Goal: Transaction & Acquisition: Book appointment/travel/reservation

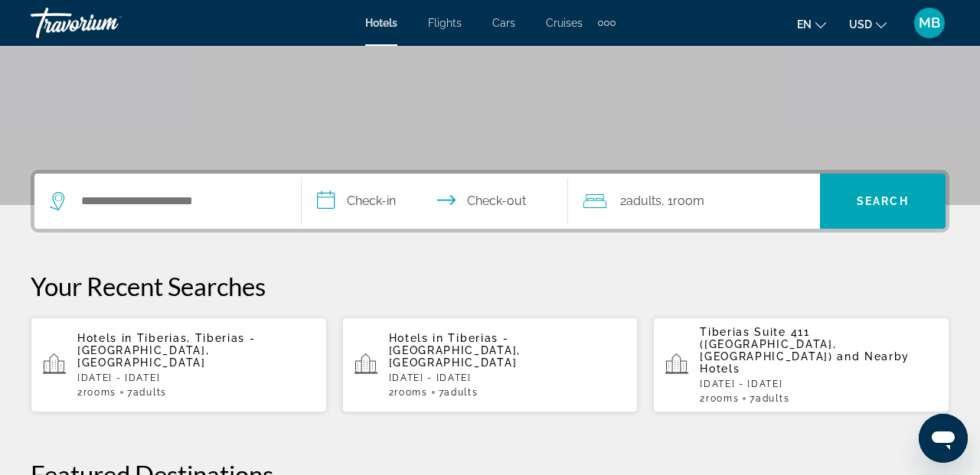
scroll to position [253, 0]
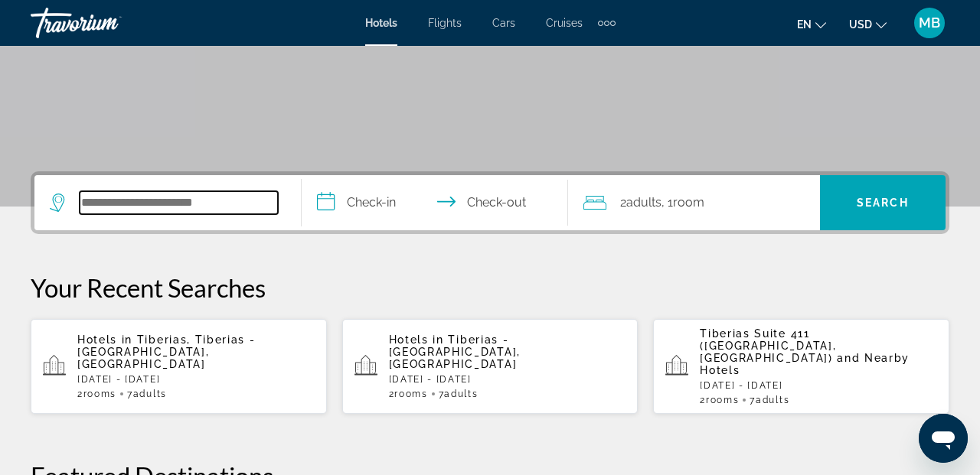
click at [164, 198] on input "Search widget" at bounding box center [179, 202] width 198 height 23
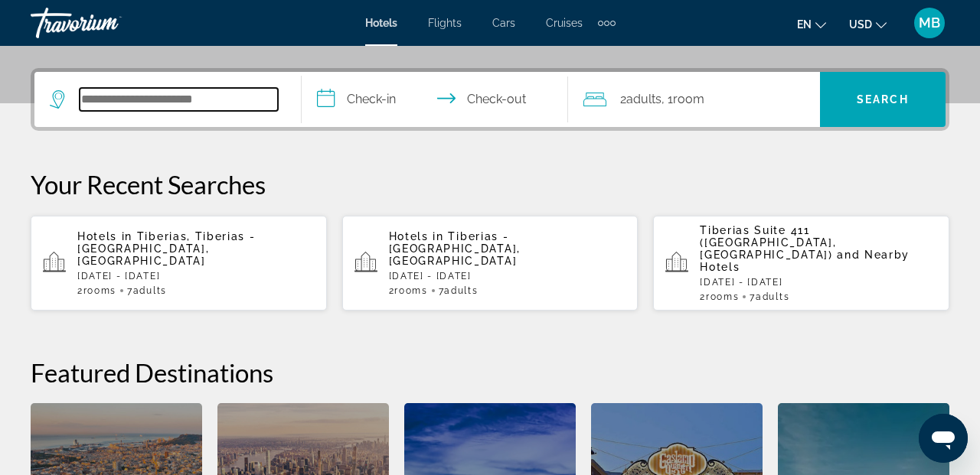
scroll to position [374, 0]
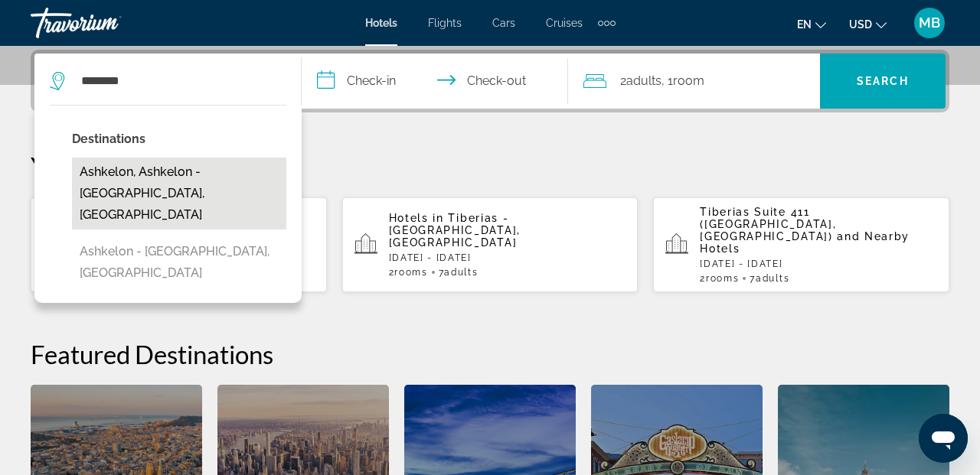
click at [197, 186] on button "Ashkelon, Ashkelon - [GEOGRAPHIC_DATA], [GEOGRAPHIC_DATA]" at bounding box center [179, 194] width 214 height 72
type input "**********"
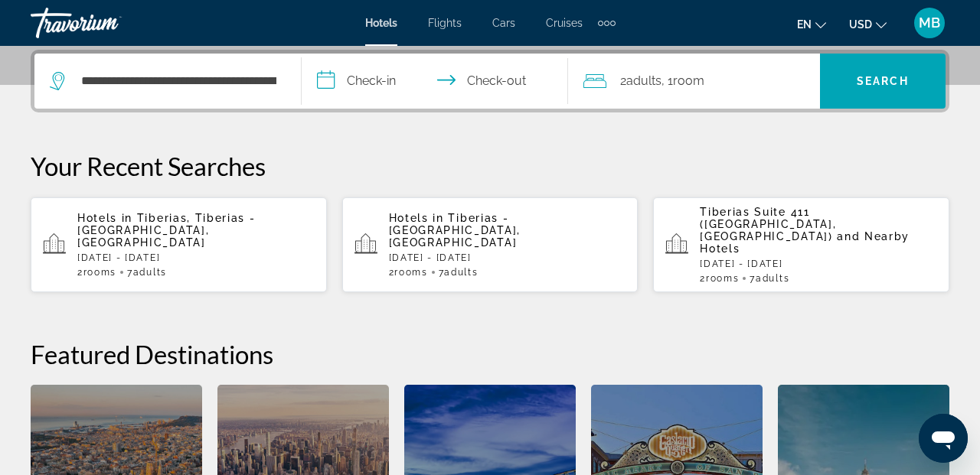
click at [388, 79] on input "**********" at bounding box center [438, 84] width 273 height 60
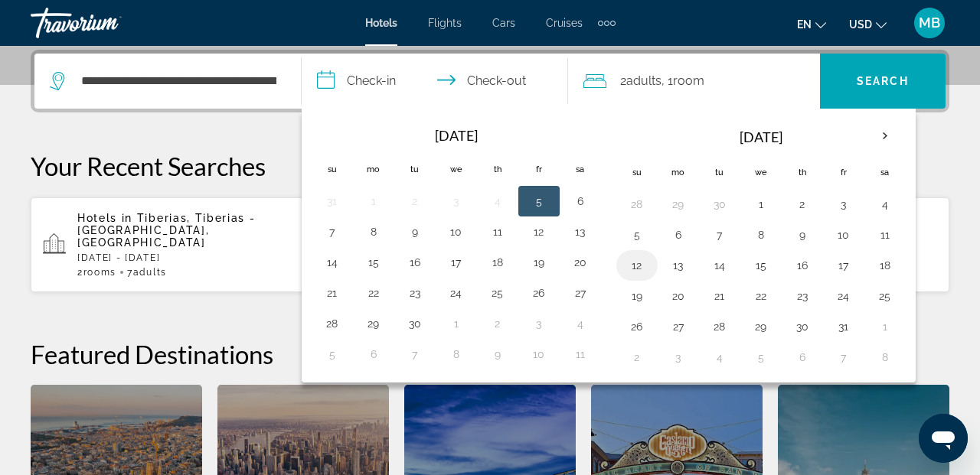
click at [639, 270] on button "12" at bounding box center [637, 265] width 25 height 21
click at [719, 264] on button "14" at bounding box center [719, 265] width 25 height 21
type input "**********"
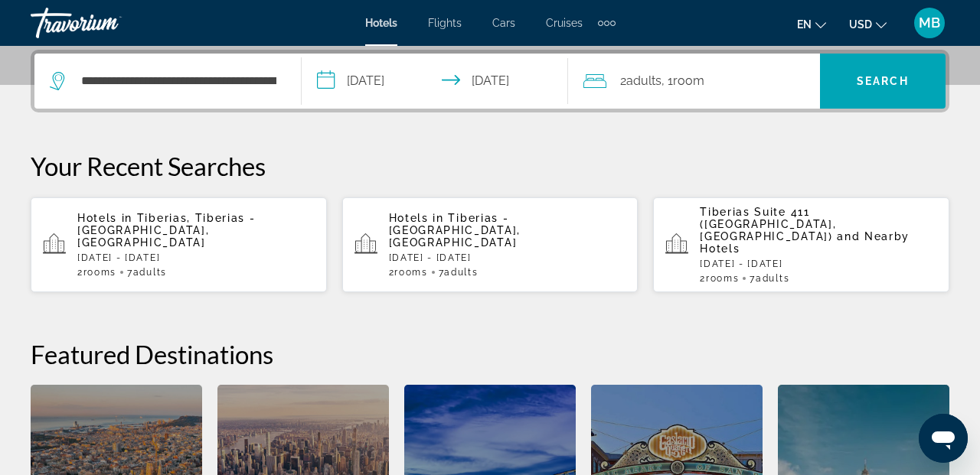
click at [701, 79] on span "Room" at bounding box center [688, 81] width 31 height 15
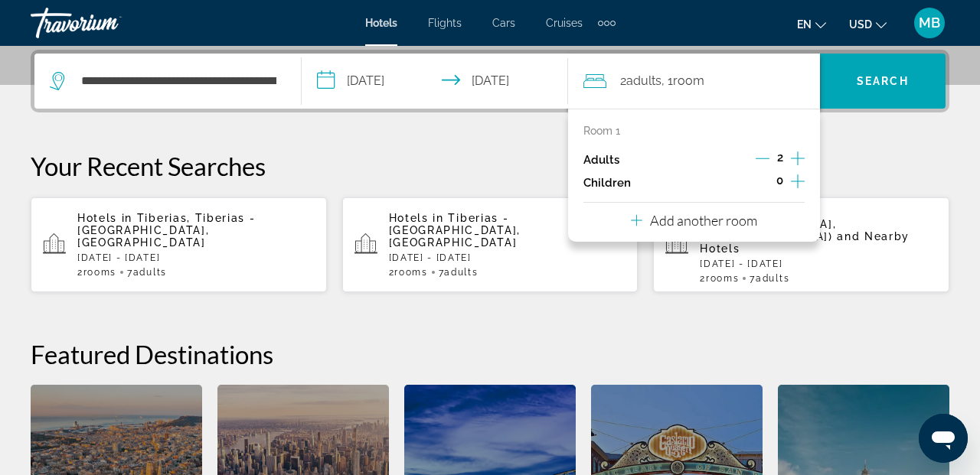
click at [749, 228] on p "Add another room" at bounding box center [703, 220] width 107 height 17
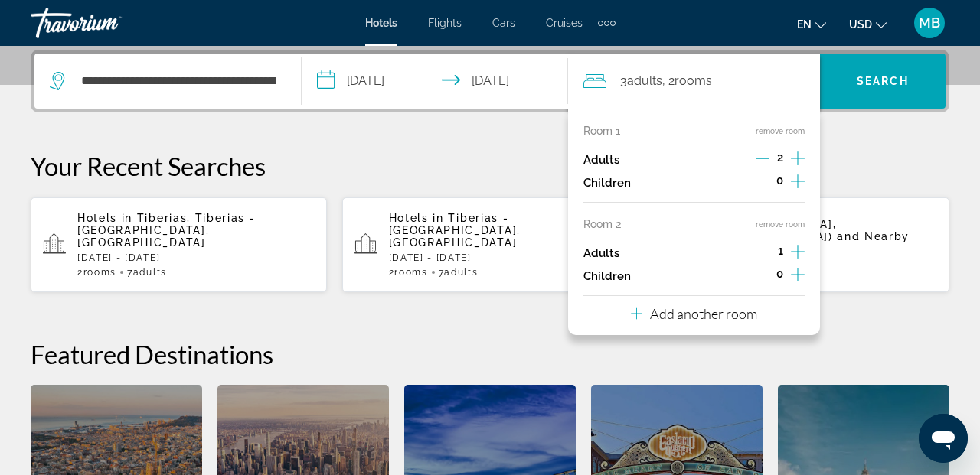
click at [796, 155] on icon "Increment adults" at bounding box center [798, 158] width 14 height 18
click at [760, 161] on icon "Decrement adults" at bounding box center [763, 159] width 14 height 14
click at [797, 250] on icon "Increment adults" at bounding box center [798, 252] width 14 height 14
click at [798, 249] on icon "Increment adults" at bounding box center [798, 252] width 14 height 18
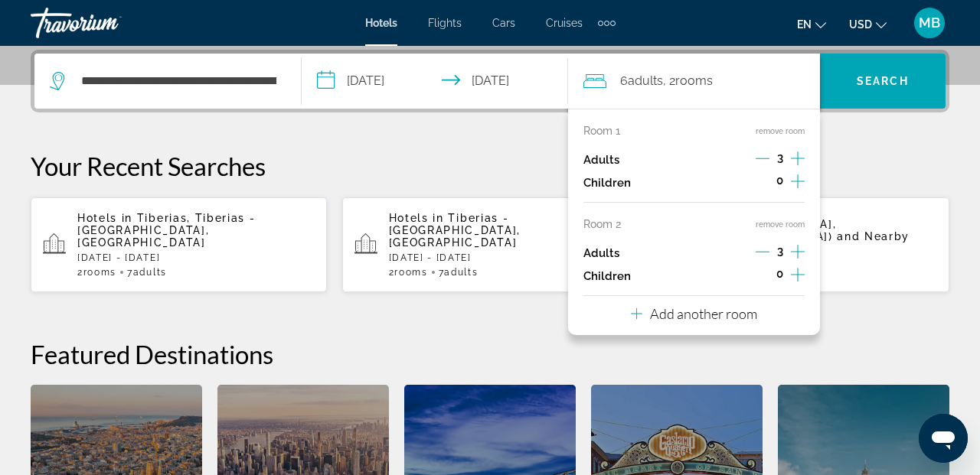
click at [733, 312] on p "Add another room" at bounding box center [703, 313] width 107 height 17
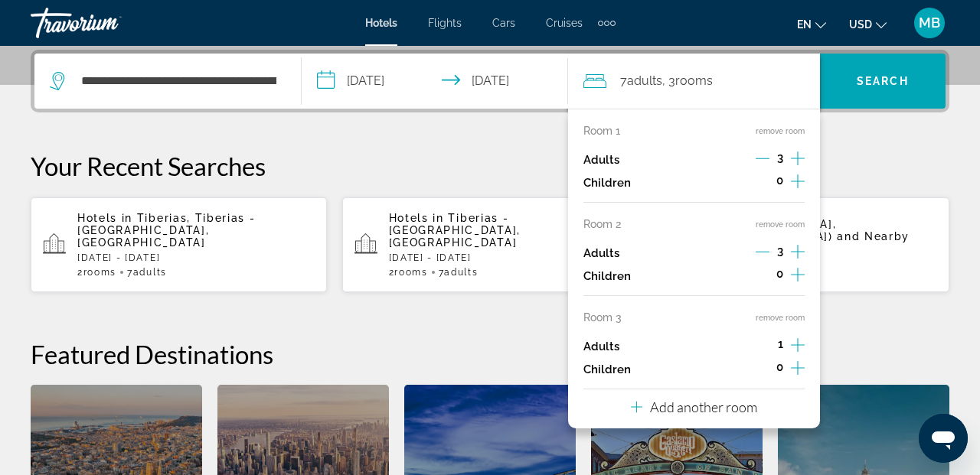
click at [800, 348] on icon "Increment adults" at bounding box center [798, 345] width 14 height 18
click at [802, 348] on icon "Increment adults" at bounding box center [798, 345] width 14 height 18
click at [717, 408] on p "Add another room" at bounding box center [703, 407] width 107 height 17
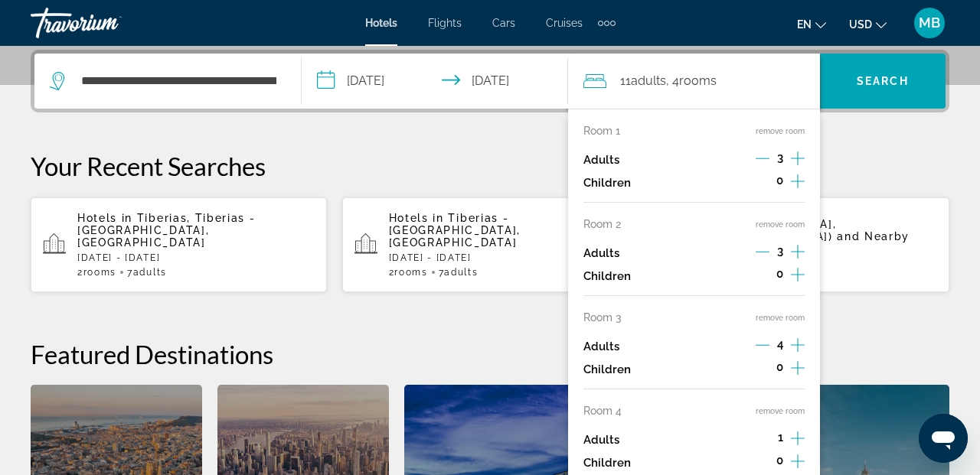
click at [801, 437] on icon "Increment adults" at bounding box center [798, 439] width 14 height 18
click at [802, 438] on icon "Increment adults" at bounding box center [798, 439] width 14 height 18
click at [802, 439] on icon "Increment adults" at bounding box center [798, 439] width 14 height 18
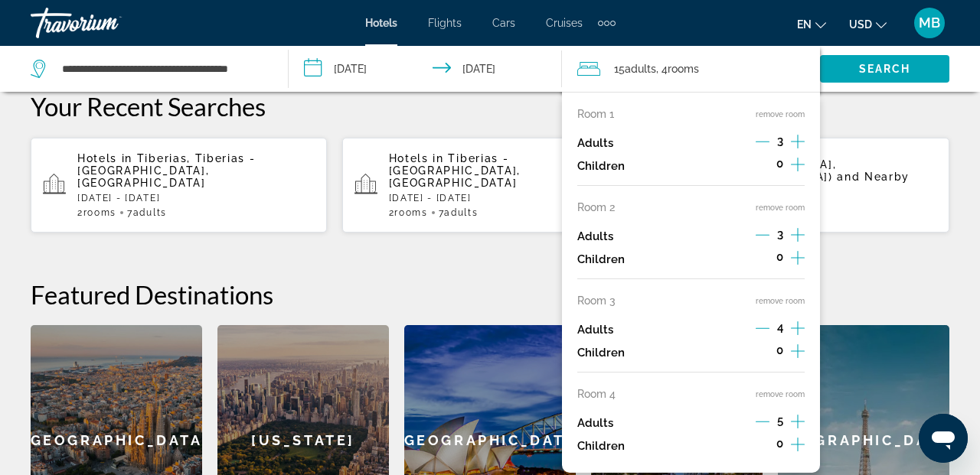
scroll to position [436, 0]
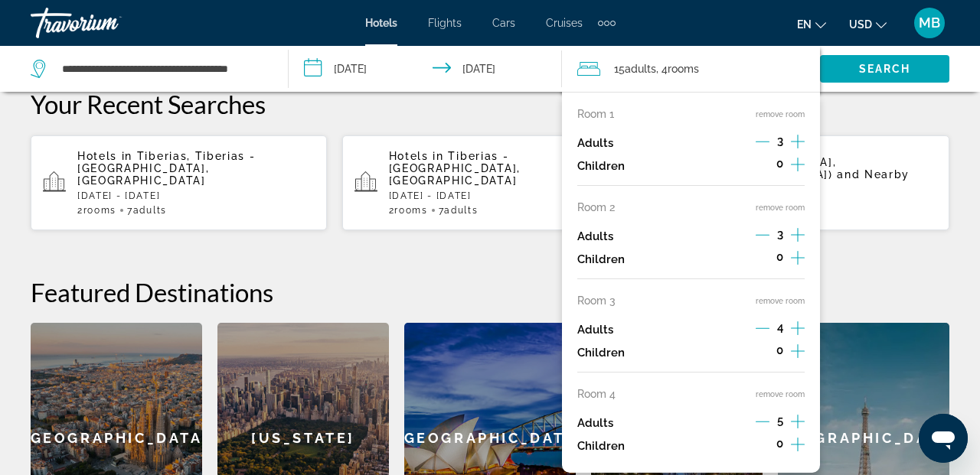
click at [763, 422] on icon "Decrement adults" at bounding box center [763, 422] width 14 height 14
click at [753, 325] on div "Adults 4" at bounding box center [690, 330] width 227 height 23
click at [766, 329] on icon "Decrement adults" at bounding box center [763, 329] width 14 height 14
click at [795, 328] on icon "Increment adults" at bounding box center [798, 328] width 14 height 18
click at [795, 138] on icon "Increment adults" at bounding box center [798, 141] width 14 height 18
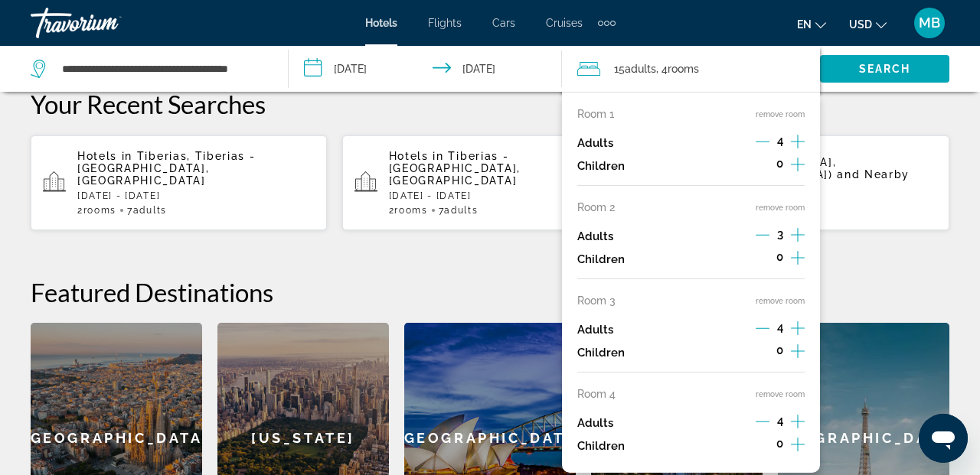
click at [796, 234] on icon "Increment adults" at bounding box center [798, 235] width 14 height 18
click at [762, 330] on icon "Decrement adults" at bounding box center [763, 329] width 14 height 14
click at [795, 327] on icon "Increment adults" at bounding box center [798, 328] width 14 height 18
click at [795, 328] on icon "Increment adults" at bounding box center [798, 328] width 14 height 18
click at [760, 423] on icon "Decrement adults" at bounding box center [763, 422] width 14 height 14
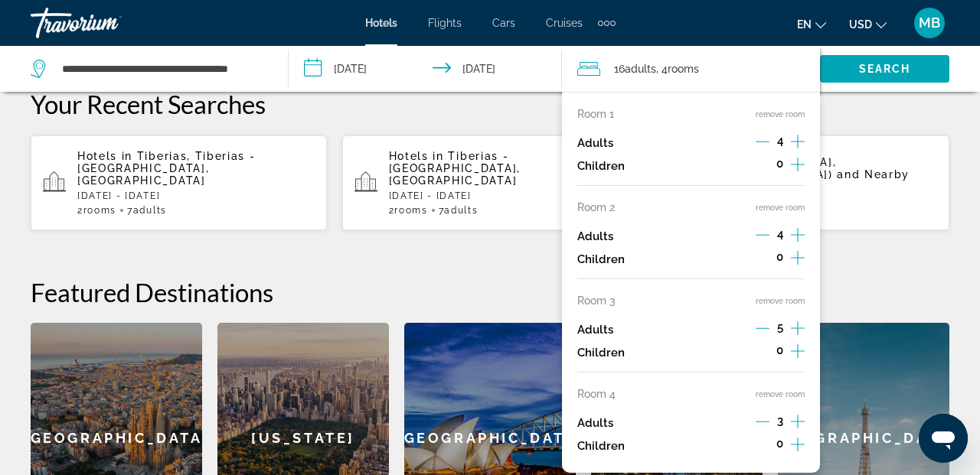
click at [760, 423] on icon "Decrement adults" at bounding box center [763, 422] width 14 height 14
click at [761, 423] on icon "Decrement adults" at bounding box center [763, 422] width 14 height 14
click at [851, 435] on div "[GEOGRAPHIC_DATA]" at bounding box center [864, 438] width 172 height 230
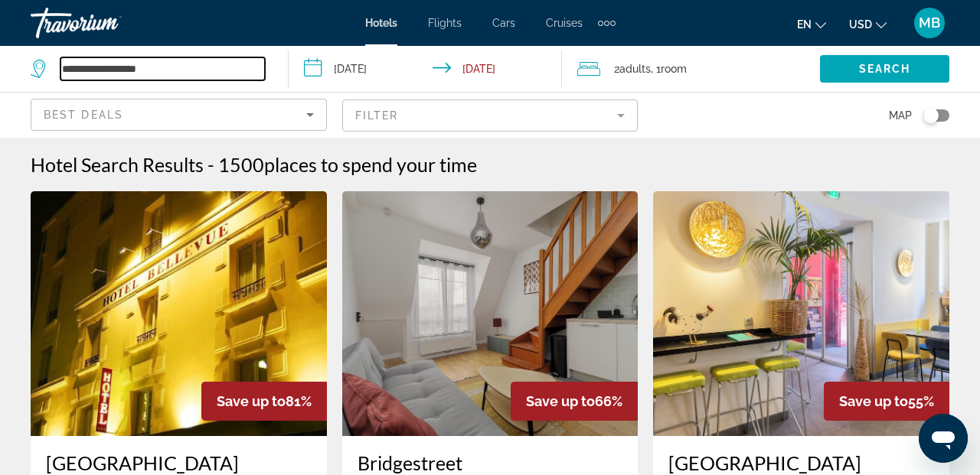
click at [103, 69] on input "**********" at bounding box center [162, 68] width 204 height 23
drag, startPoint x: 167, startPoint y: 69, endPoint x: 58, endPoint y: 77, distance: 109.0
click at [57, 76] on div "**********" at bounding box center [148, 68] width 234 height 23
type input "**********"
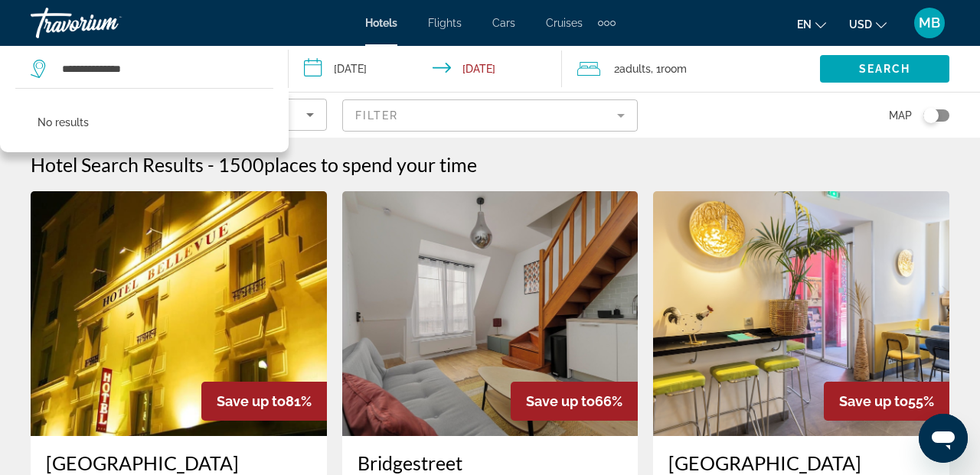
click at [381, 66] on input "**********" at bounding box center [428, 71] width 279 height 51
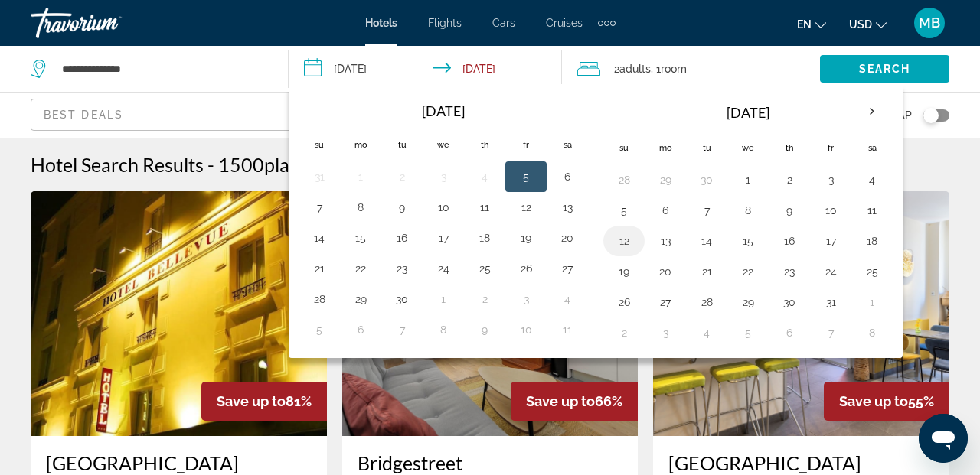
click at [626, 243] on button "12" at bounding box center [624, 240] width 25 height 21
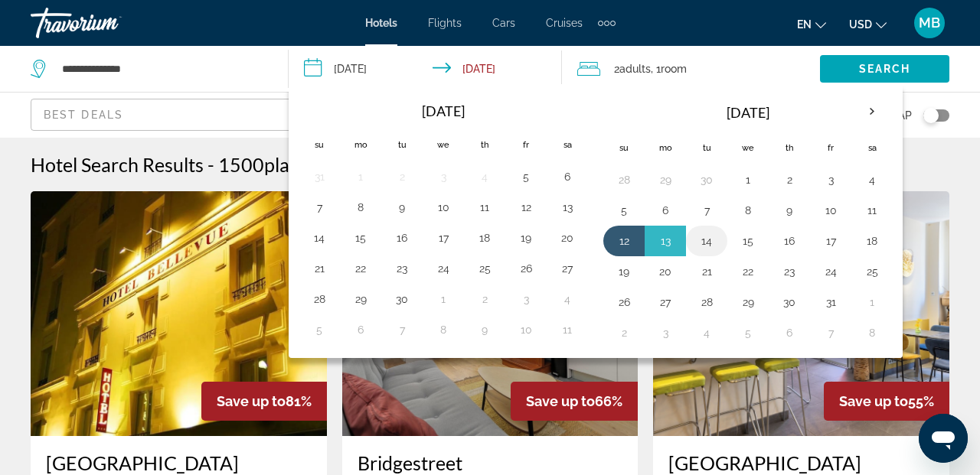
click at [707, 242] on button "14" at bounding box center [706, 240] width 25 height 21
type input "**********"
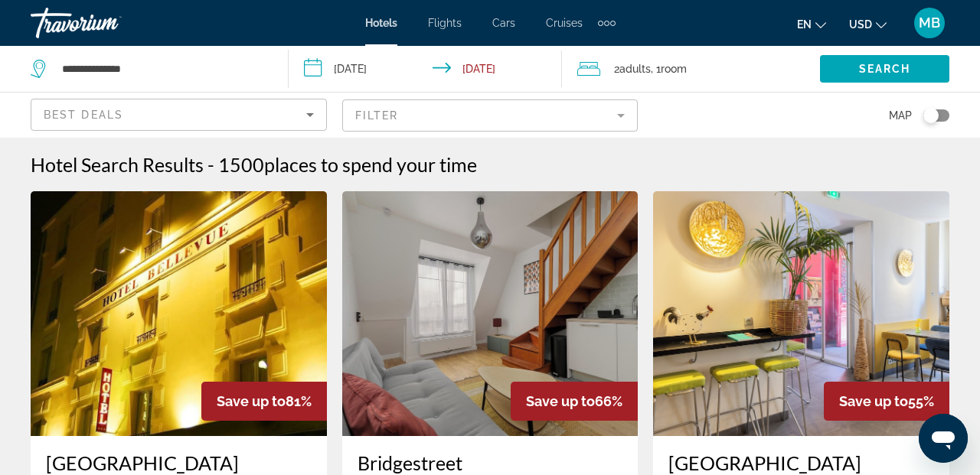
click at [677, 69] on span "Room" at bounding box center [674, 69] width 26 height 12
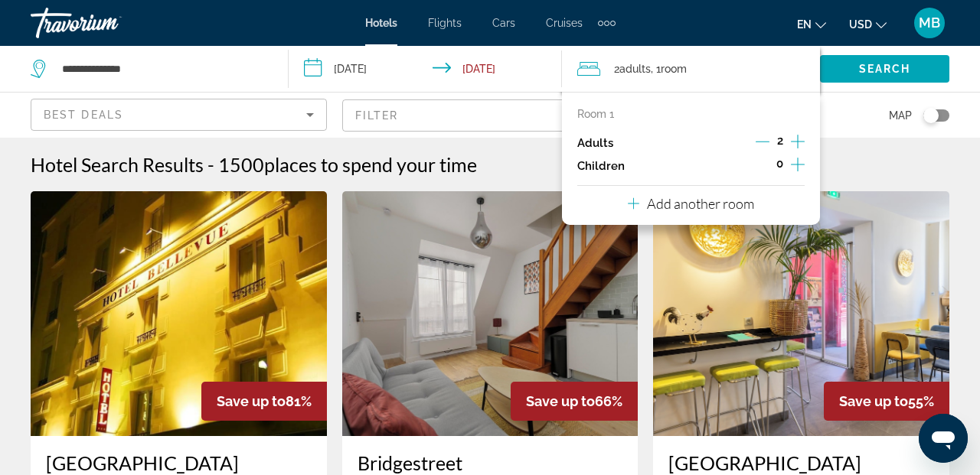
click at [799, 140] on icon "Increment adults" at bounding box center [798, 141] width 14 height 18
click at [727, 206] on p "Add another room" at bounding box center [700, 203] width 107 height 17
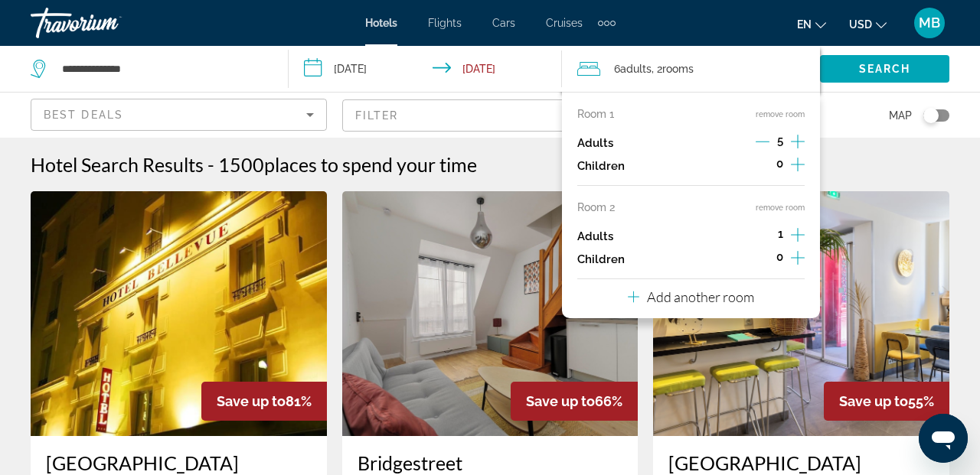
click at [801, 229] on icon "Increment adults" at bounding box center [798, 235] width 14 height 18
click at [739, 301] on p "Add another room" at bounding box center [700, 297] width 107 height 17
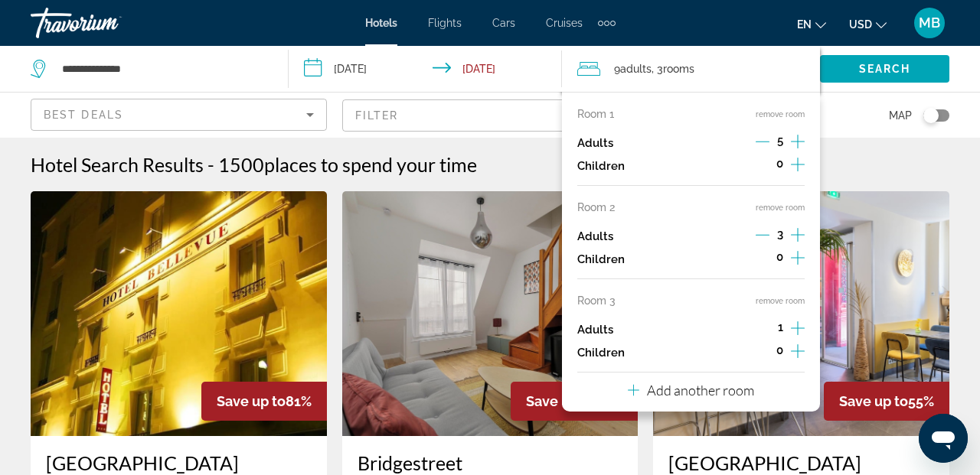
click at [799, 329] on icon "Increment adults" at bounding box center [798, 328] width 14 height 18
click at [799, 330] on icon "Increment adults" at bounding box center [798, 328] width 14 height 18
click at [873, 256] on img "Main content" at bounding box center [801, 313] width 296 height 245
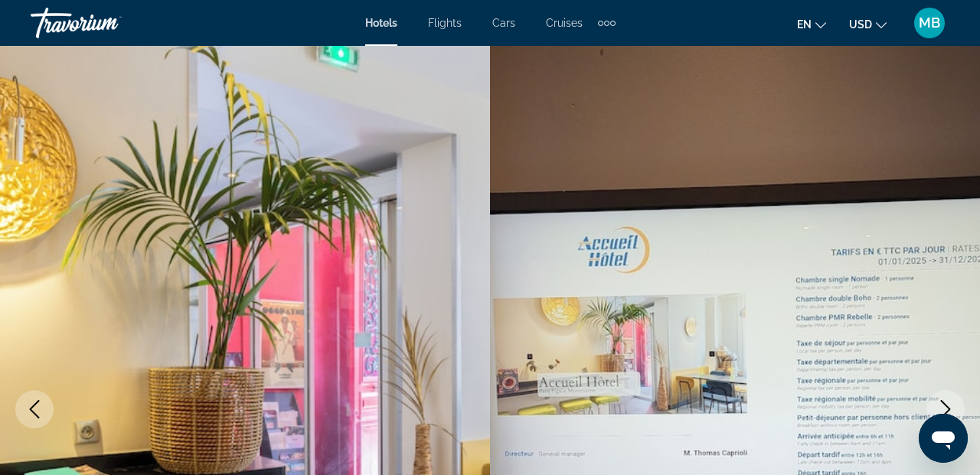
click at [821, 22] on icon "Change language" at bounding box center [820, 25] width 11 height 11
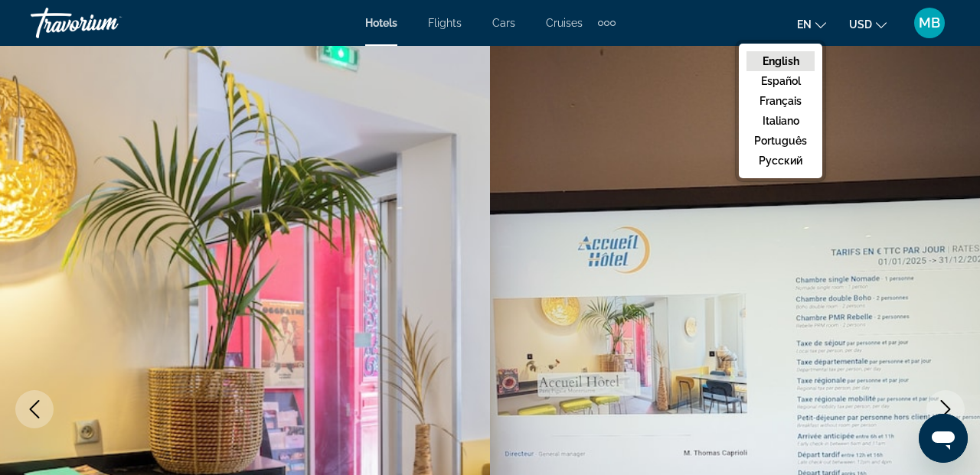
click at [877, 25] on icon "Change currency" at bounding box center [881, 25] width 11 height 11
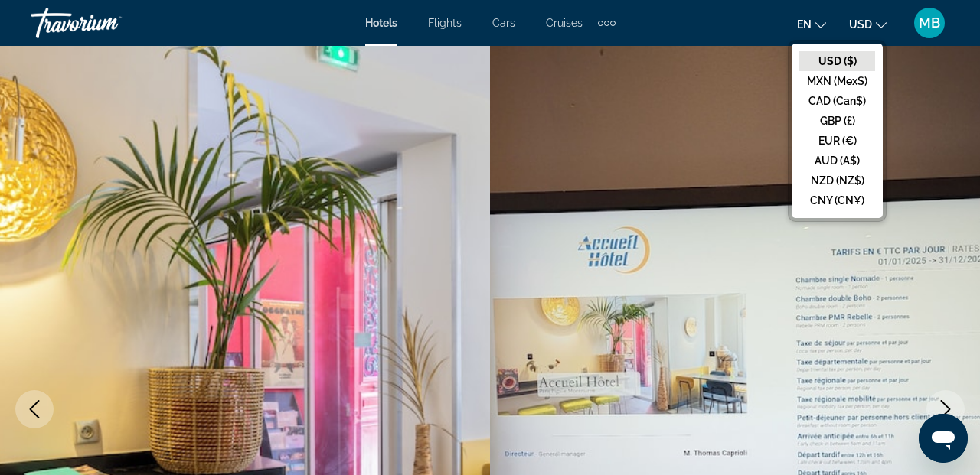
click at [660, 147] on img "Main content" at bounding box center [735, 409] width 490 height 727
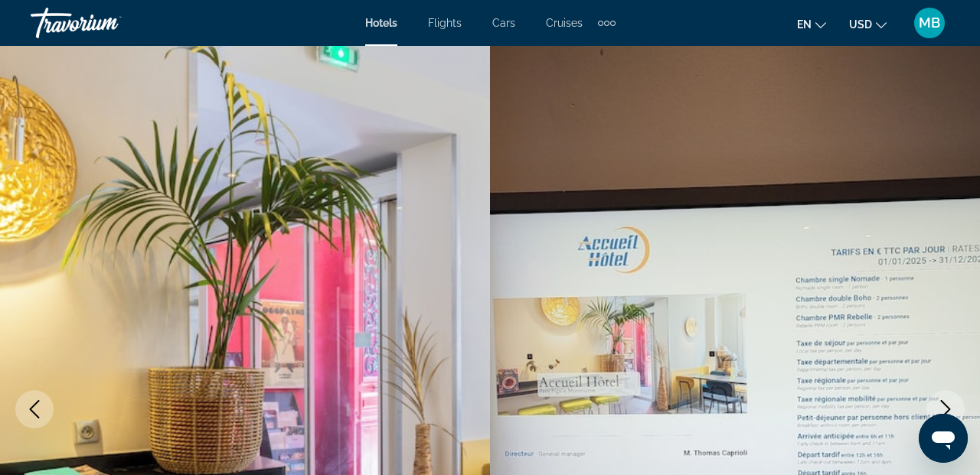
click at [387, 21] on span "Hotels" at bounding box center [381, 23] width 32 height 12
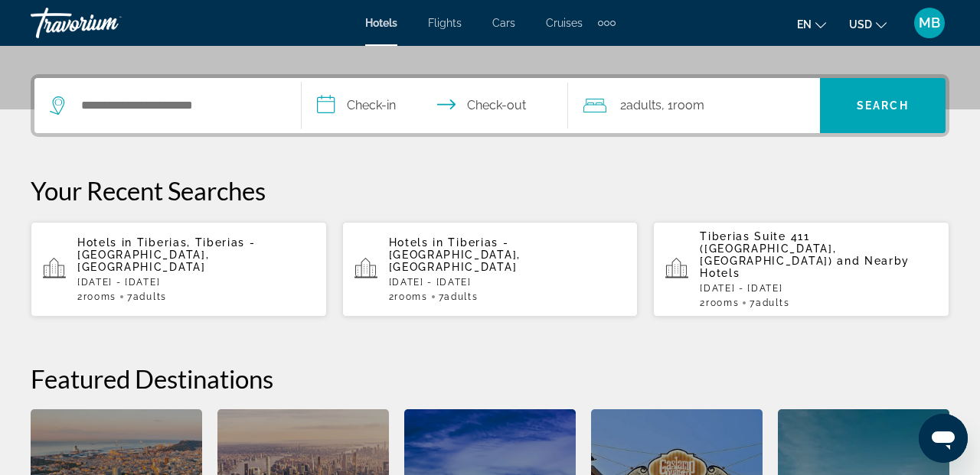
scroll to position [354, 0]
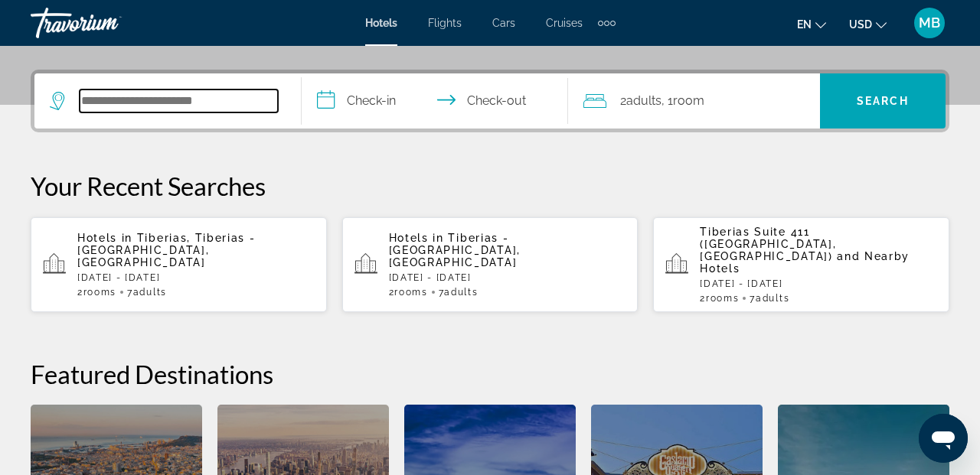
click at [156, 100] on input "Search widget" at bounding box center [179, 101] width 198 height 23
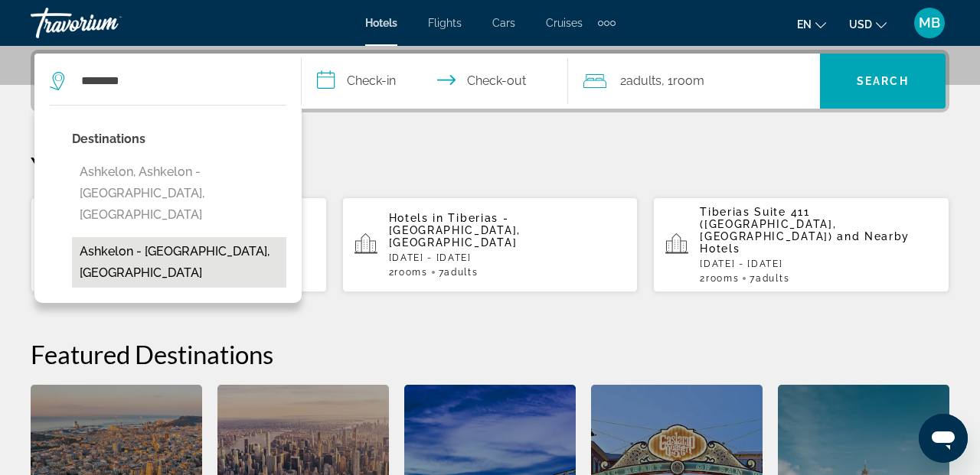
click at [261, 237] on button "Ashkelon - [GEOGRAPHIC_DATA], [GEOGRAPHIC_DATA]" at bounding box center [179, 262] width 214 height 51
type input "**********"
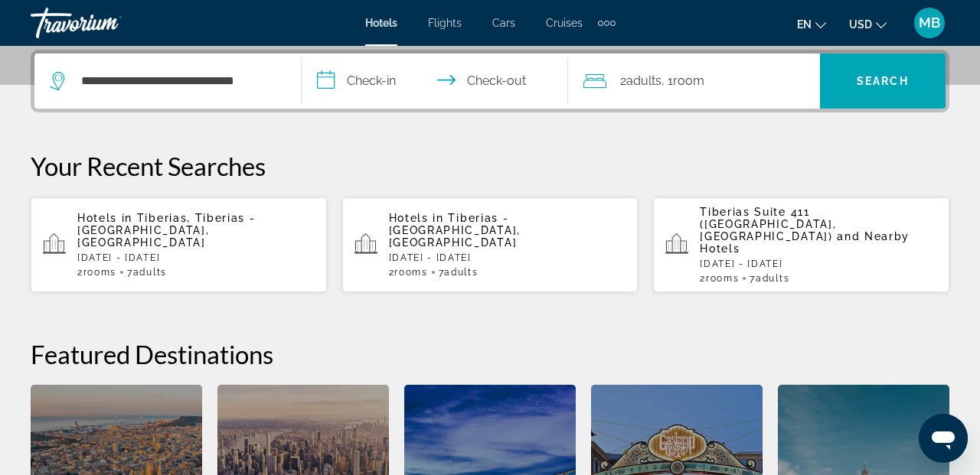
click at [401, 80] on input "**********" at bounding box center [438, 84] width 273 height 60
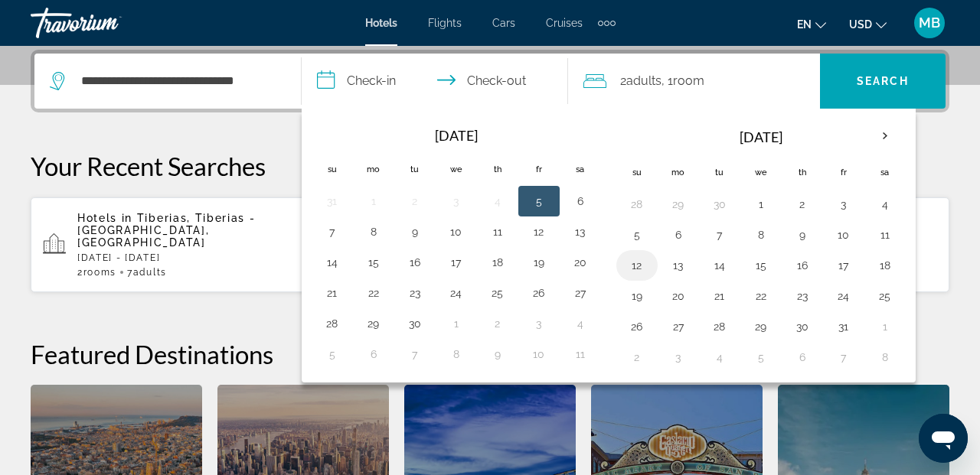
click at [642, 266] on button "12" at bounding box center [637, 265] width 25 height 21
click at [721, 263] on button "14" at bounding box center [719, 265] width 25 height 21
type input "**********"
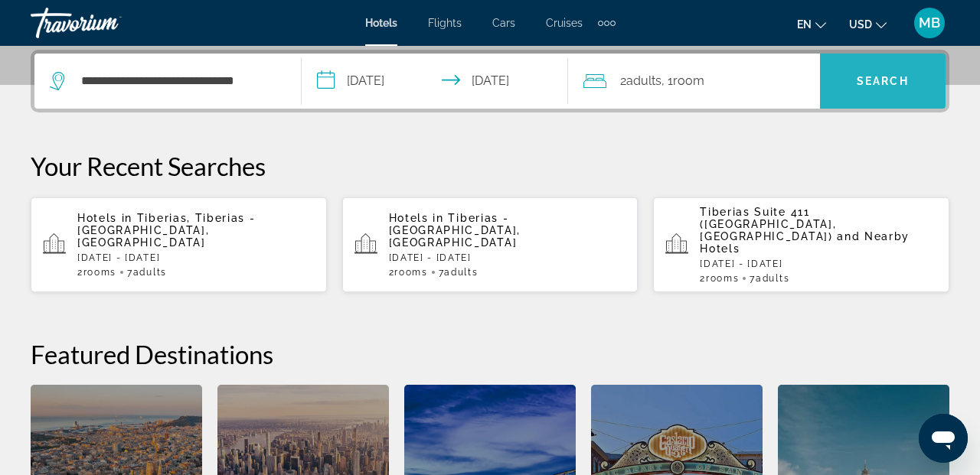
click at [890, 79] on span "Search" at bounding box center [883, 81] width 52 height 12
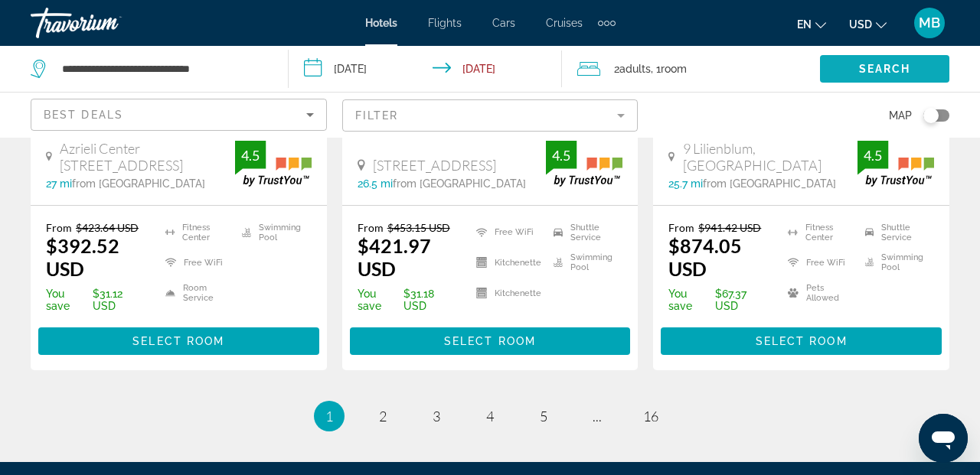
scroll to position [2251, 0]
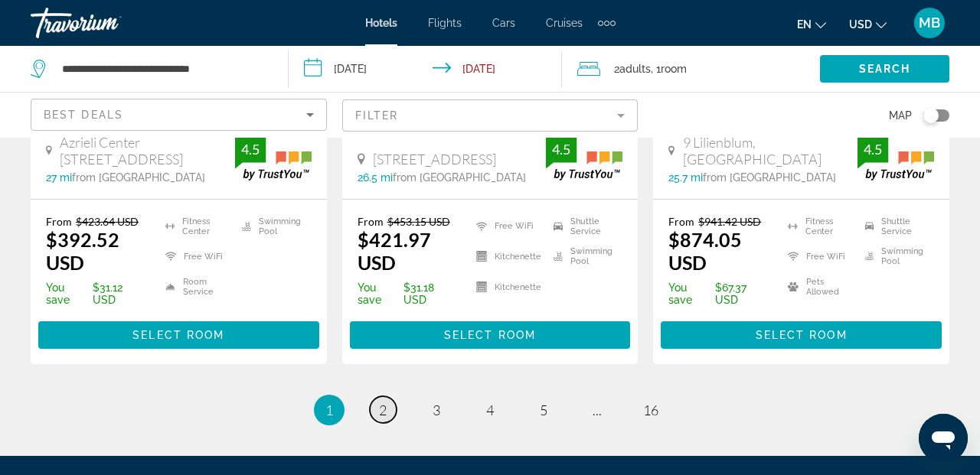
click at [385, 402] on span "2" at bounding box center [383, 410] width 8 height 17
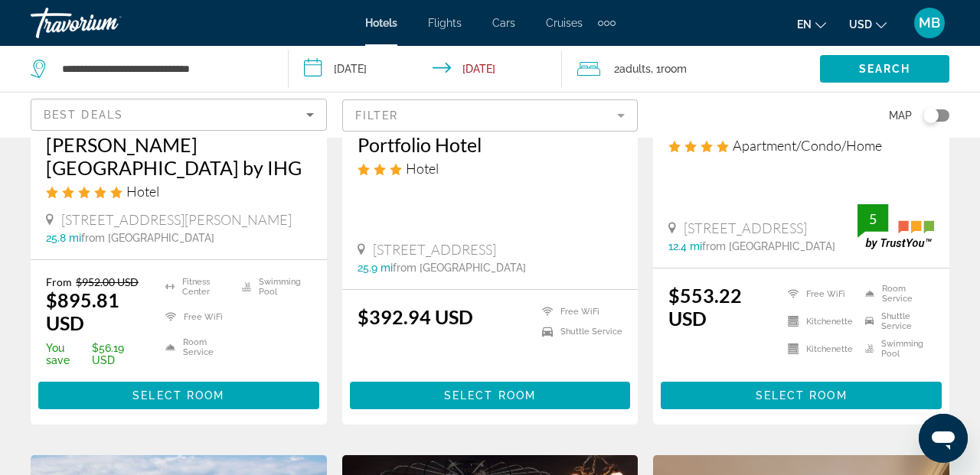
scroll to position [346, 0]
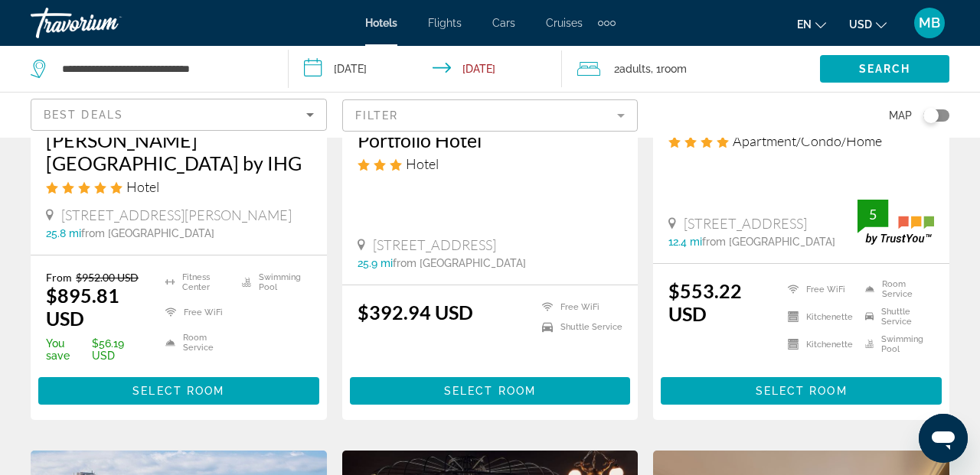
click at [936, 112] on div "Toggle map" at bounding box center [930, 115] width 15 height 15
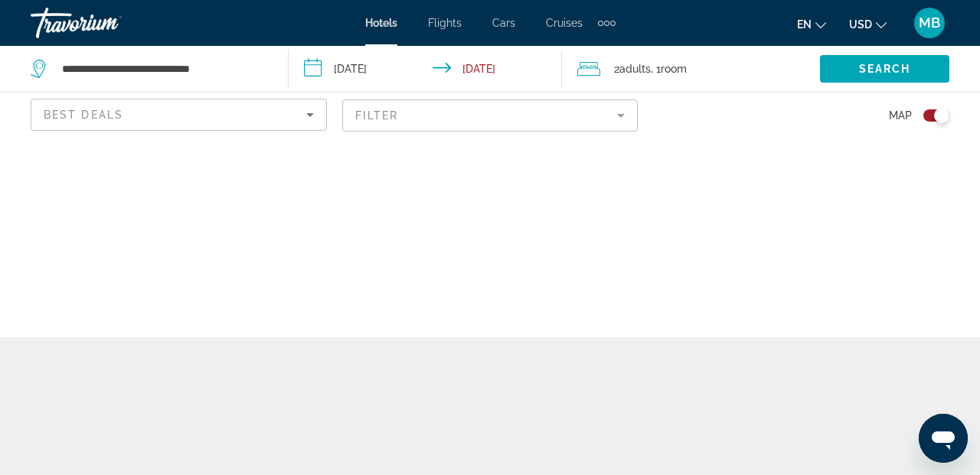
scroll to position [0, 0]
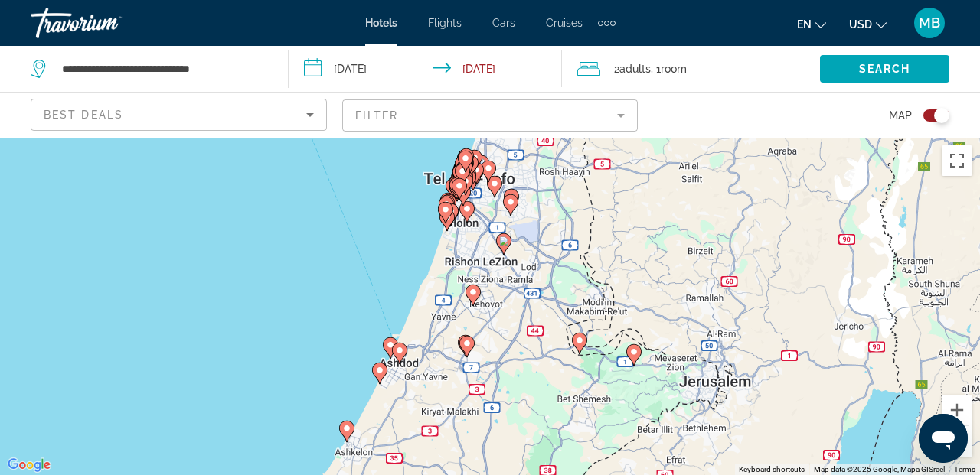
click at [347, 430] on image "Main content" at bounding box center [346, 428] width 9 height 9
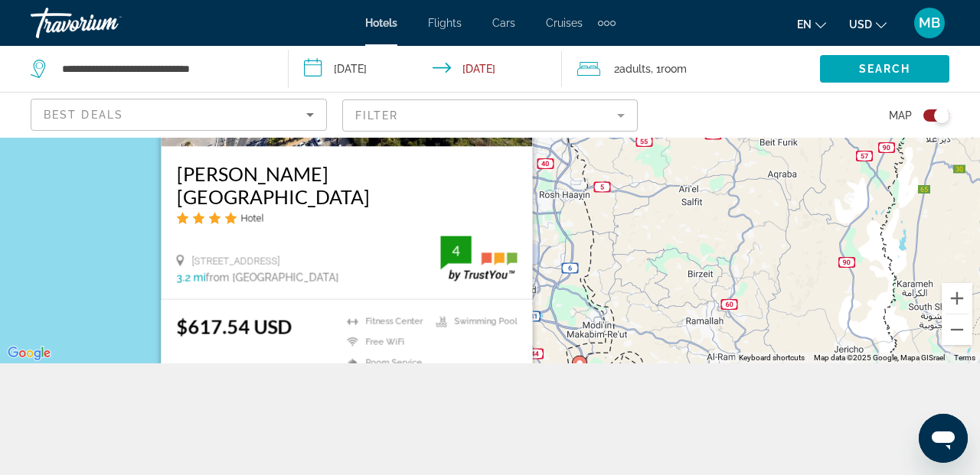
scroll to position [123, 0]
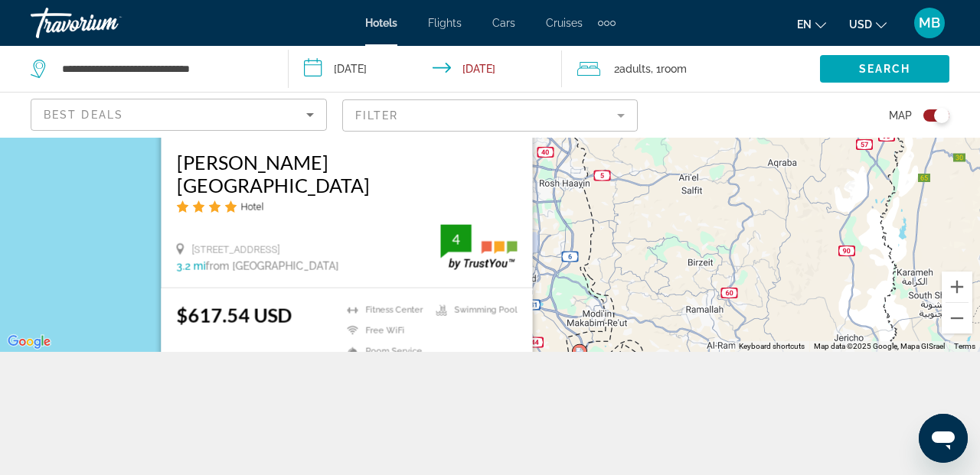
click at [622, 263] on div "To activate drag with keyboard, press Alt + Enter. Once in keyboard drag state,…" at bounding box center [490, 184] width 980 height 338
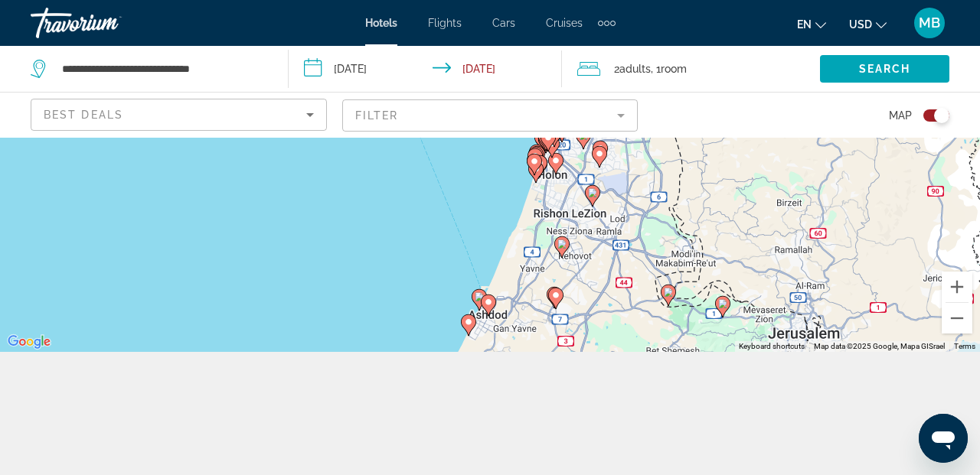
click at [471, 330] on icon "Main content" at bounding box center [468, 324] width 15 height 21
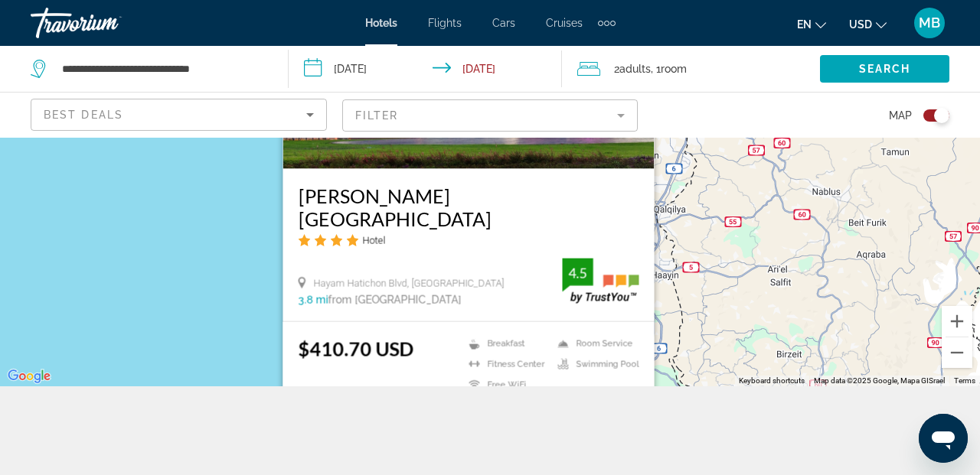
scroll to position [138, 0]
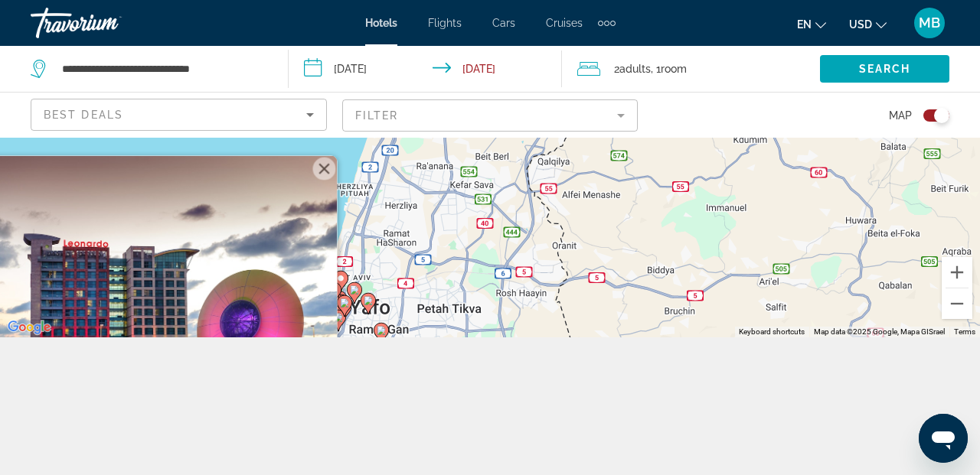
click at [880, 24] on icon "Change currency" at bounding box center [881, 25] width 11 height 11
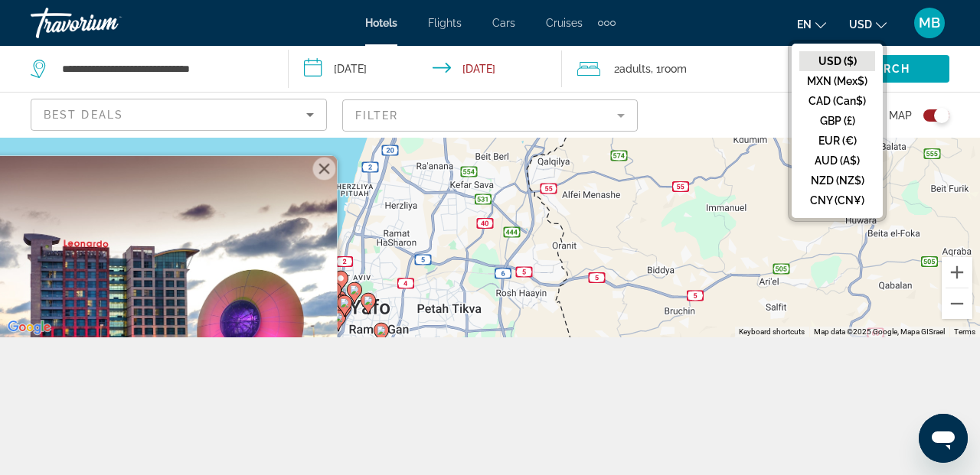
click at [819, 22] on icon "Change language" at bounding box center [820, 25] width 11 height 11
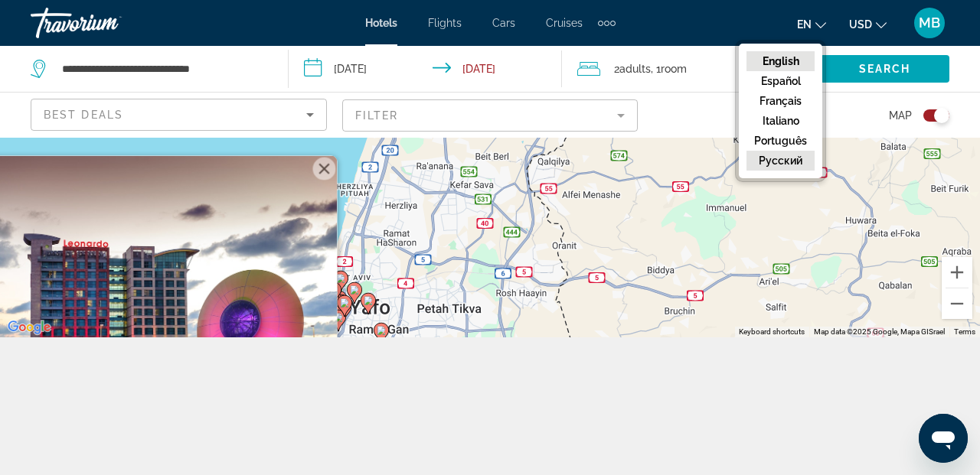
click at [796, 162] on button "русский" at bounding box center [780, 161] width 68 height 20
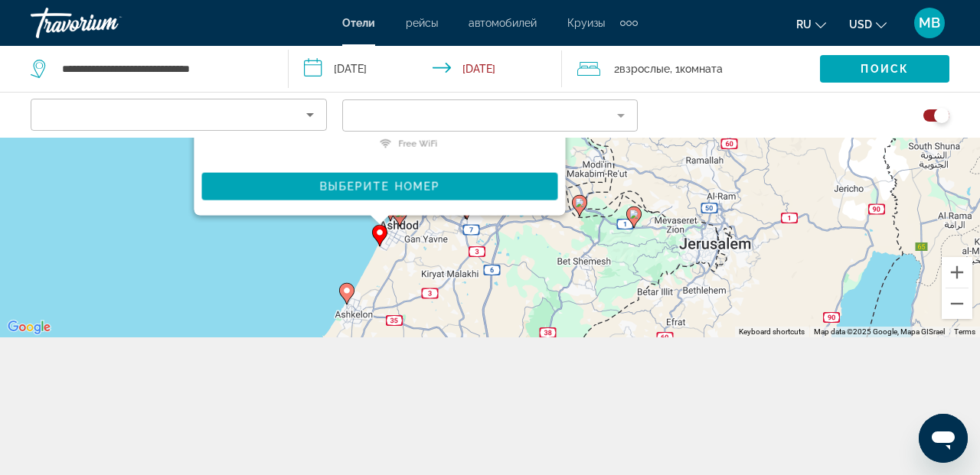
click at [880, 28] on button "USD USD ($) MXN (Mex$) CAD (Can$) GBP (£) EUR (€) AUD (A$) NZD (NZ$) CNY (CN¥)" at bounding box center [868, 24] width 38 height 22
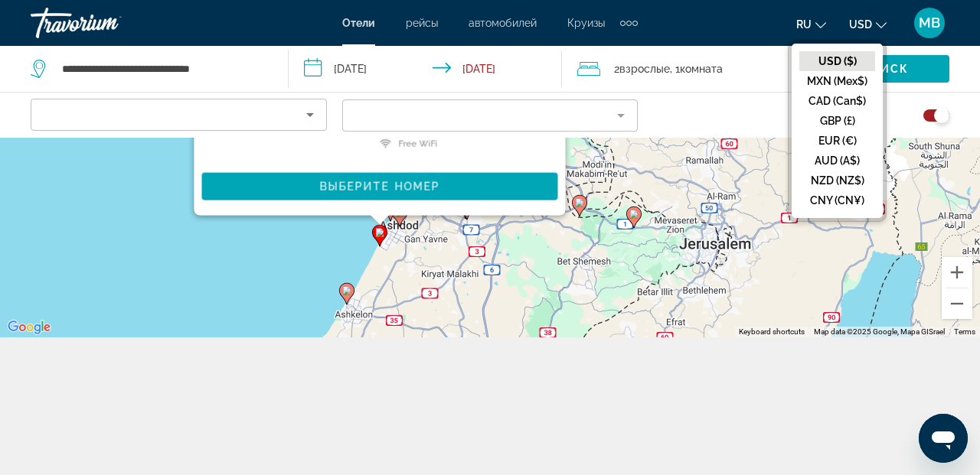
click at [841, 59] on button "USD ($)" at bounding box center [837, 61] width 76 height 20
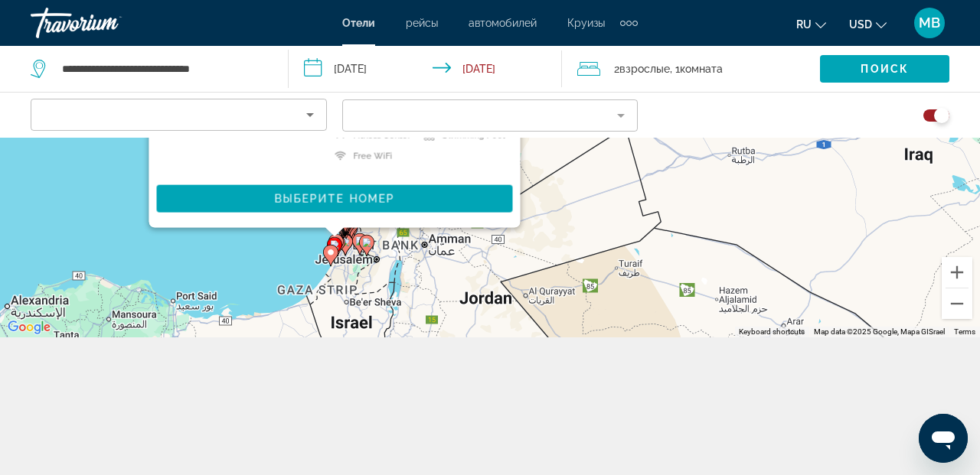
drag, startPoint x: 433, startPoint y: 298, endPoint x: 332, endPoint y: 268, distance: 105.4
click at [332, 268] on div "To activate drag with keyboard, press Alt + Enter. Once in keyboard drag state,…" at bounding box center [490, 169] width 980 height 338
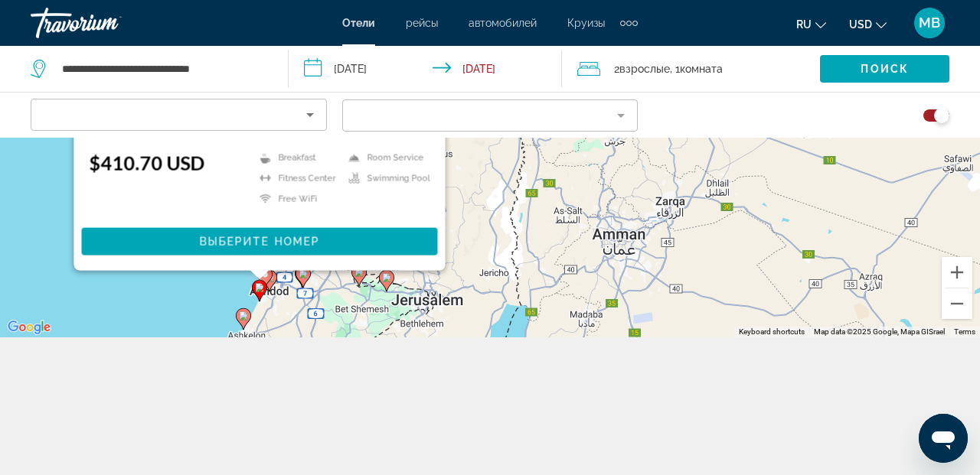
click at [305, 279] on icon "Main content" at bounding box center [303, 276] width 14 height 20
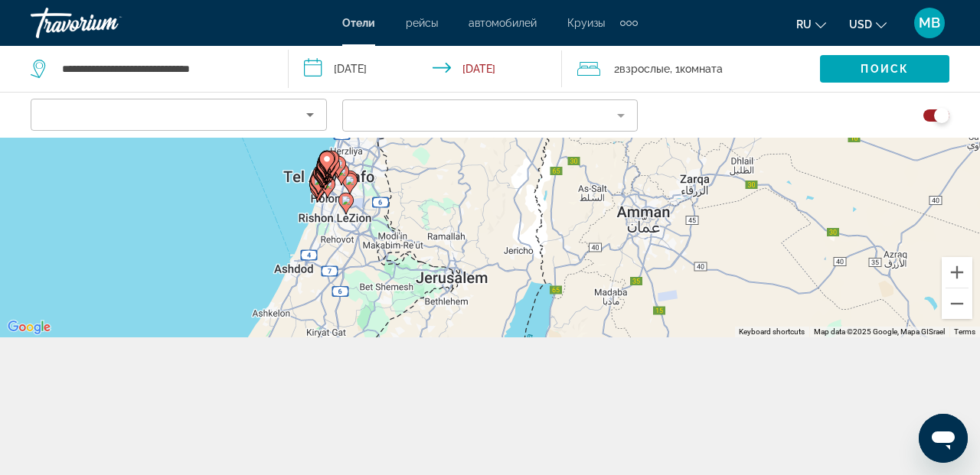
drag, startPoint x: 293, startPoint y: 280, endPoint x: 318, endPoint y: 100, distance: 181.6
click at [318, 100] on div "**********" at bounding box center [490, 237] width 980 height 475
click at [286, 246] on icon "Main content" at bounding box center [290, 255] width 14 height 20
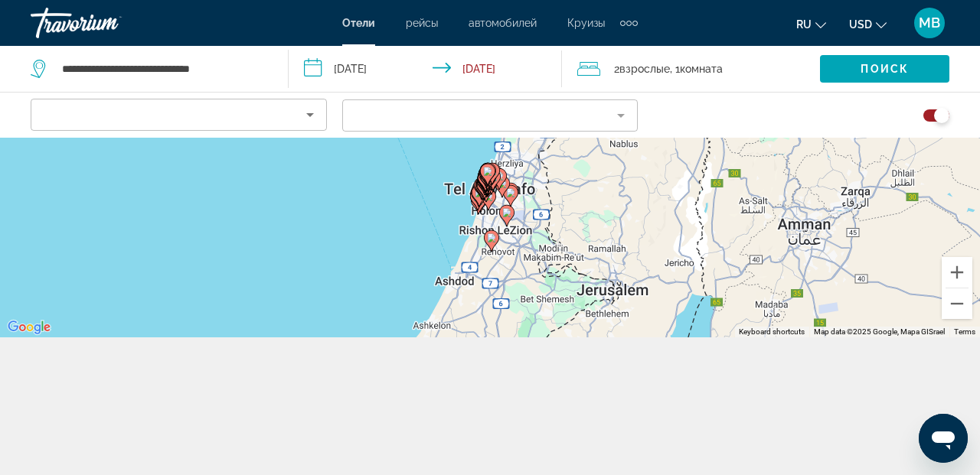
drag, startPoint x: 351, startPoint y: 227, endPoint x: 512, endPoint y: 122, distance: 192.6
click at [511, 86] on div "**********" at bounding box center [490, 237] width 980 height 475
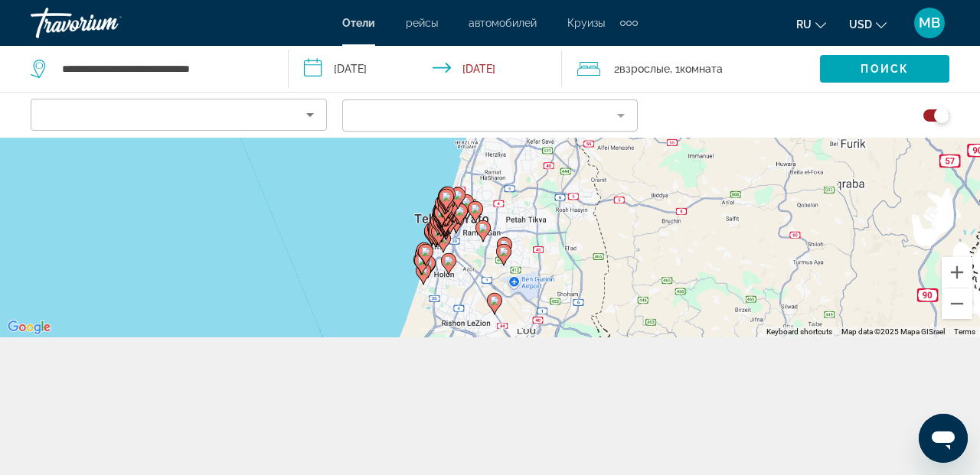
click at [515, 274] on div "To activate drag with keyboard, press Alt + Enter. Once in keyboard drag state,…" at bounding box center [490, 169] width 980 height 338
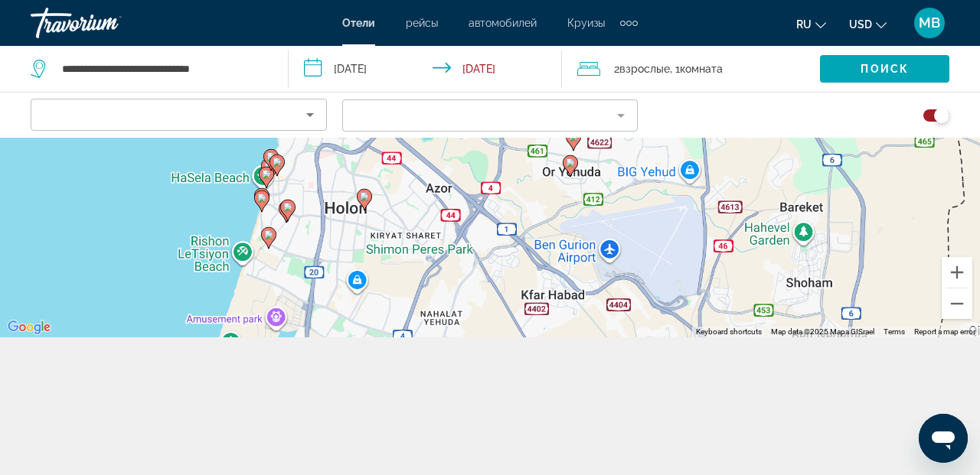
click at [449, 314] on div "To activate drag with keyboard, press Alt + Enter. Once in keyboard drag state,…" at bounding box center [490, 169] width 980 height 338
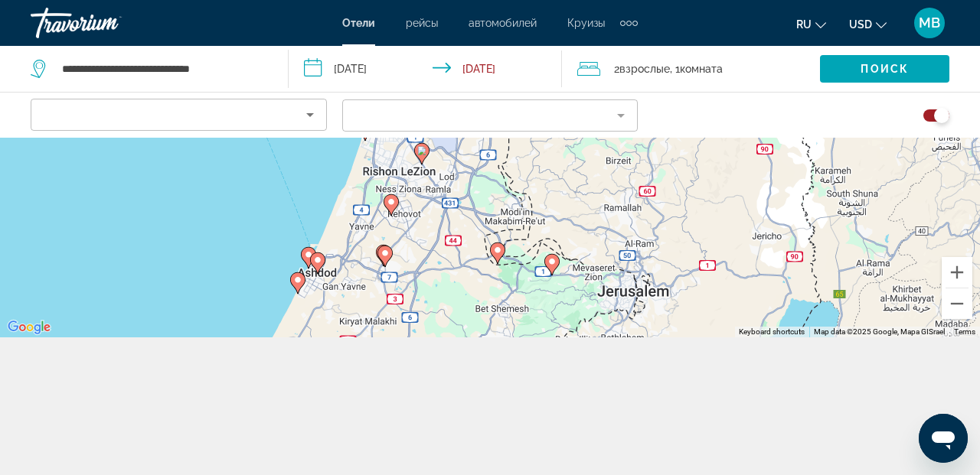
drag, startPoint x: 470, startPoint y: 258, endPoint x: 498, endPoint y: 113, distance: 148.2
click at [498, 113] on div "**********" at bounding box center [490, 237] width 980 height 475
click at [321, 260] on image "Main content" at bounding box center [317, 260] width 9 height 9
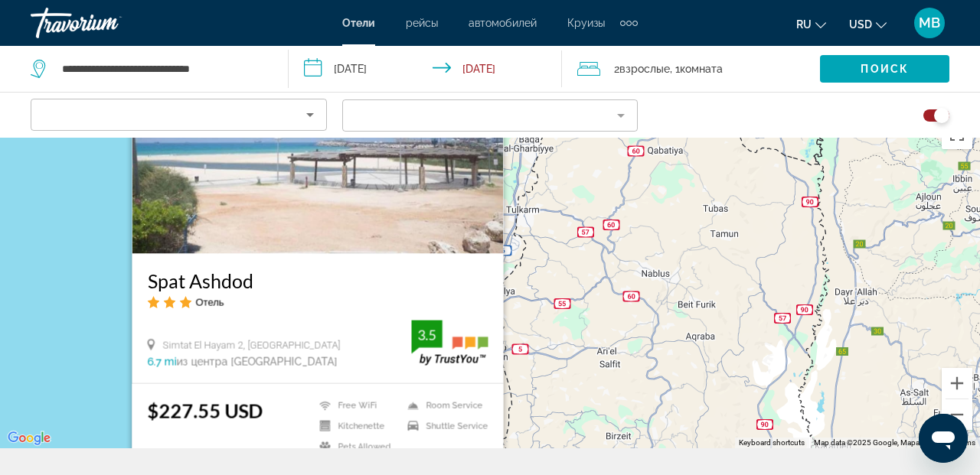
scroll to position [0, 0]
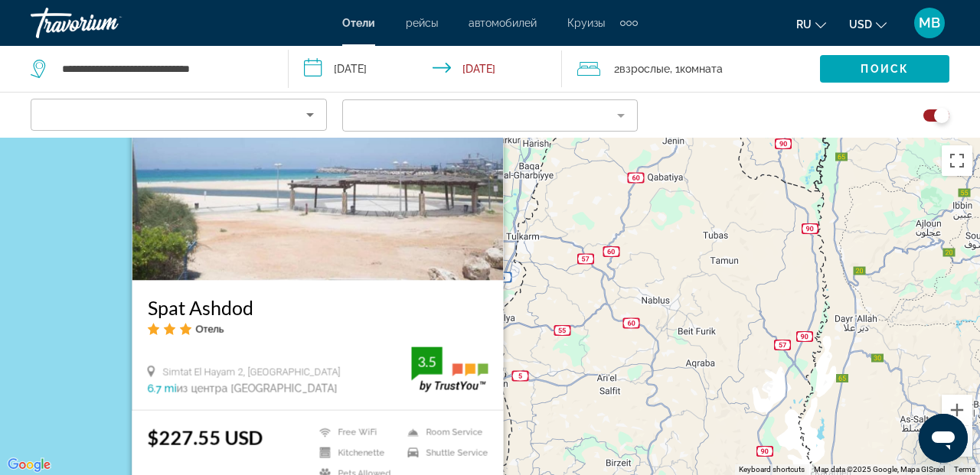
click at [342, 228] on img "Main content" at bounding box center [317, 157] width 371 height 245
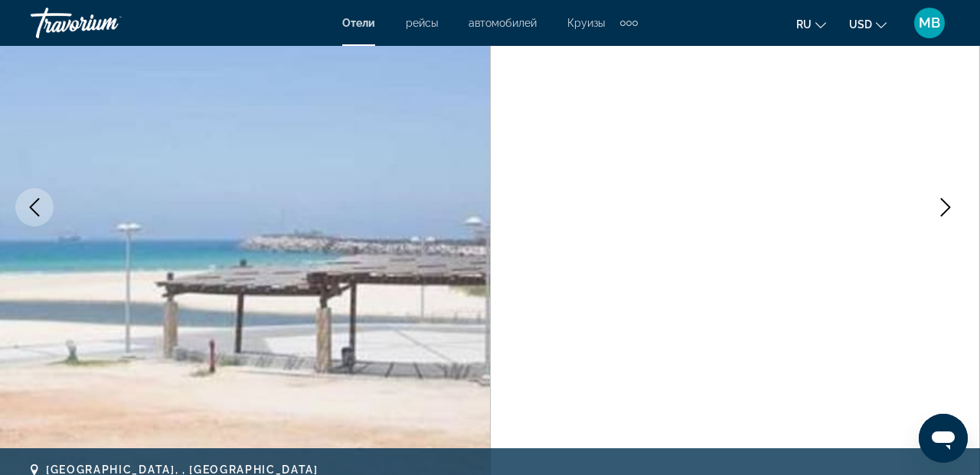
scroll to position [201, 0]
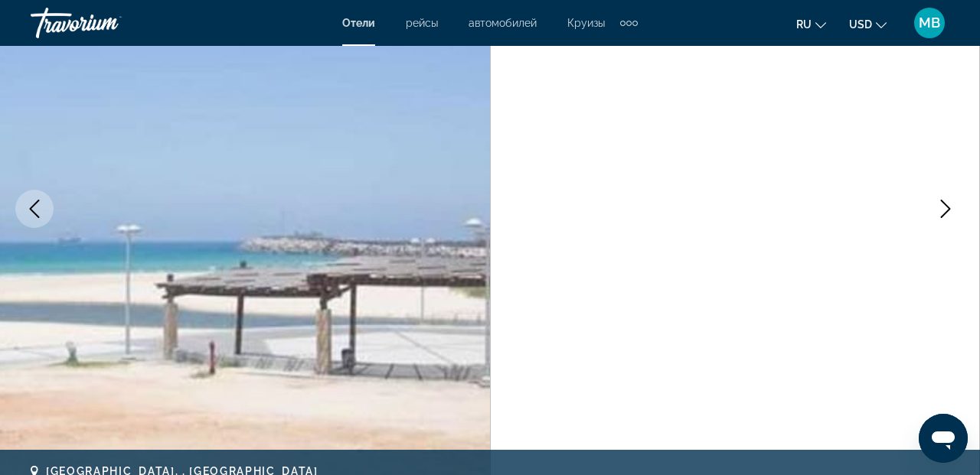
click at [946, 211] on icon "Next image" at bounding box center [946, 209] width 10 height 18
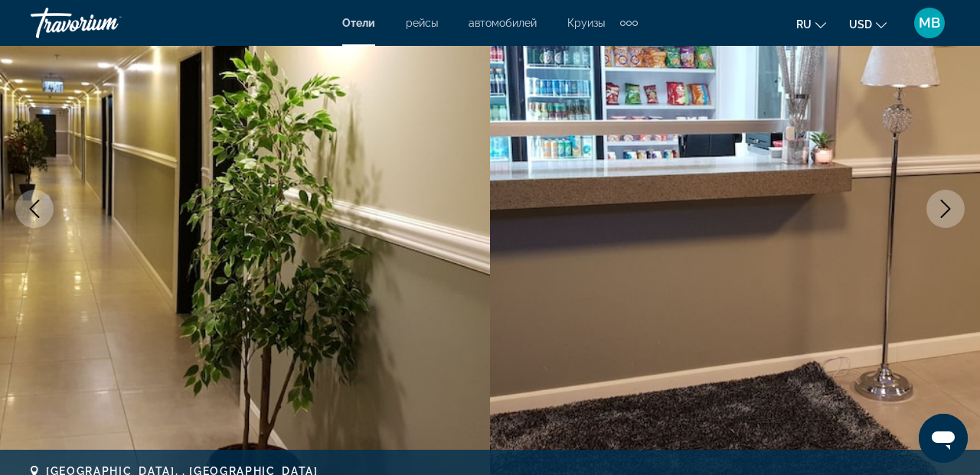
click at [946, 211] on icon "Next image" at bounding box center [946, 209] width 10 height 18
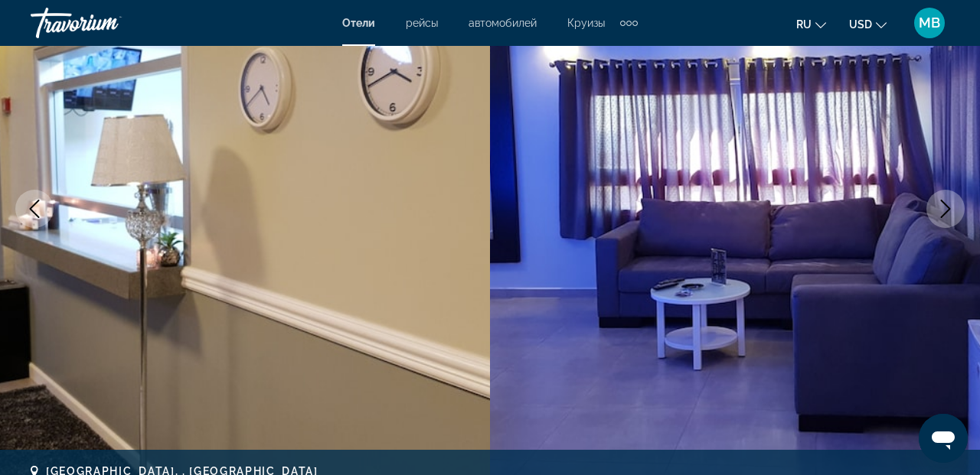
click at [946, 212] on icon "Next image" at bounding box center [946, 209] width 10 height 18
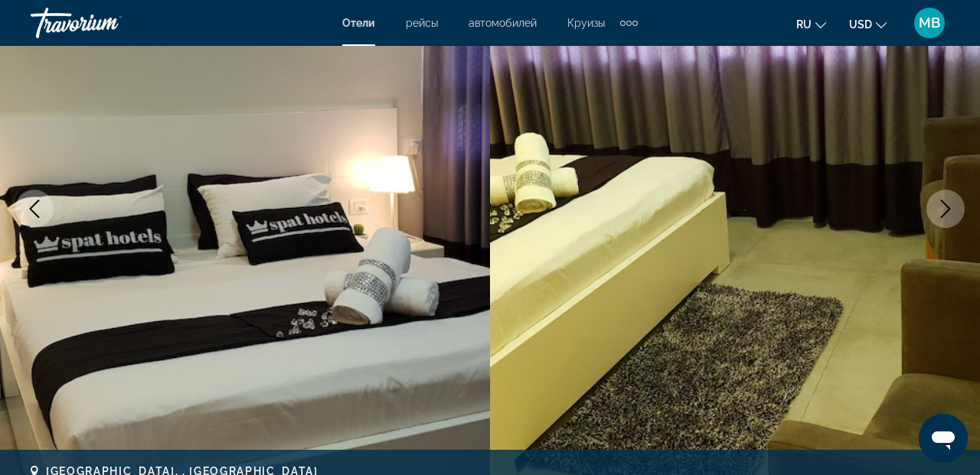
click at [946, 212] on icon "Next image" at bounding box center [945, 209] width 18 height 18
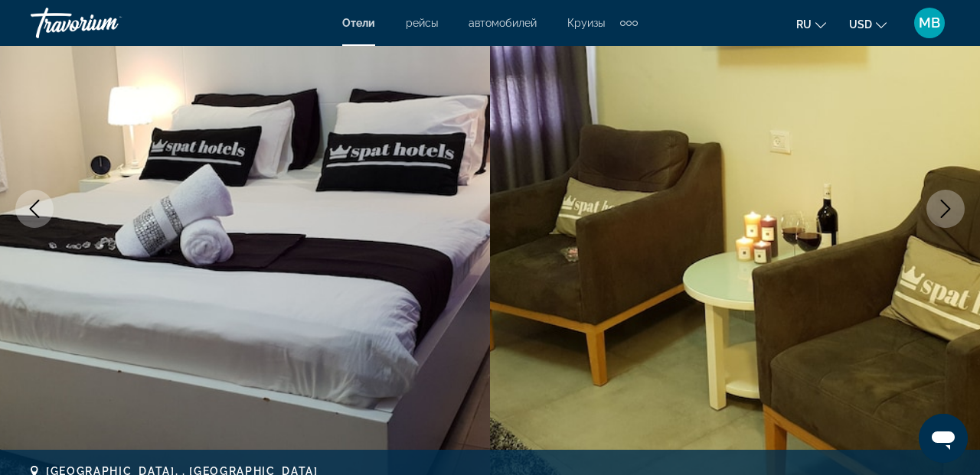
click at [946, 213] on icon "Next image" at bounding box center [945, 209] width 18 height 18
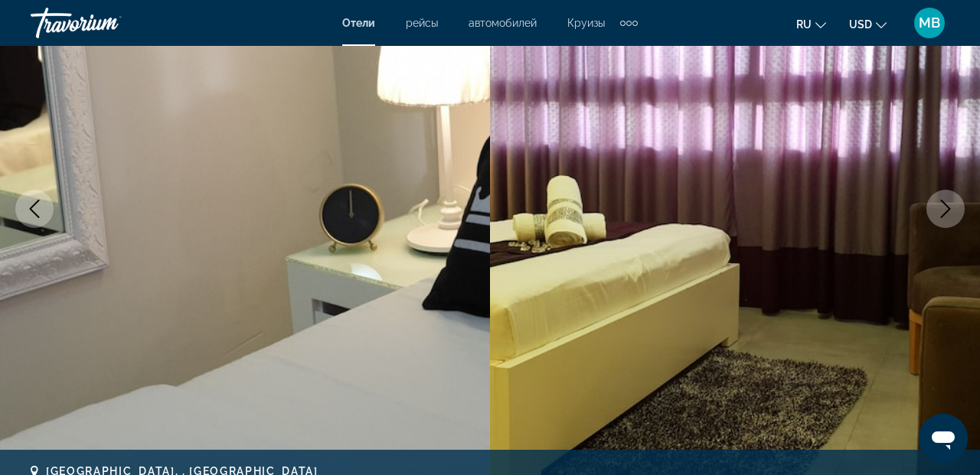
click at [946, 214] on icon "Next image" at bounding box center [945, 209] width 18 height 18
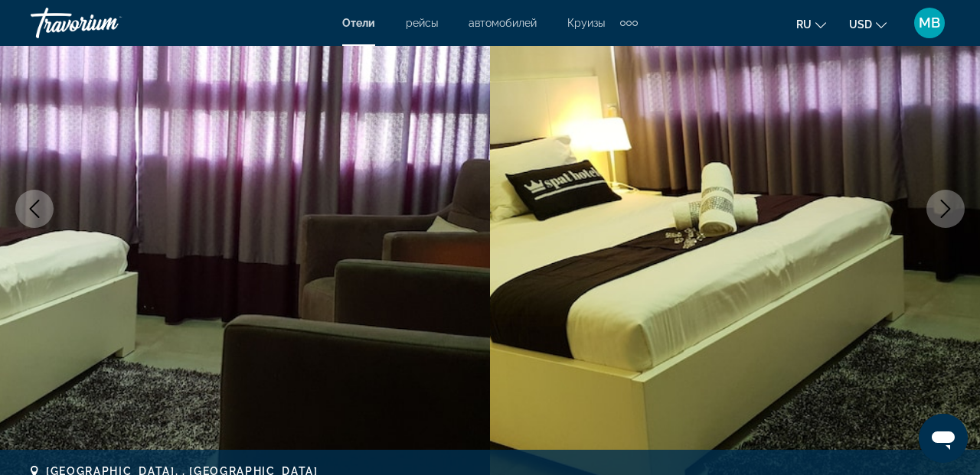
click at [949, 211] on icon "Next image" at bounding box center [945, 209] width 18 height 18
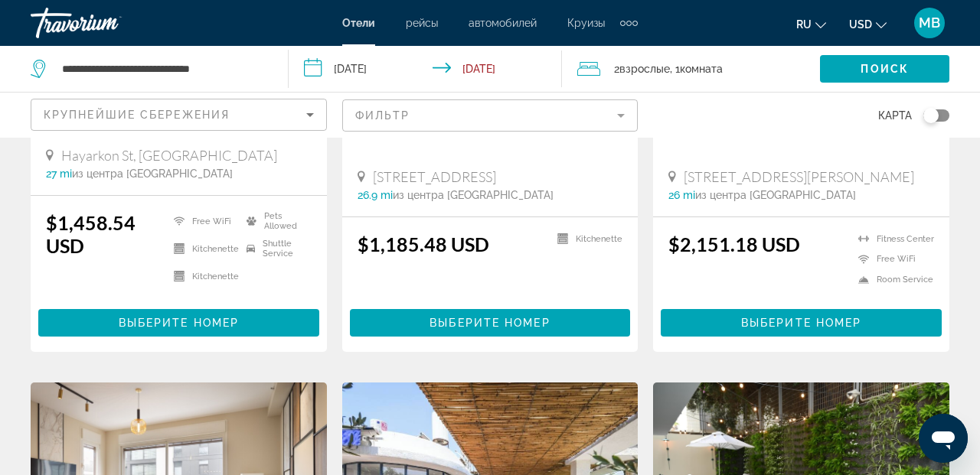
scroll to position [1623, 0]
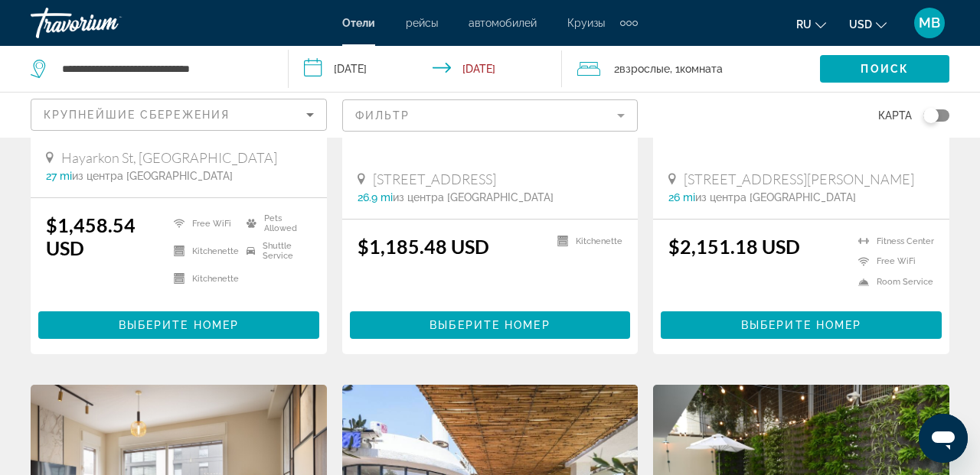
click at [624, 113] on mat-form-field "Фильтр" at bounding box center [490, 116] width 296 height 32
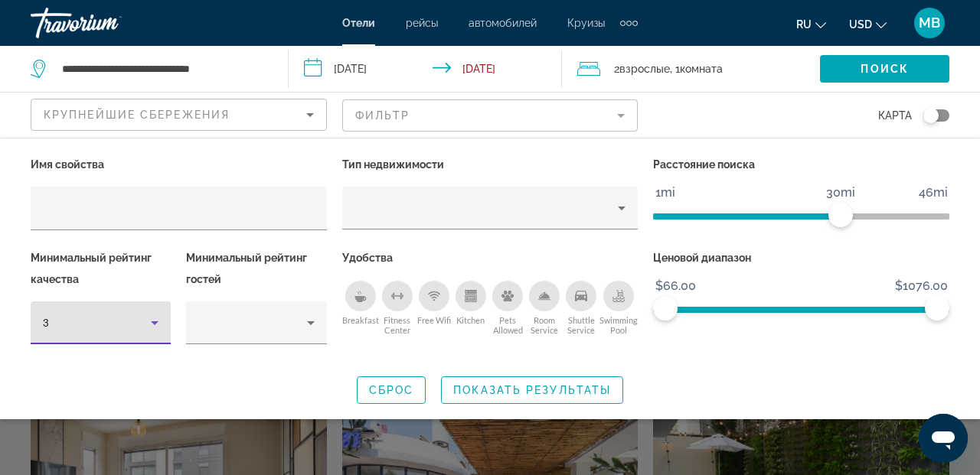
click at [155, 322] on icon "Hotel Filters" at bounding box center [155, 324] width 8 height 4
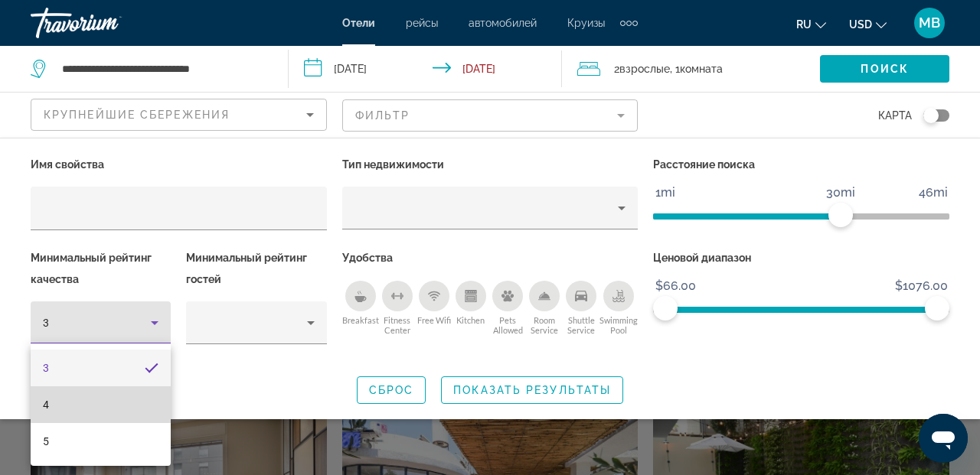
click at [58, 405] on mat-option "4" at bounding box center [101, 405] width 140 height 37
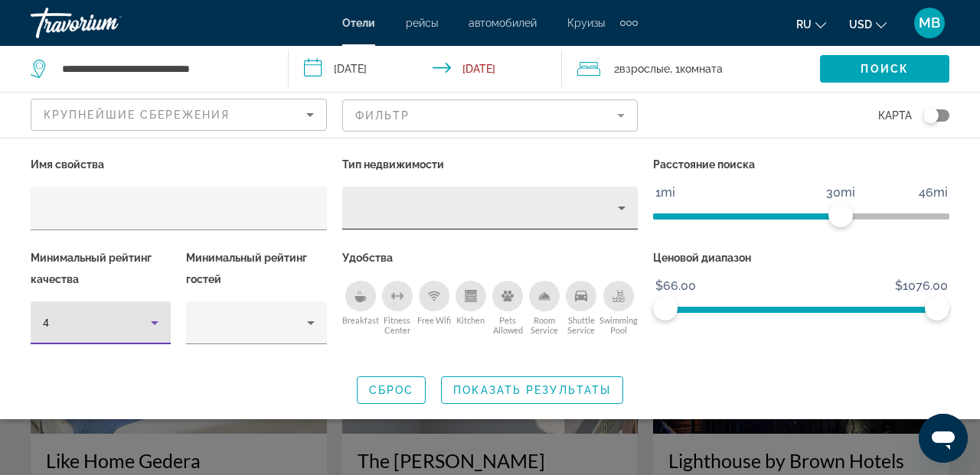
scroll to position [3, 0]
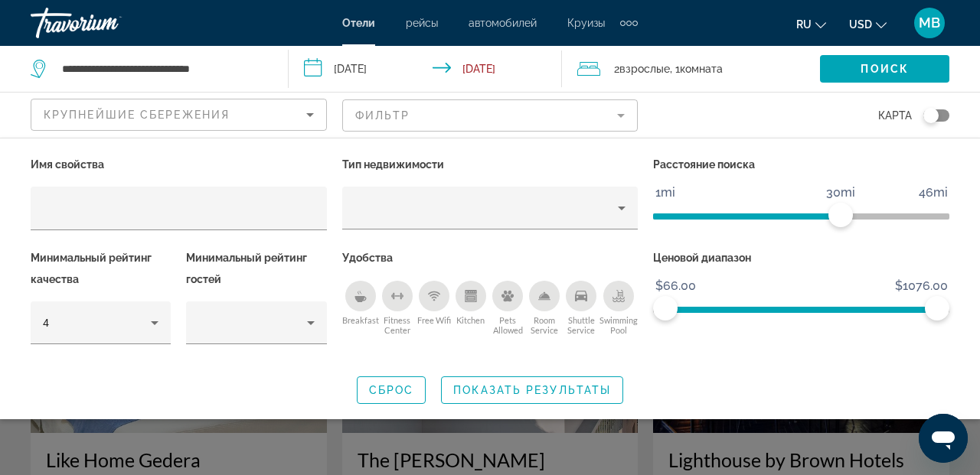
click at [624, 112] on mat-form-field "Фильтр" at bounding box center [490, 116] width 296 height 32
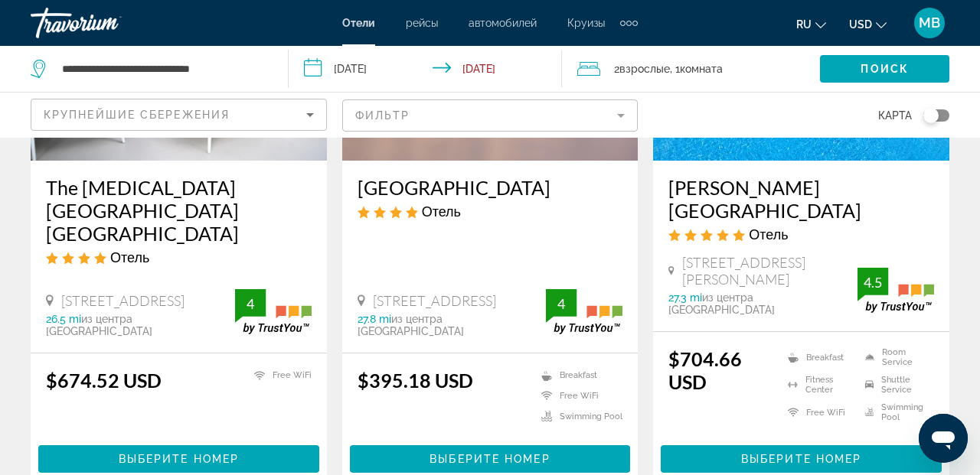
scroll to position [2060, 0]
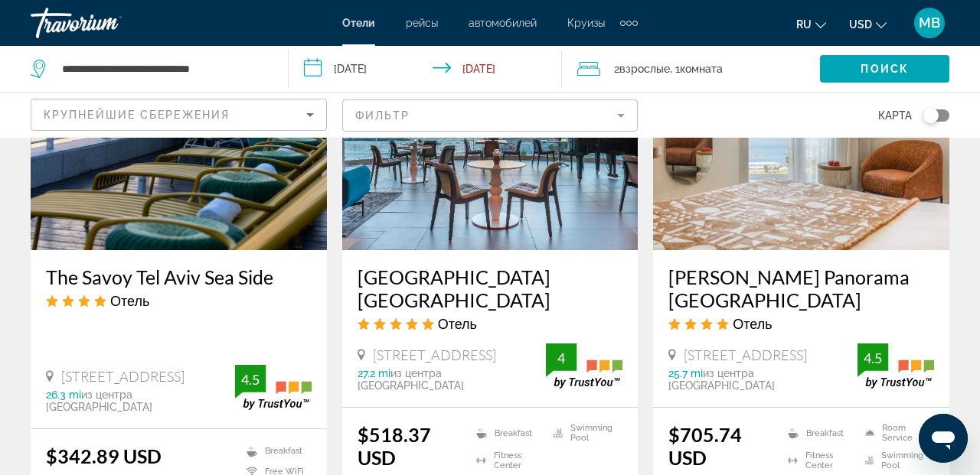
scroll to position [1957, 0]
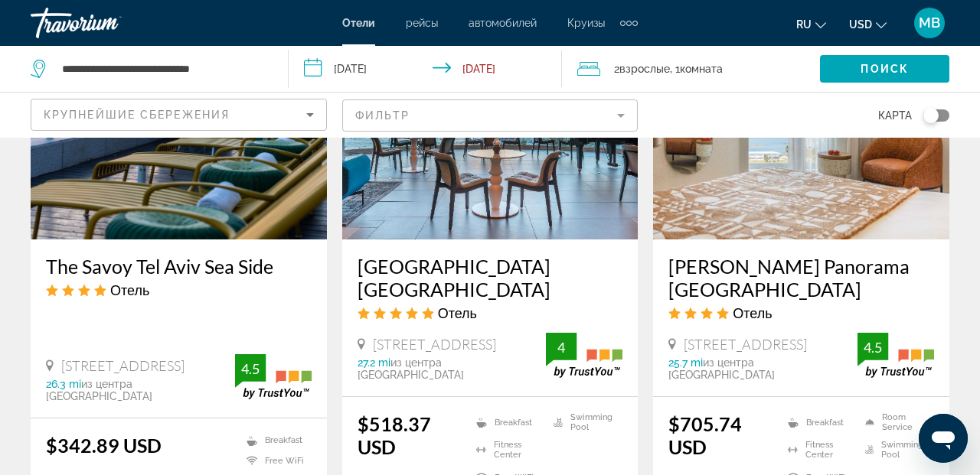
click at [199, 178] on img "Main content" at bounding box center [179, 117] width 296 height 245
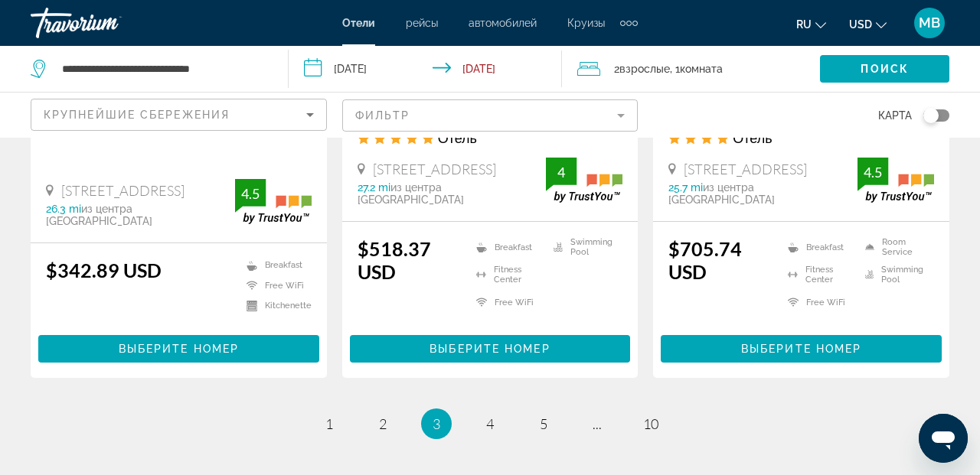
scroll to position [2140, 0]
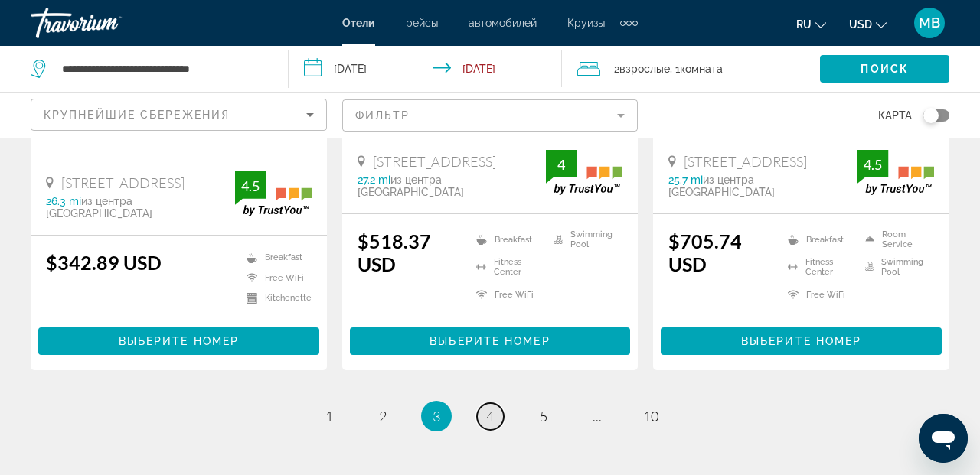
click at [491, 408] on span "4" at bounding box center [490, 416] width 8 height 17
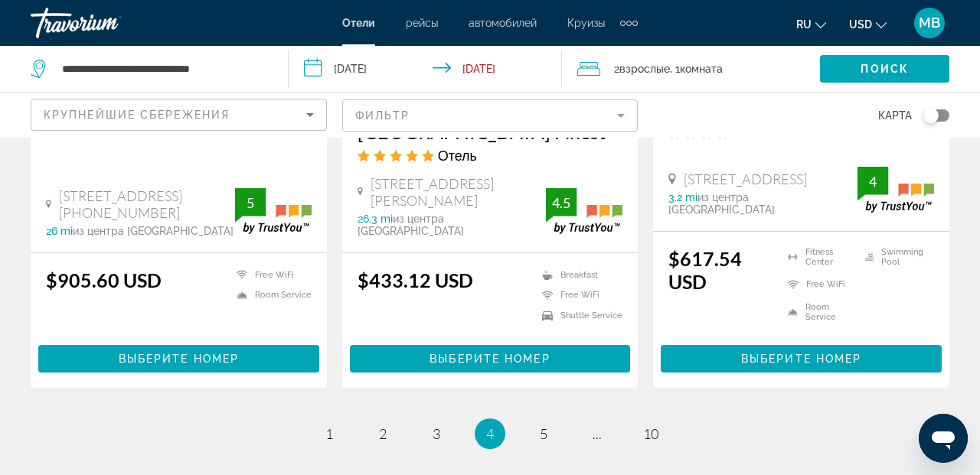
scroll to position [2226, 0]
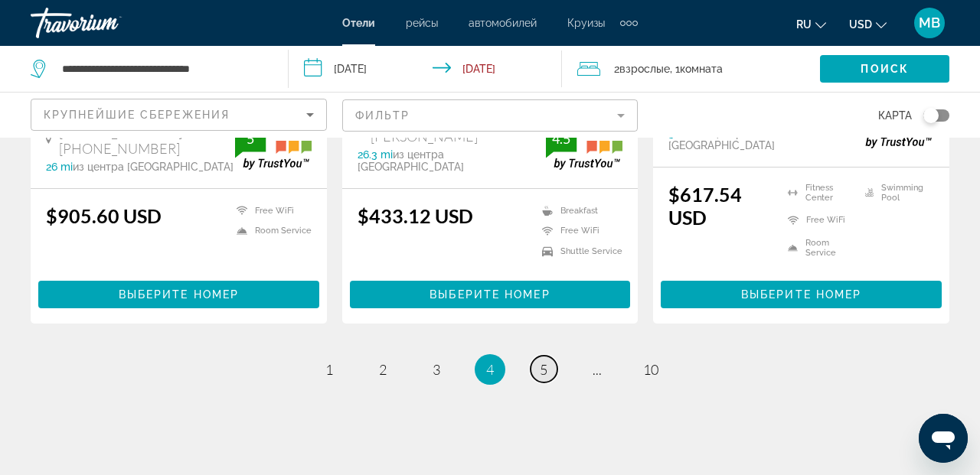
click at [554, 356] on link "page 5" at bounding box center [544, 369] width 27 height 27
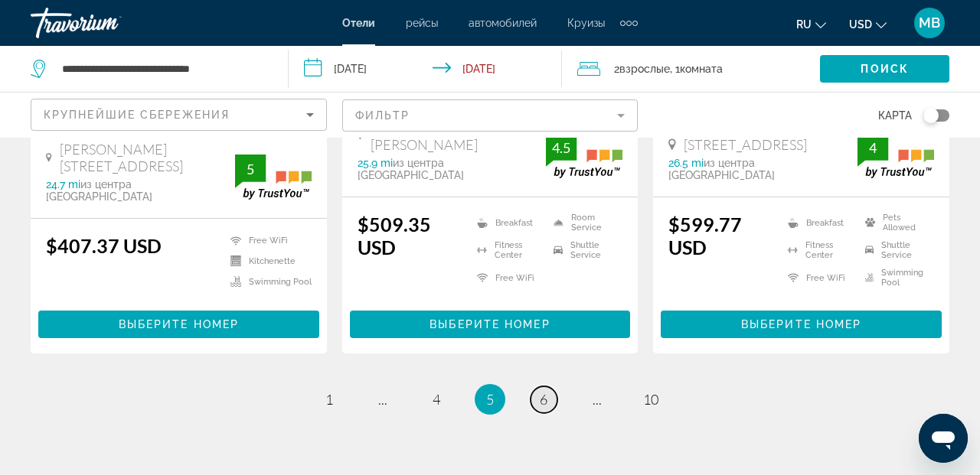
scroll to position [2211, 0]
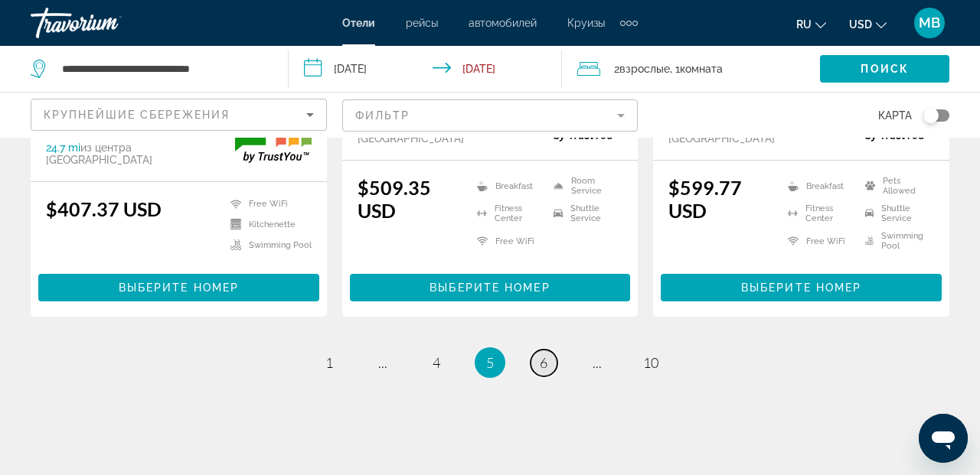
click at [544, 354] on span "6" at bounding box center [544, 362] width 8 height 17
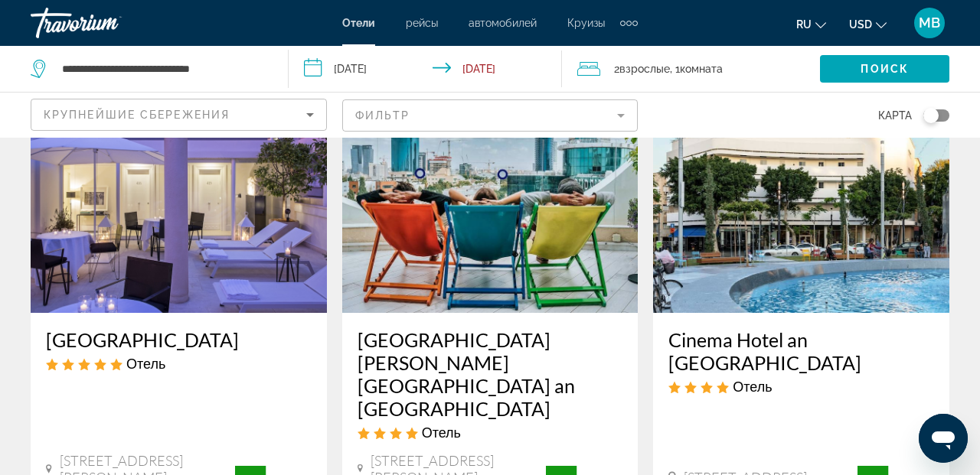
scroll to position [707, 0]
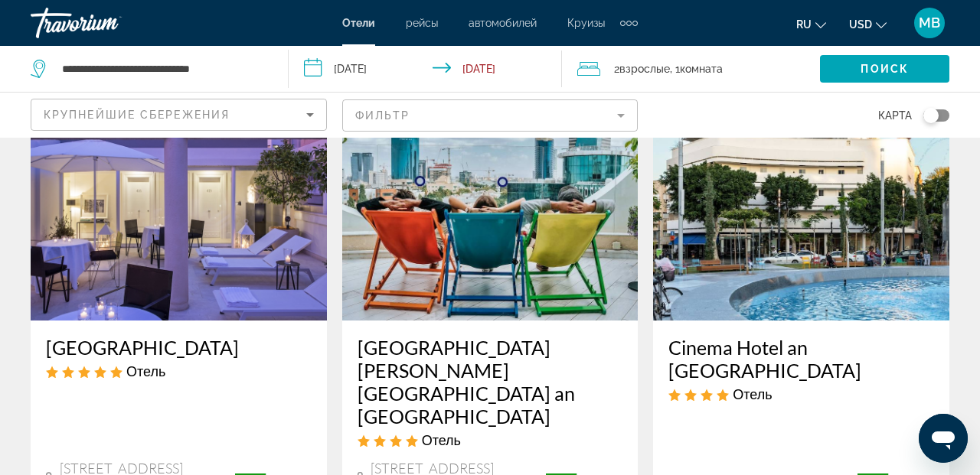
click at [158, 254] on img "Main content" at bounding box center [179, 198] width 296 height 245
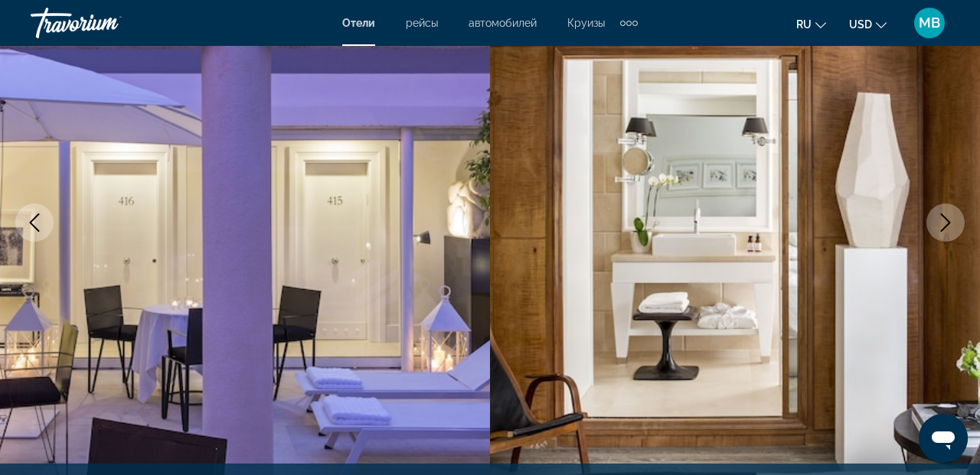
scroll to position [185, 0]
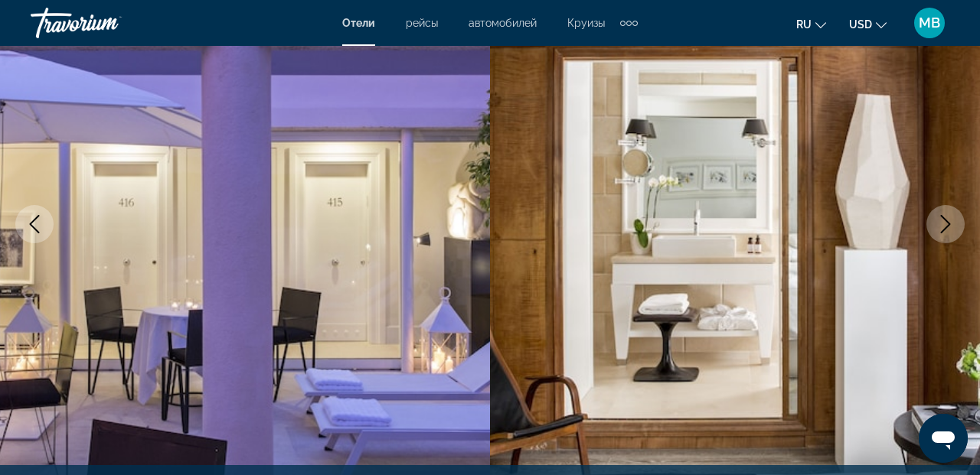
click at [949, 225] on icon "Next image" at bounding box center [946, 224] width 10 height 18
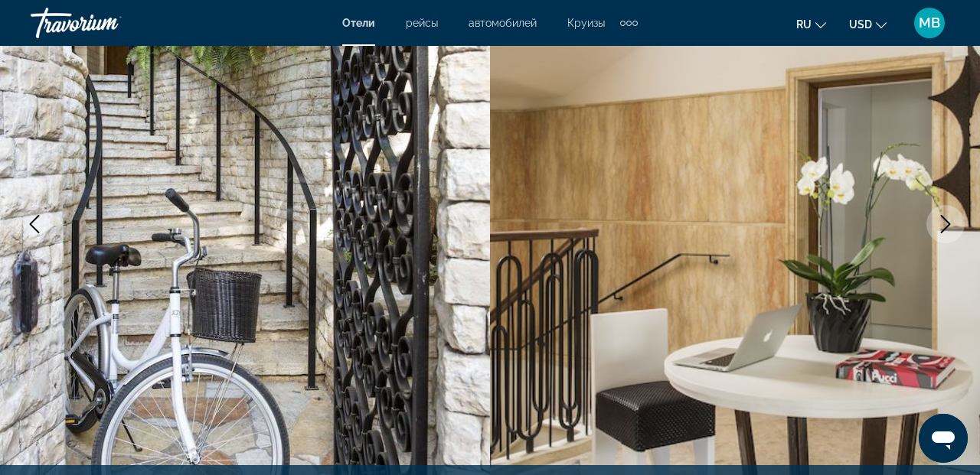
click at [949, 225] on icon "Next image" at bounding box center [946, 224] width 10 height 18
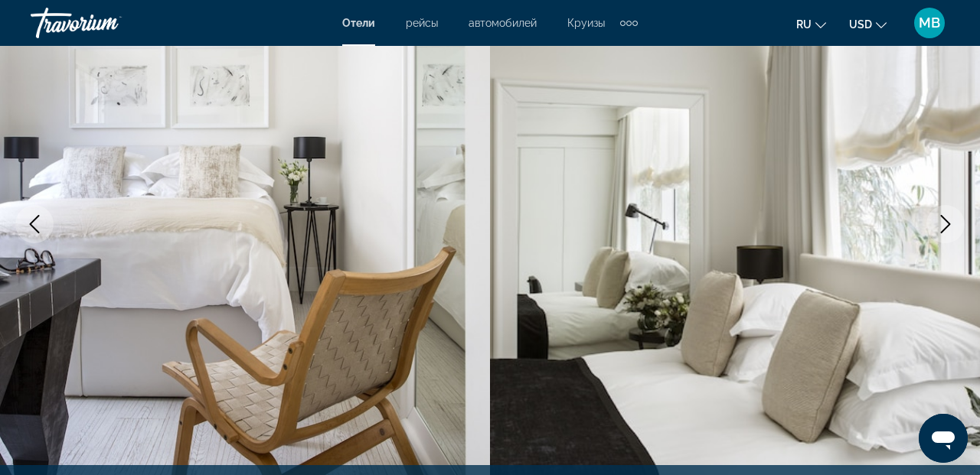
click at [949, 225] on icon "Next image" at bounding box center [946, 224] width 10 height 18
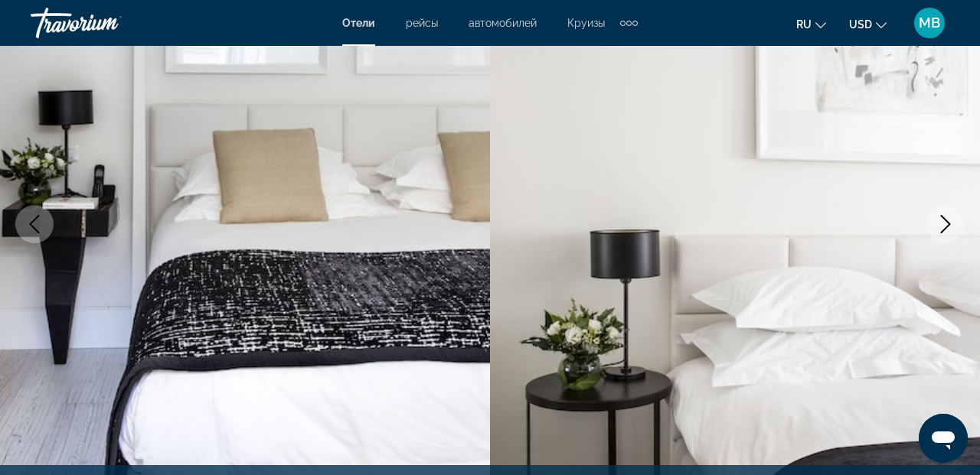
click at [949, 224] on icon "Next image" at bounding box center [946, 224] width 10 height 18
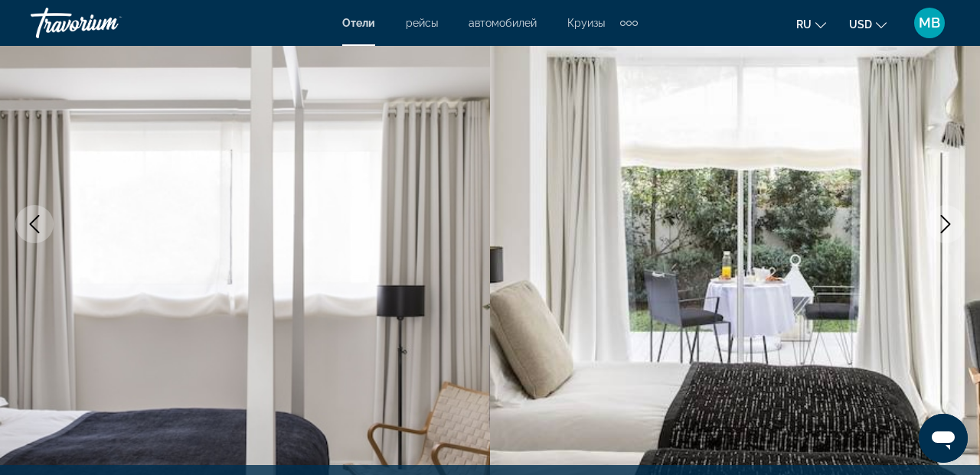
click at [949, 224] on icon "Next image" at bounding box center [946, 224] width 10 height 18
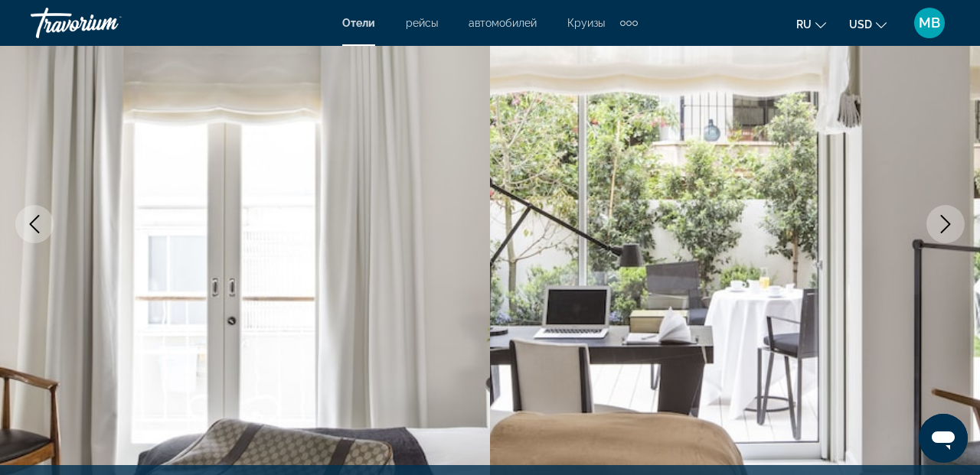
click at [950, 224] on icon "Next image" at bounding box center [945, 224] width 18 height 18
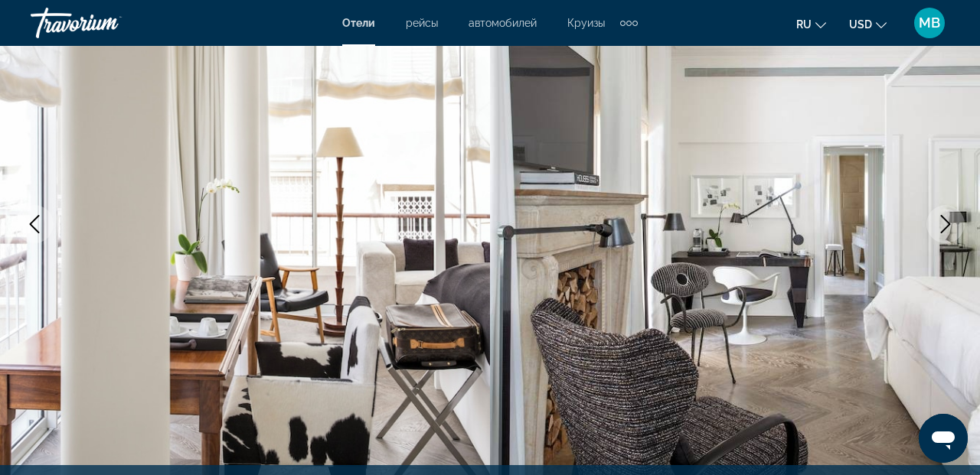
click at [950, 224] on icon "Next image" at bounding box center [945, 224] width 18 height 18
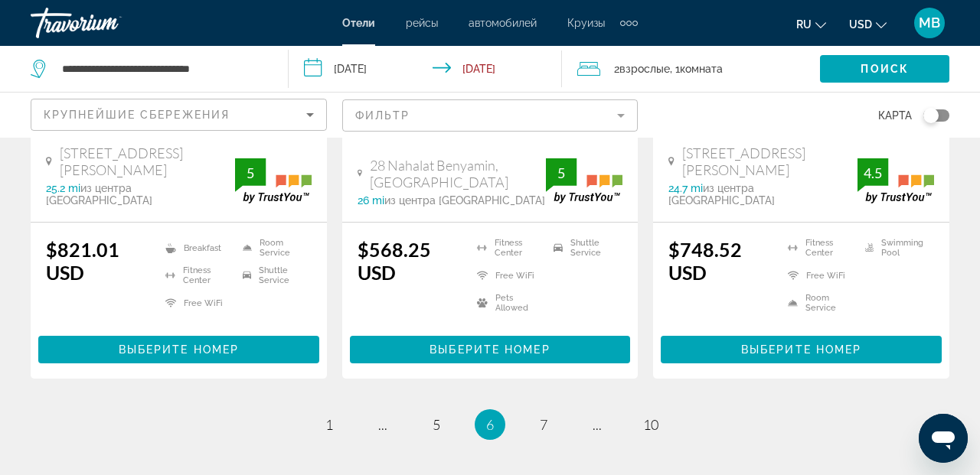
scroll to position [2226, 0]
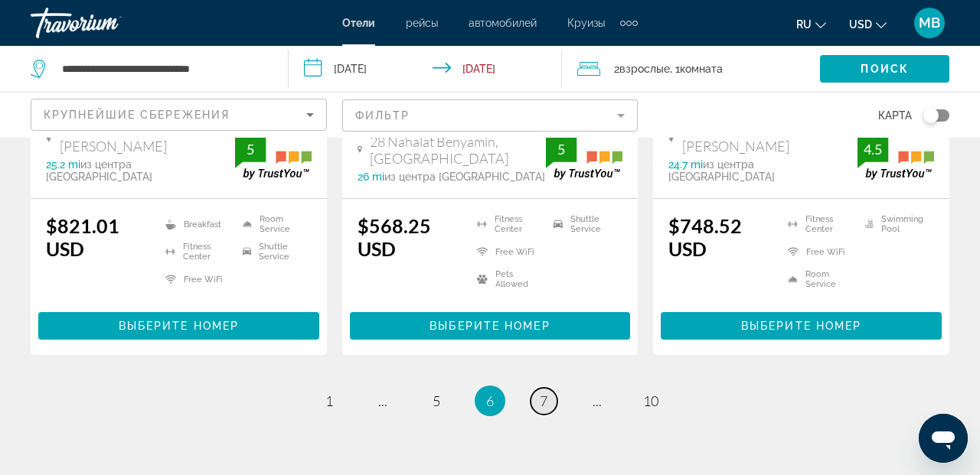
click at [537, 388] on link "page 7" at bounding box center [544, 401] width 27 height 27
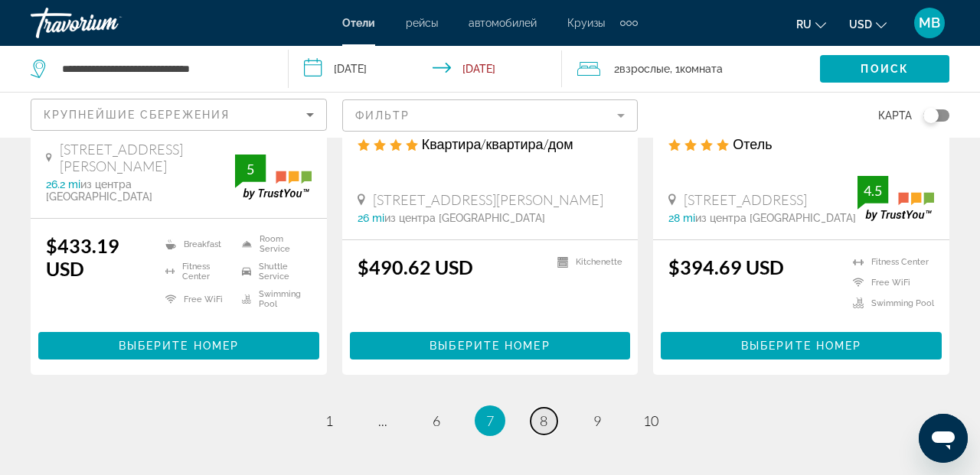
scroll to position [2116, 0]
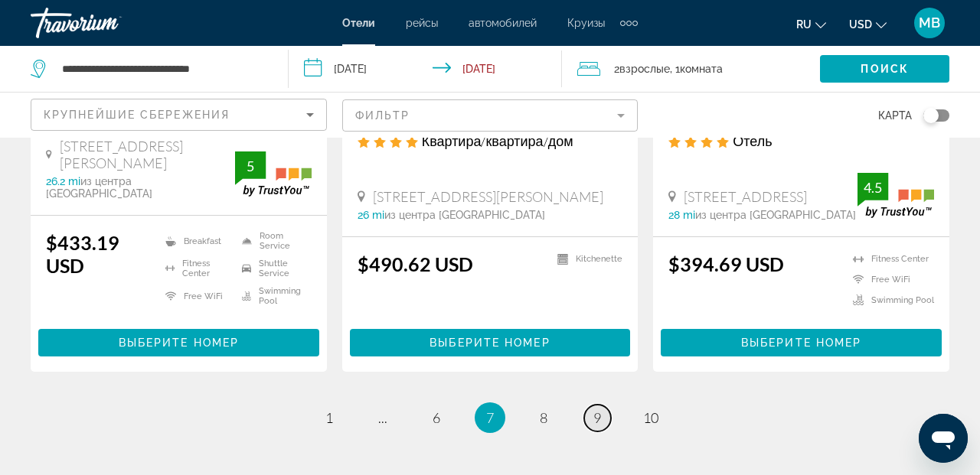
click at [597, 410] on span "9" at bounding box center [597, 418] width 8 height 17
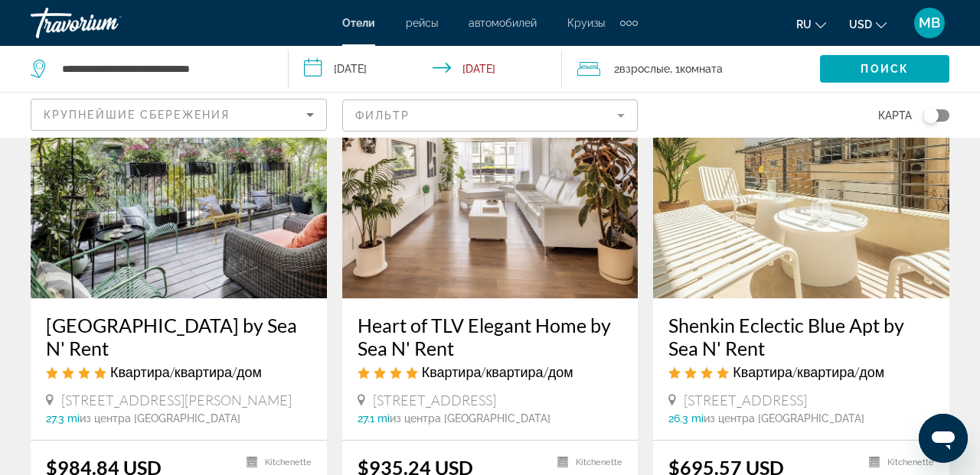
scroll to position [142, 0]
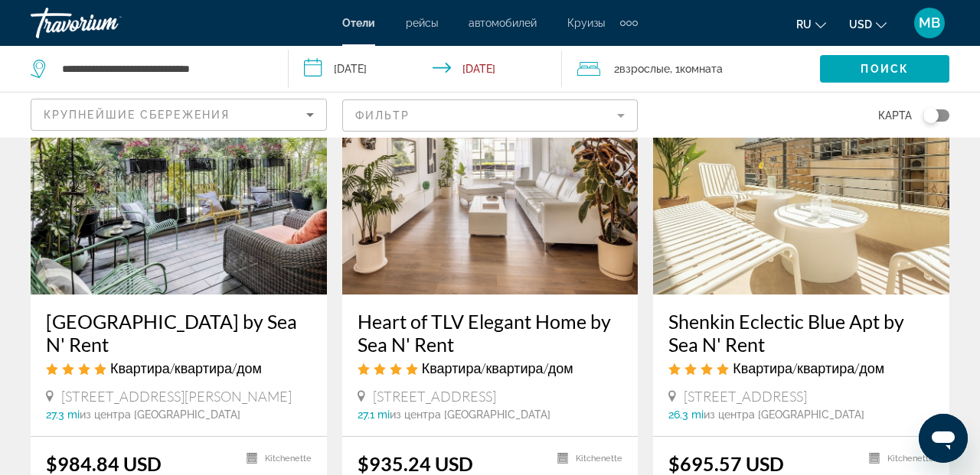
click at [182, 234] on img "Main content" at bounding box center [179, 172] width 296 height 245
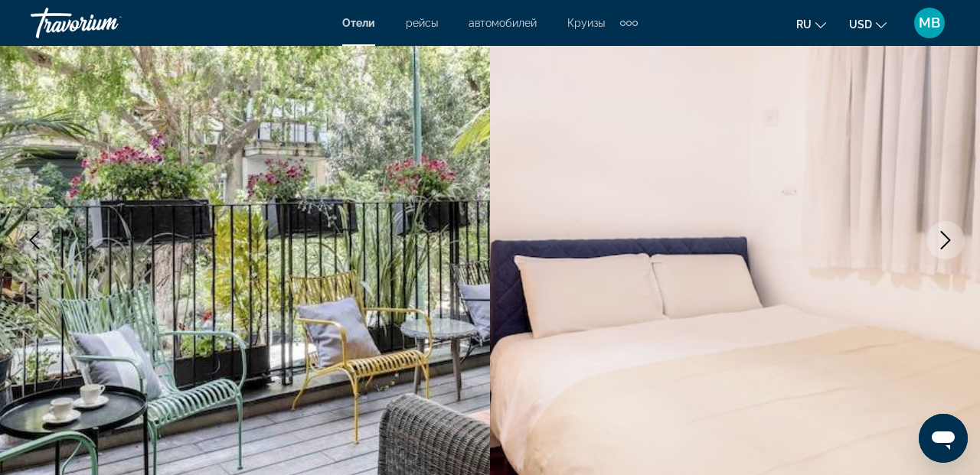
scroll to position [176, 0]
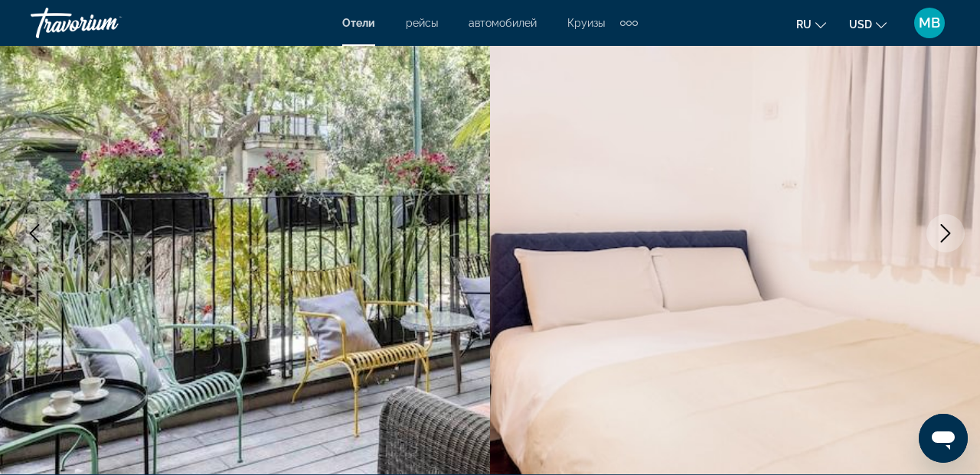
click at [944, 235] on icon "Next image" at bounding box center [945, 233] width 18 height 18
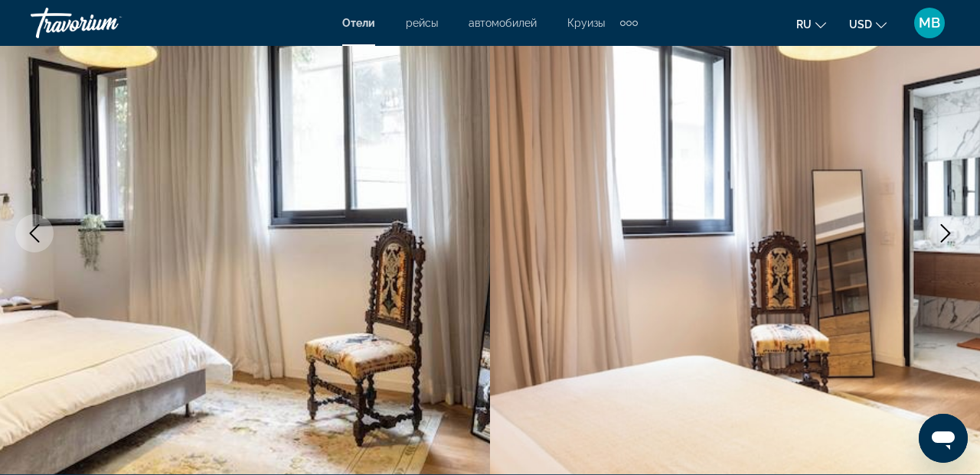
click at [942, 236] on icon "Next image" at bounding box center [945, 233] width 18 height 18
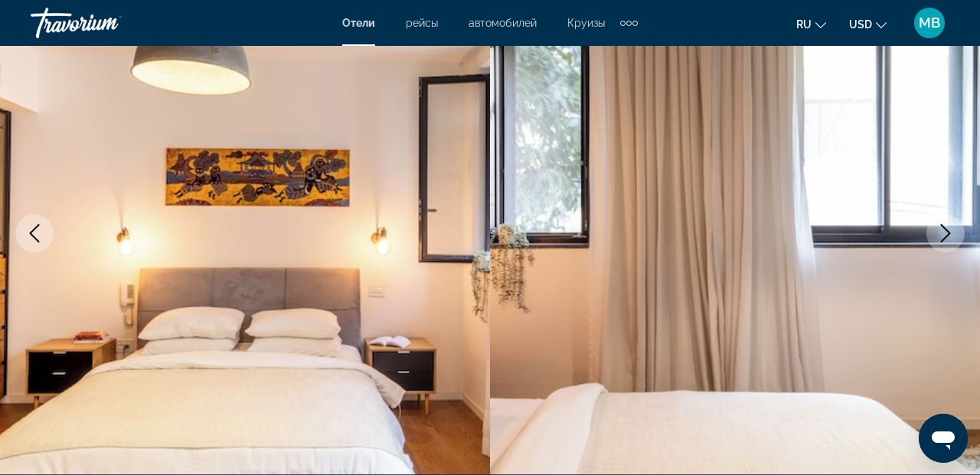
click at [942, 236] on icon "Next image" at bounding box center [945, 233] width 18 height 18
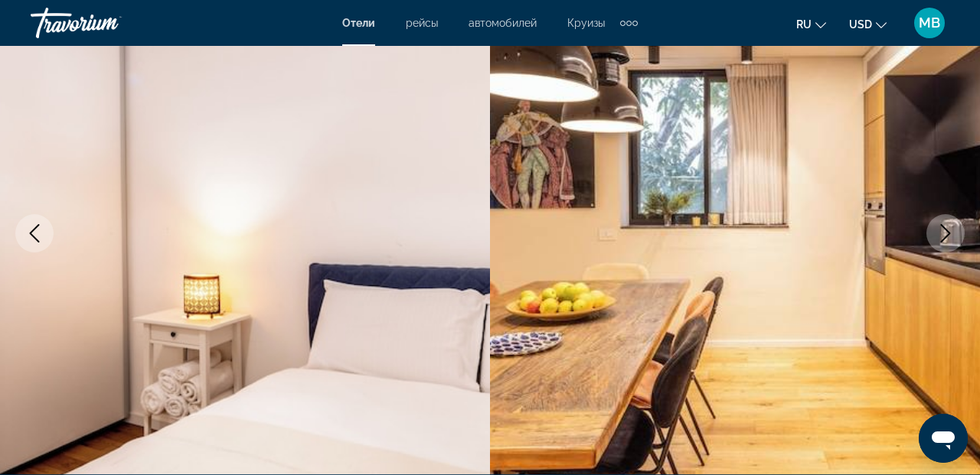
click at [942, 236] on icon "Next image" at bounding box center [945, 233] width 18 height 18
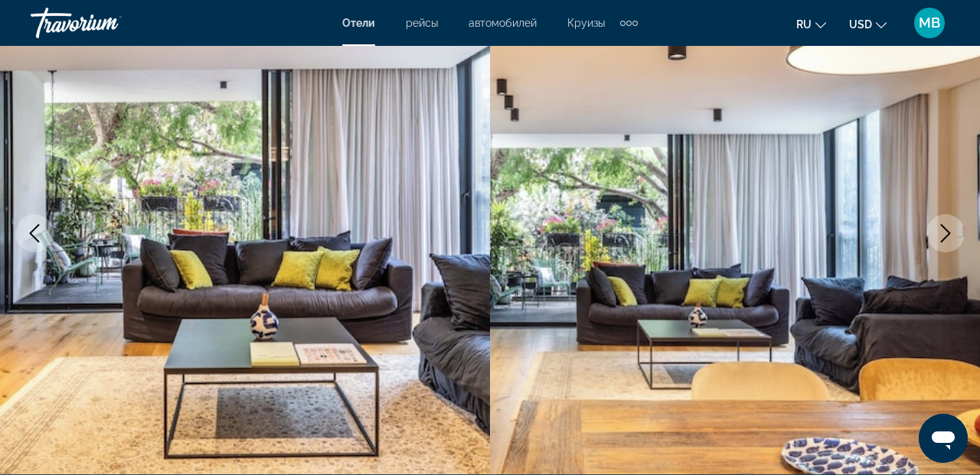
click at [942, 236] on icon "Next image" at bounding box center [945, 233] width 18 height 18
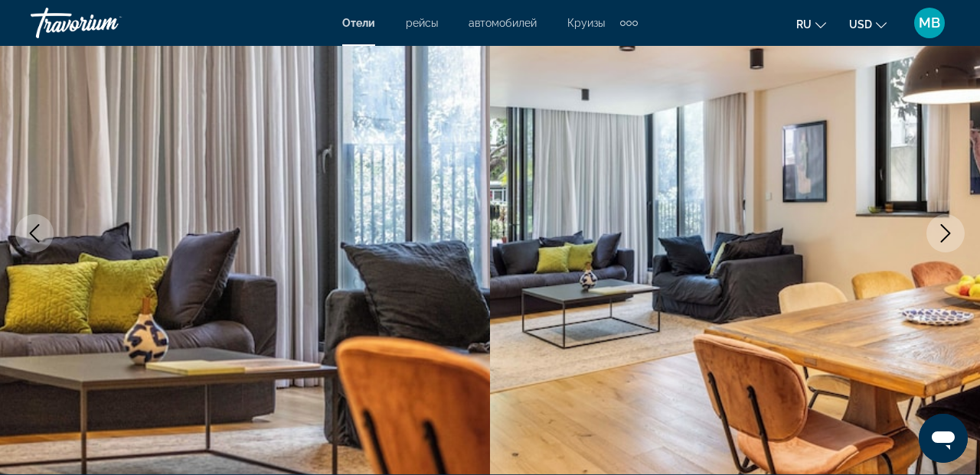
click at [942, 236] on icon "Next image" at bounding box center [945, 233] width 18 height 18
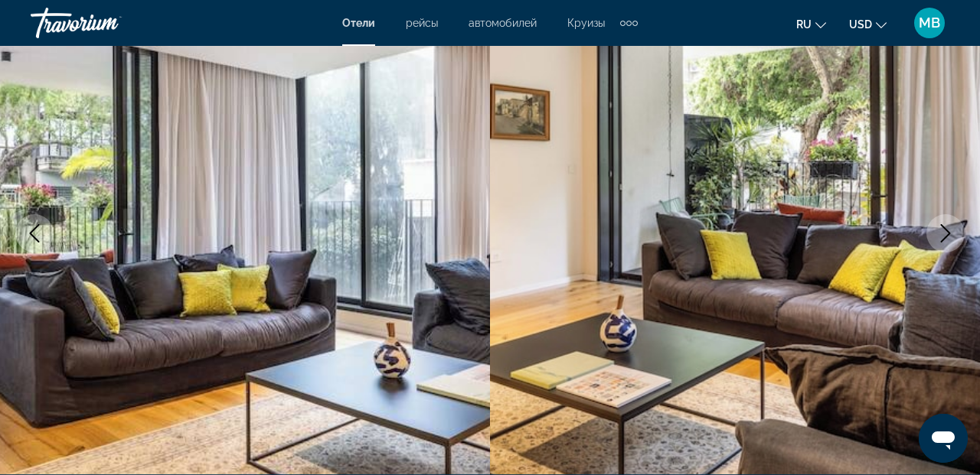
click at [942, 236] on icon "Next image" at bounding box center [945, 233] width 18 height 18
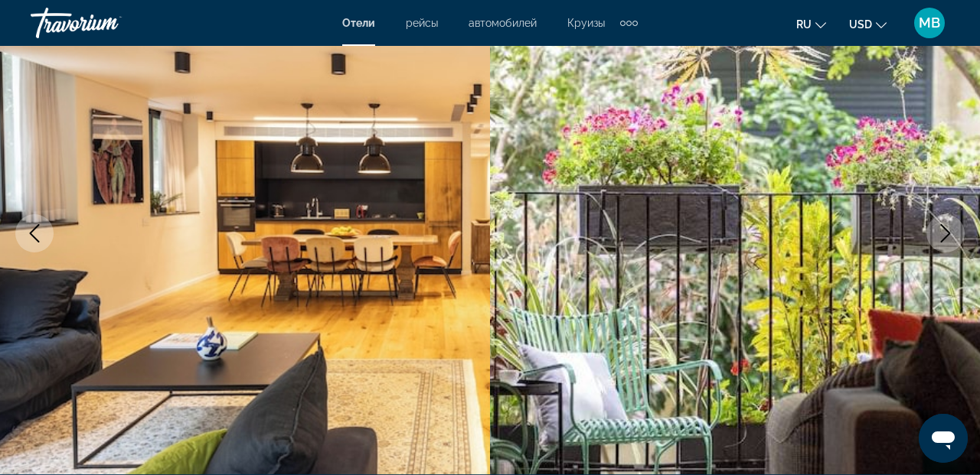
click at [942, 236] on icon "Next image" at bounding box center [945, 233] width 18 height 18
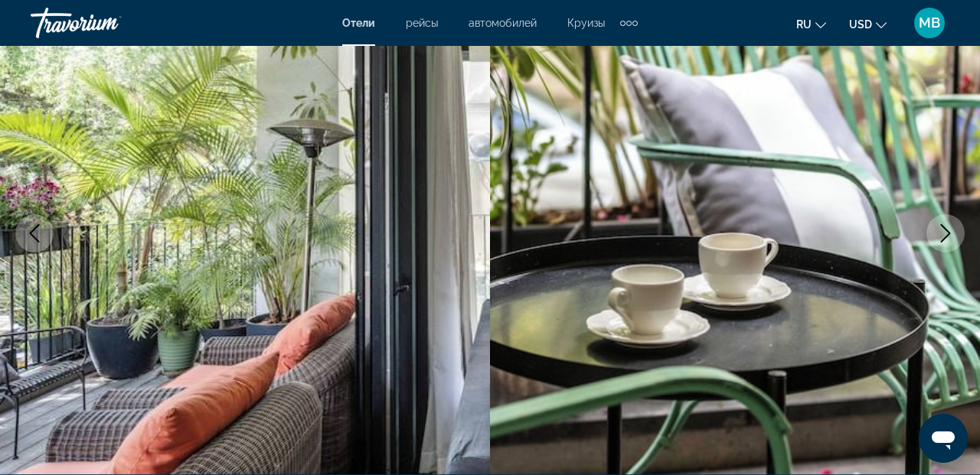
click at [942, 236] on icon "Next image" at bounding box center [945, 233] width 18 height 18
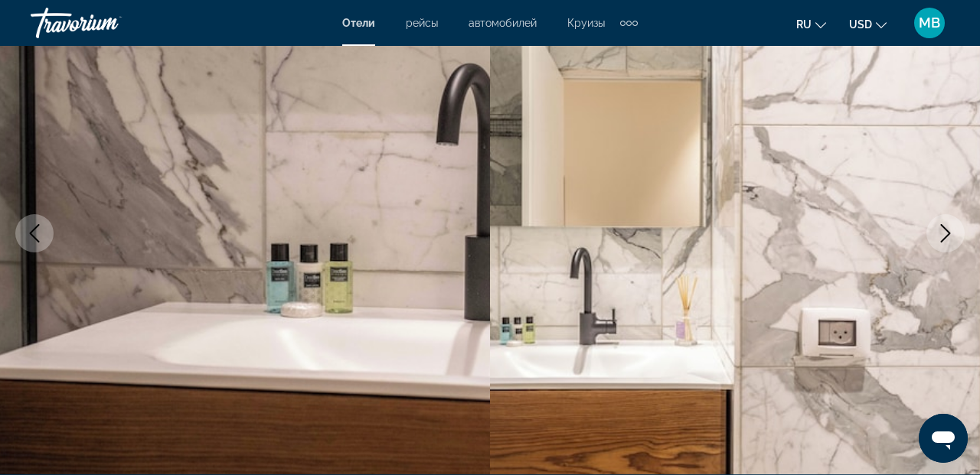
click at [942, 236] on icon "Next image" at bounding box center [945, 233] width 18 height 18
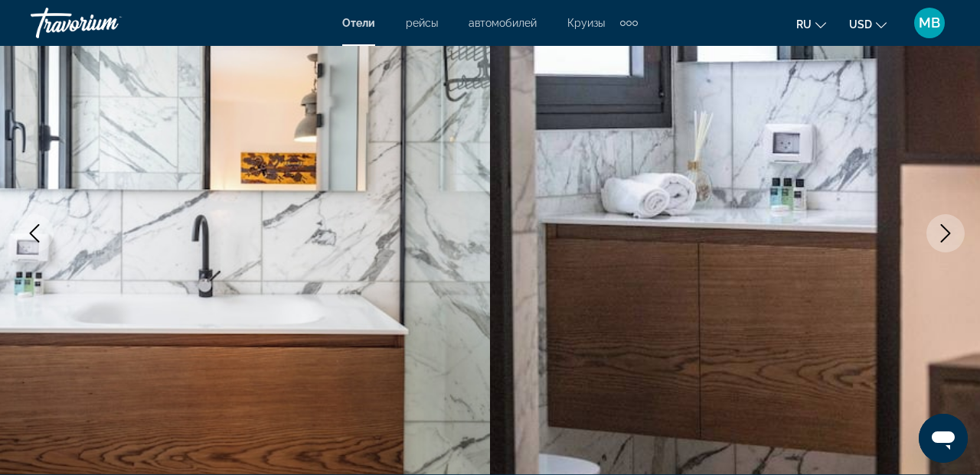
click at [942, 236] on icon "Next image" at bounding box center [945, 233] width 18 height 18
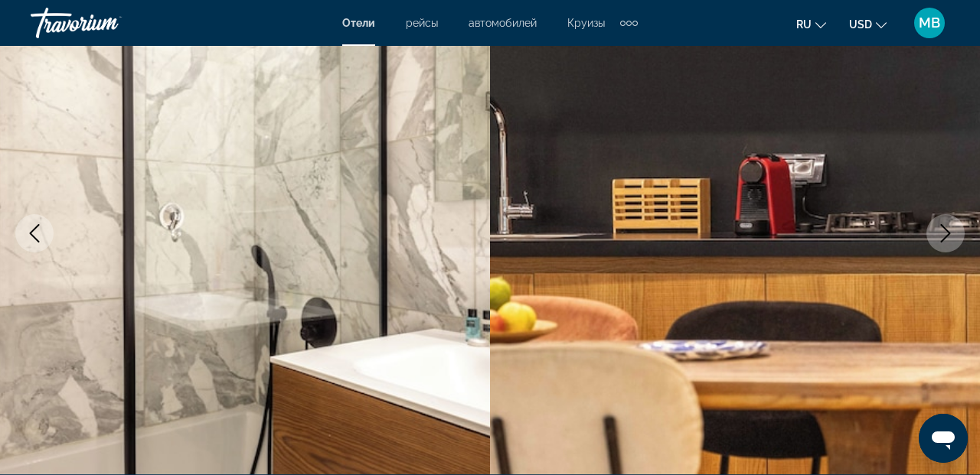
click at [942, 236] on icon "Next image" at bounding box center [945, 233] width 18 height 18
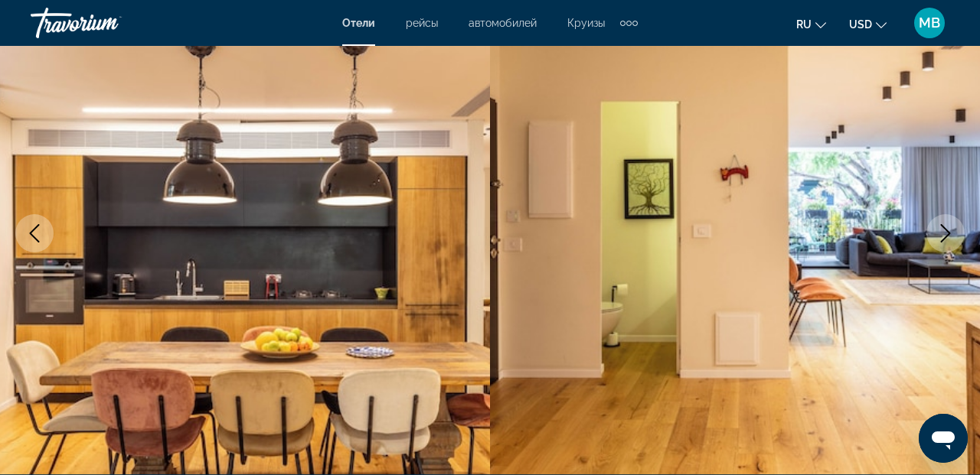
click at [44, 246] on button "Previous image" at bounding box center [34, 233] width 38 height 38
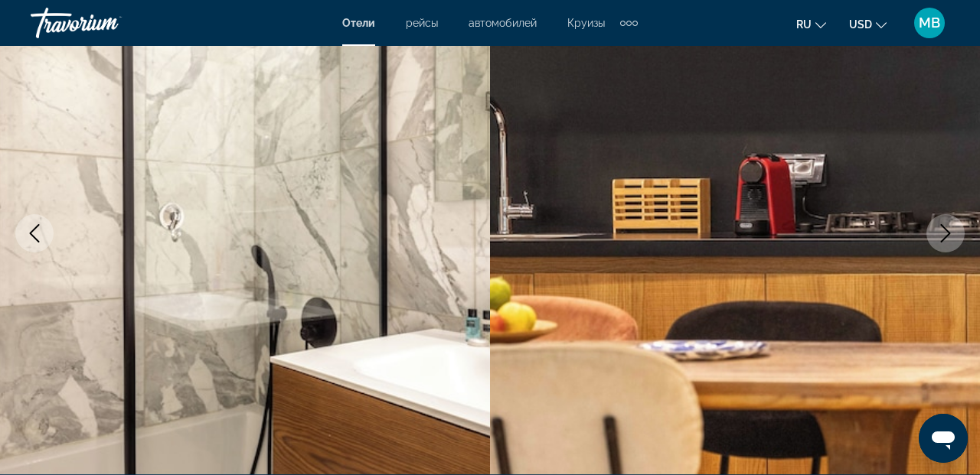
click at [939, 232] on icon "Next image" at bounding box center [945, 233] width 18 height 18
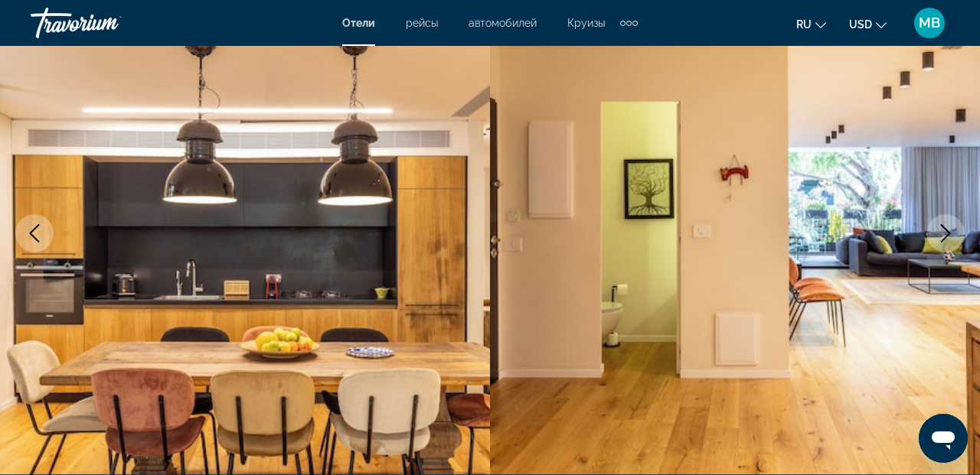
click at [941, 230] on icon "Next image" at bounding box center [945, 233] width 18 height 18
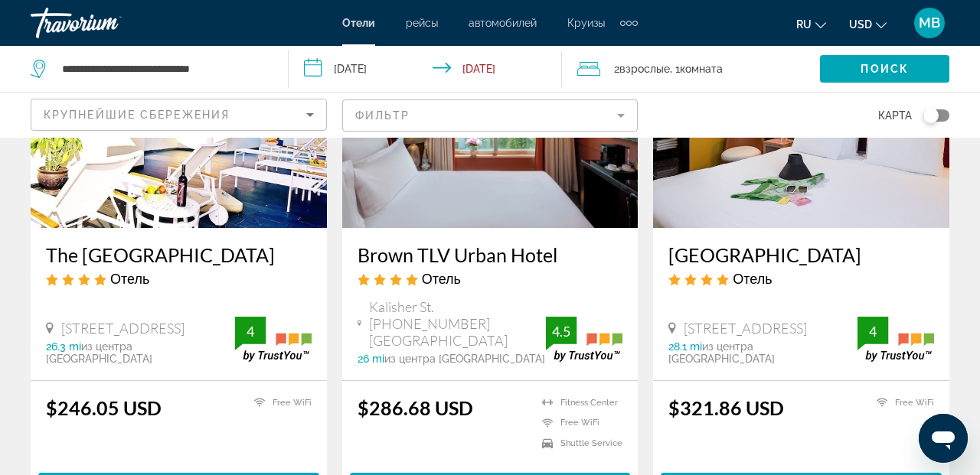
scroll to position [1321, 0]
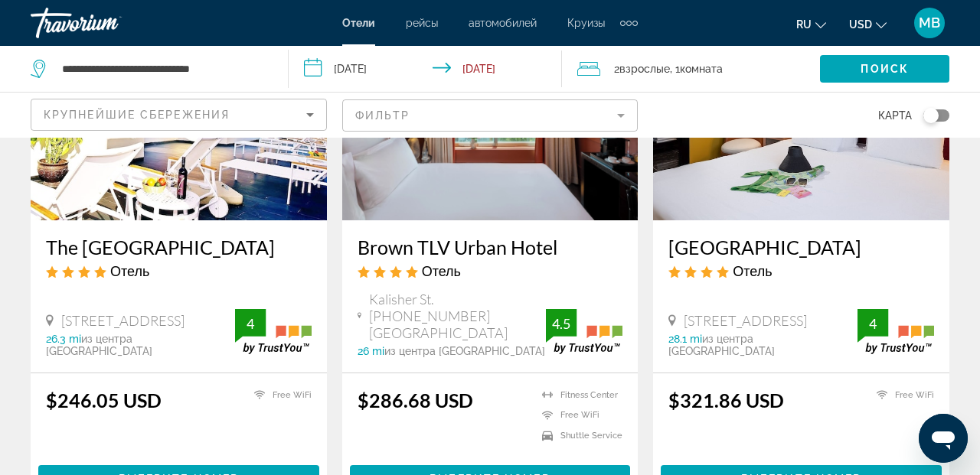
click at [187, 236] on h3 "The [GEOGRAPHIC_DATA]" at bounding box center [179, 247] width 266 height 23
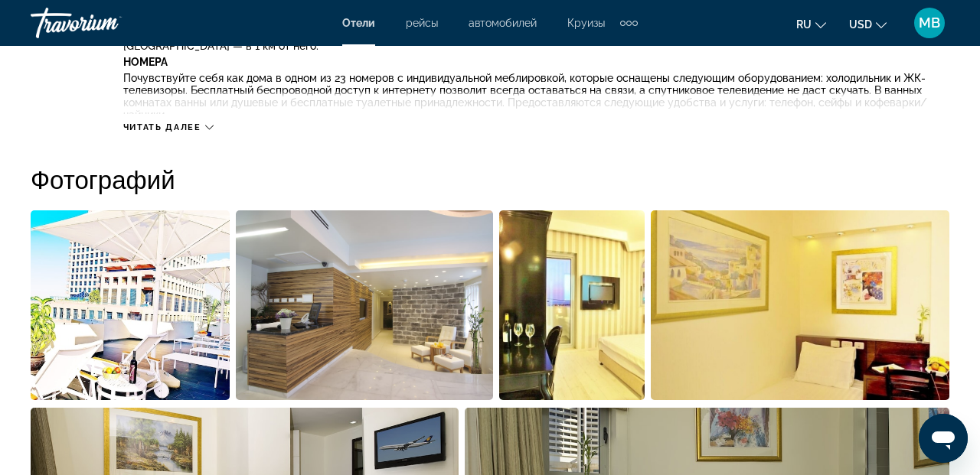
scroll to position [919, 0]
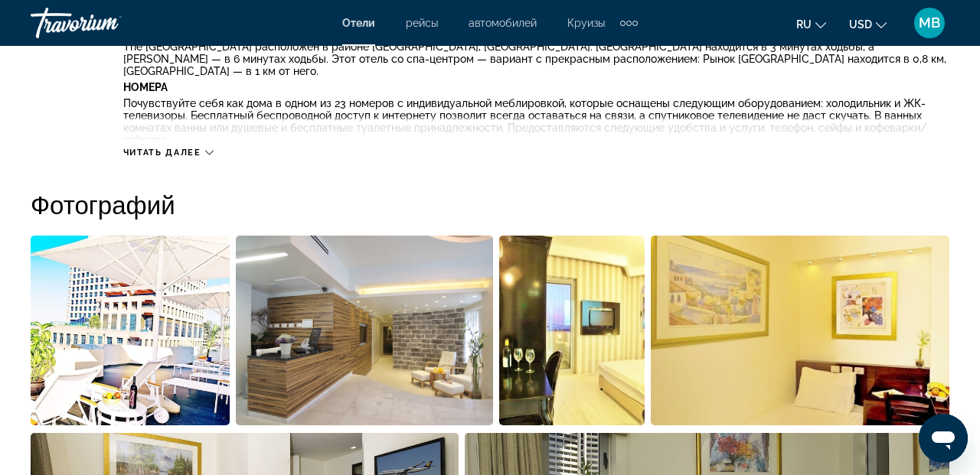
click at [105, 358] on img "Open full-screen image slider" at bounding box center [130, 331] width 199 height 190
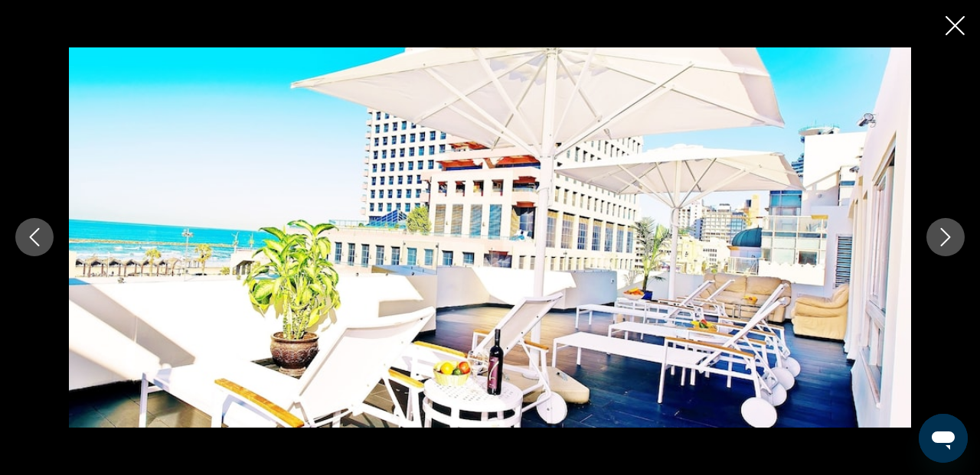
click at [949, 230] on icon "Next image" at bounding box center [945, 237] width 18 height 18
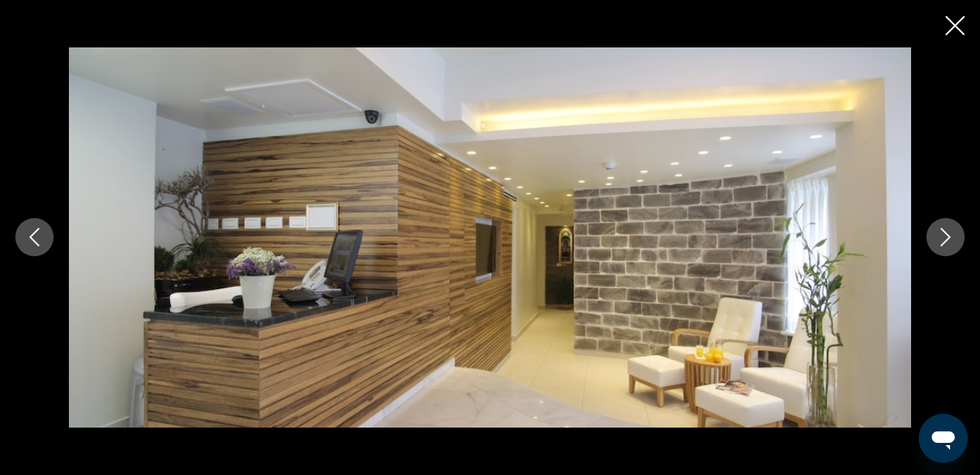
click at [949, 230] on icon "Next image" at bounding box center [945, 237] width 18 height 18
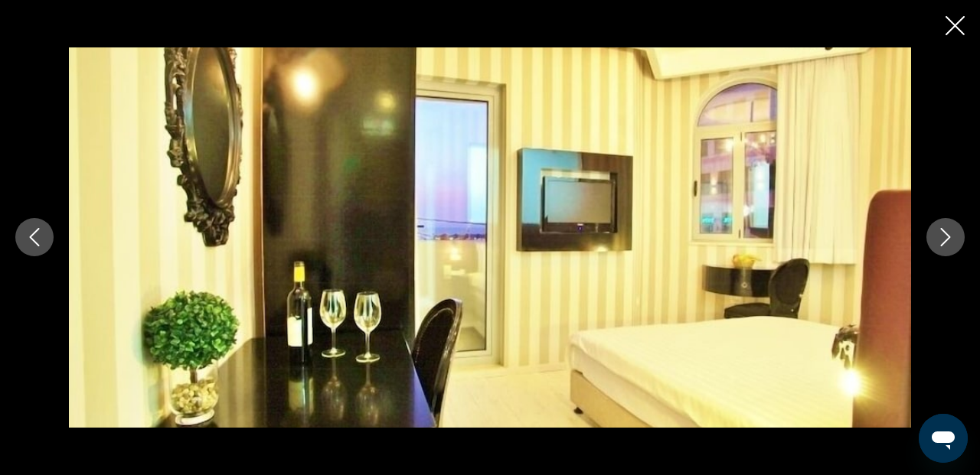
click at [949, 230] on icon "Next image" at bounding box center [945, 237] width 18 height 18
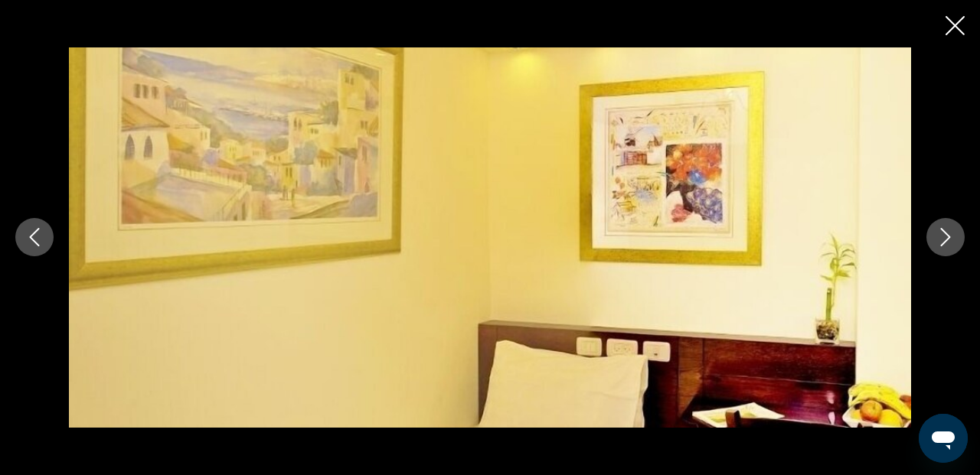
click at [949, 232] on icon "Next image" at bounding box center [945, 237] width 18 height 18
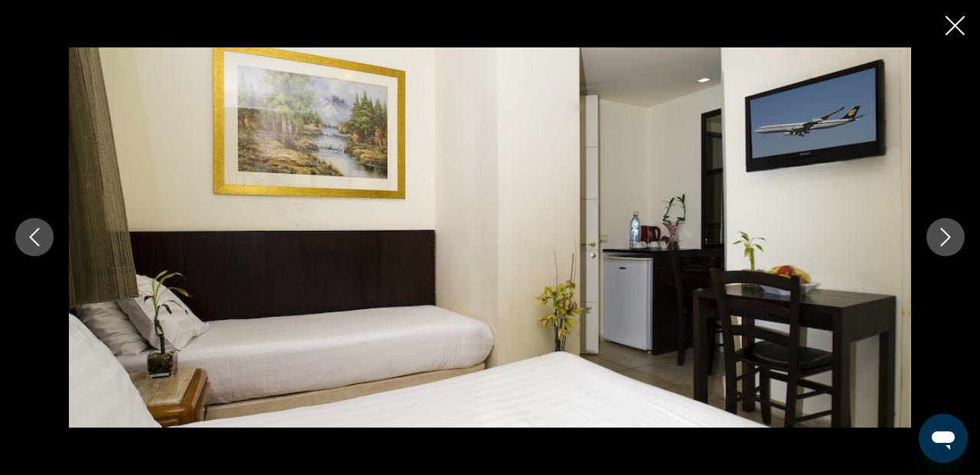
click at [949, 233] on icon "Next image" at bounding box center [945, 237] width 18 height 18
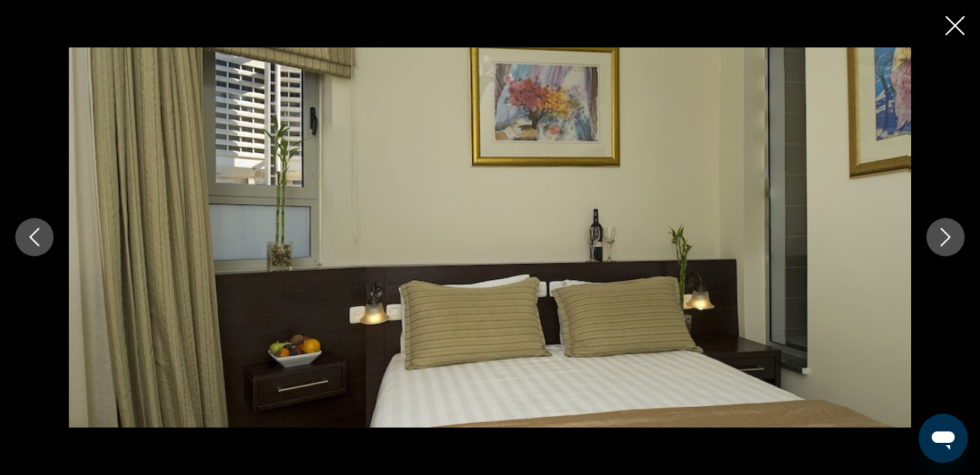
click at [949, 234] on icon "Next image" at bounding box center [945, 237] width 18 height 18
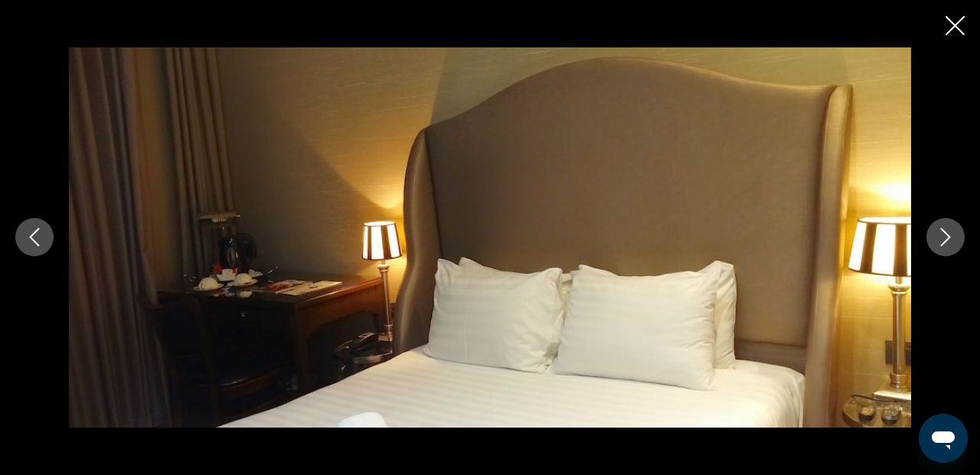
click at [949, 234] on icon "Next image" at bounding box center [945, 237] width 18 height 18
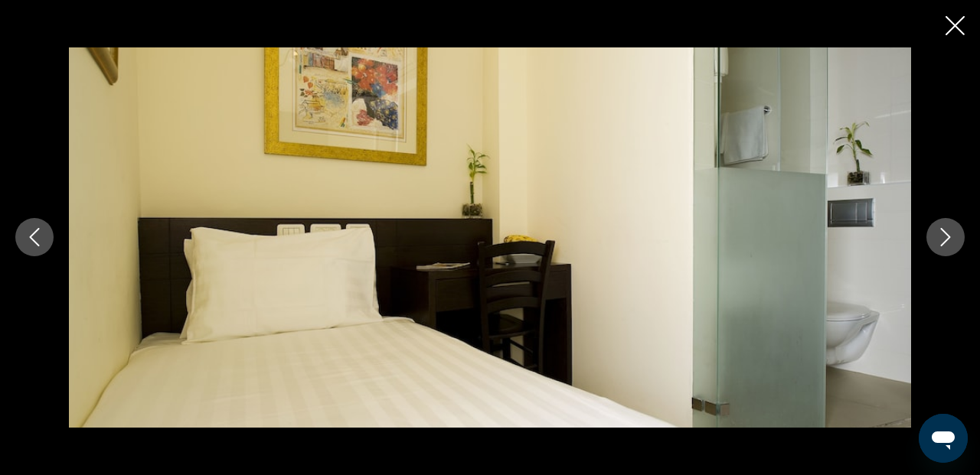
click at [949, 234] on icon "Next image" at bounding box center [945, 237] width 18 height 18
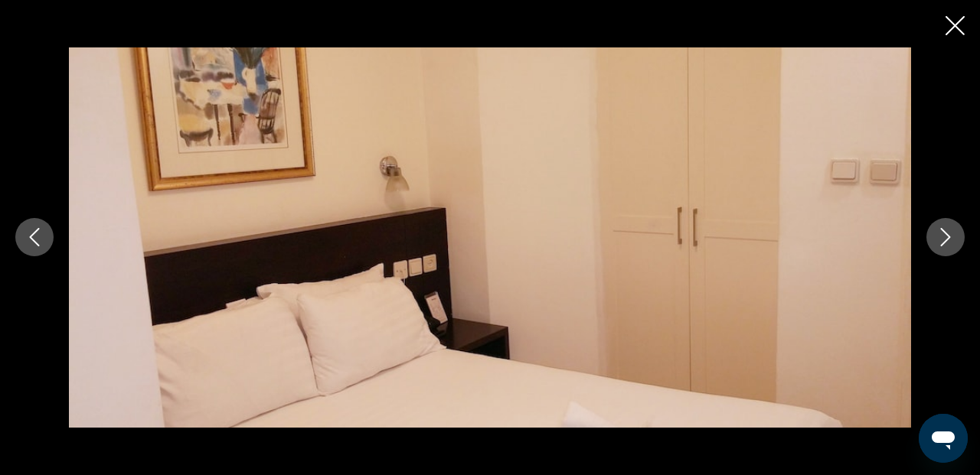
click at [949, 234] on icon "Next image" at bounding box center [945, 237] width 18 height 18
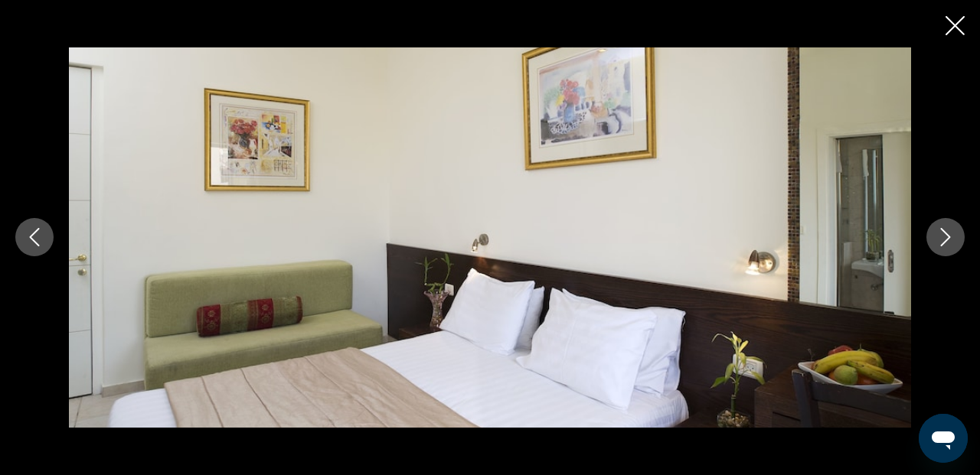
click at [949, 234] on icon "Next image" at bounding box center [945, 237] width 18 height 18
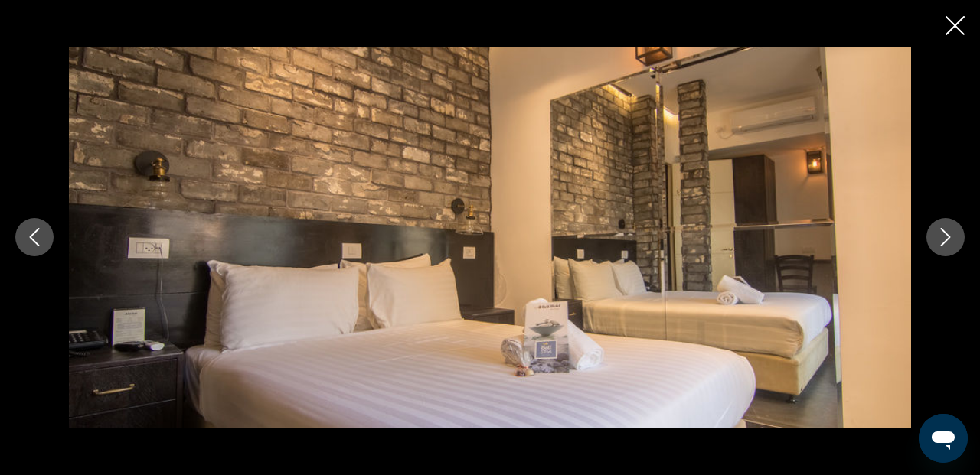
click at [949, 234] on icon "Next image" at bounding box center [945, 237] width 18 height 18
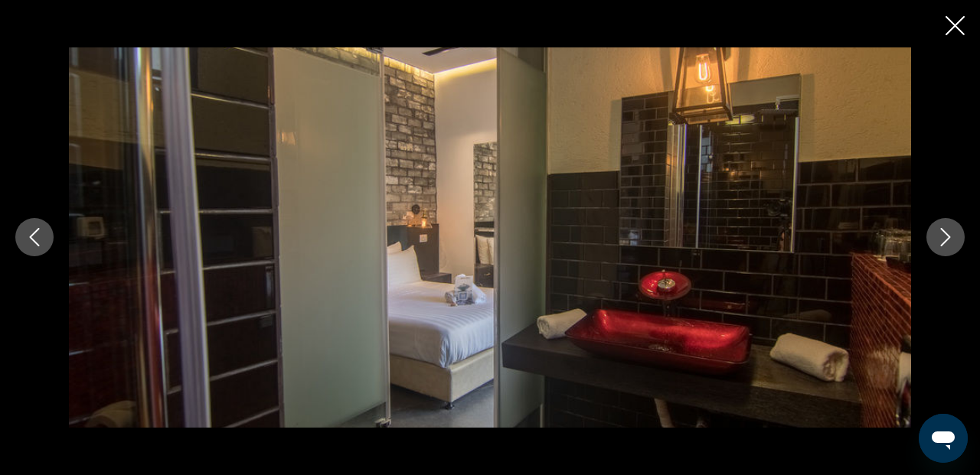
click at [949, 234] on icon "Next image" at bounding box center [945, 237] width 18 height 18
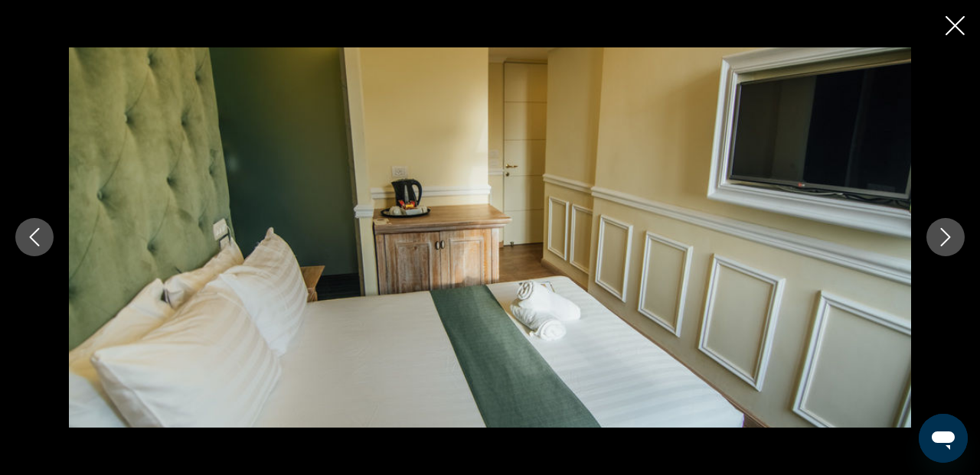
click at [949, 234] on icon "Next image" at bounding box center [945, 237] width 18 height 18
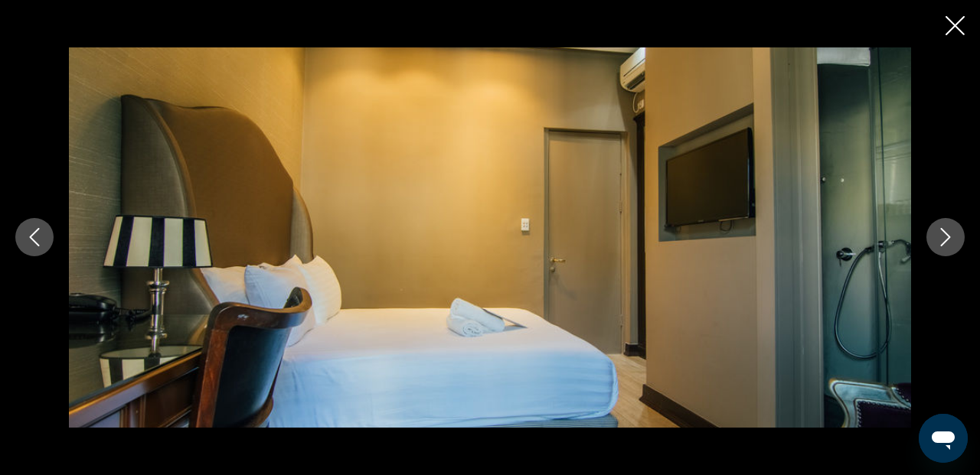
click at [949, 234] on icon "Next image" at bounding box center [945, 237] width 18 height 18
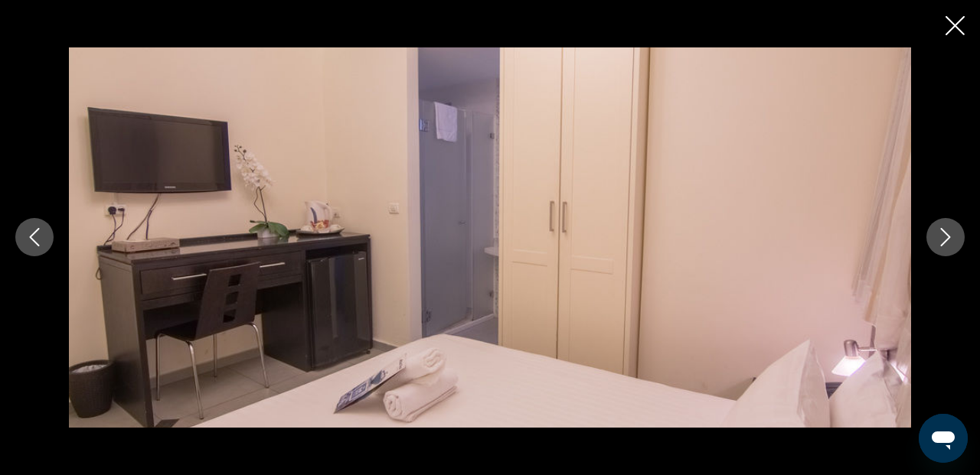
click at [949, 234] on icon "Next image" at bounding box center [945, 237] width 18 height 18
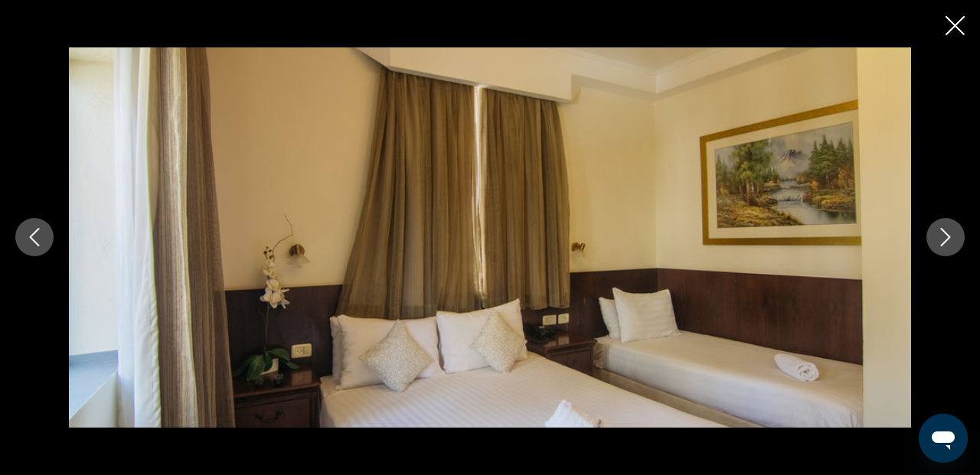
click at [949, 234] on icon "Next image" at bounding box center [945, 237] width 18 height 18
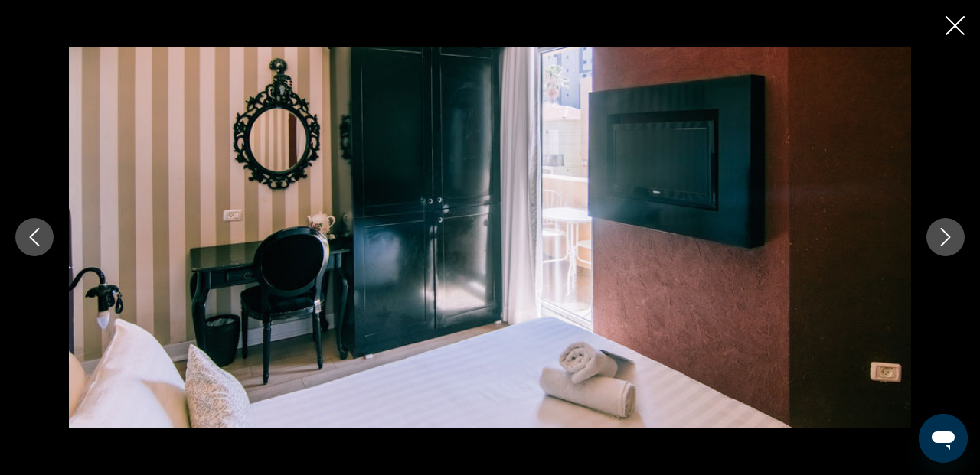
click at [949, 234] on icon "Next image" at bounding box center [945, 237] width 18 height 18
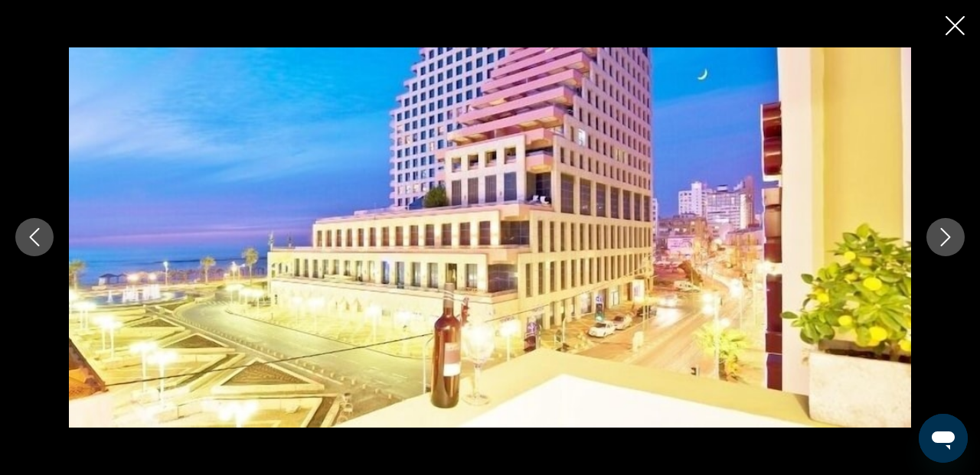
click at [946, 238] on icon "Next image" at bounding box center [945, 237] width 18 height 18
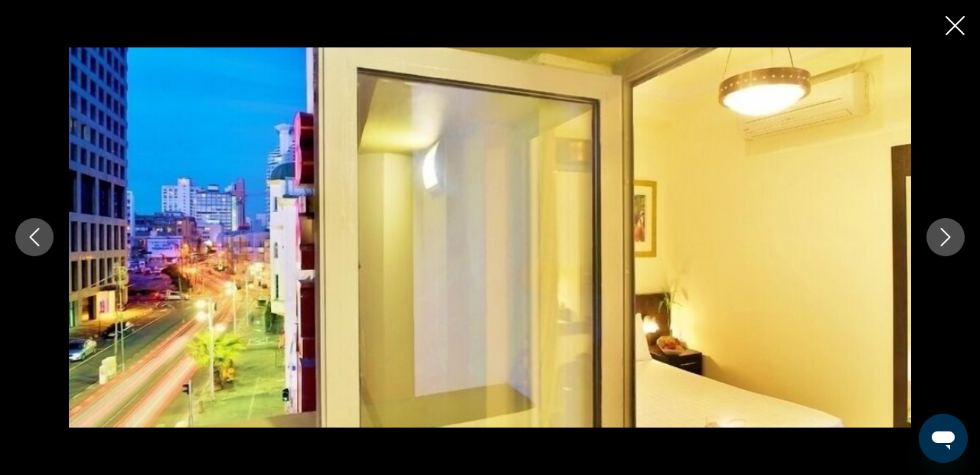
click at [941, 237] on icon "Next image" at bounding box center [945, 237] width 18 height 18
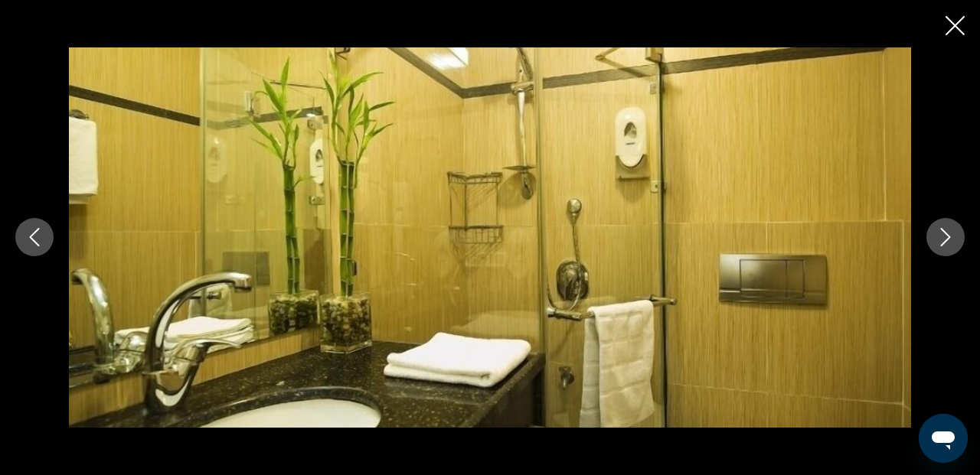
click at [942, 32] on div "prev next" at bounding box center [490, 237] width 980 height 475
click at [953, 26] on icon "Close slideshow" at bounding box center [955, 25] width 19 height 19
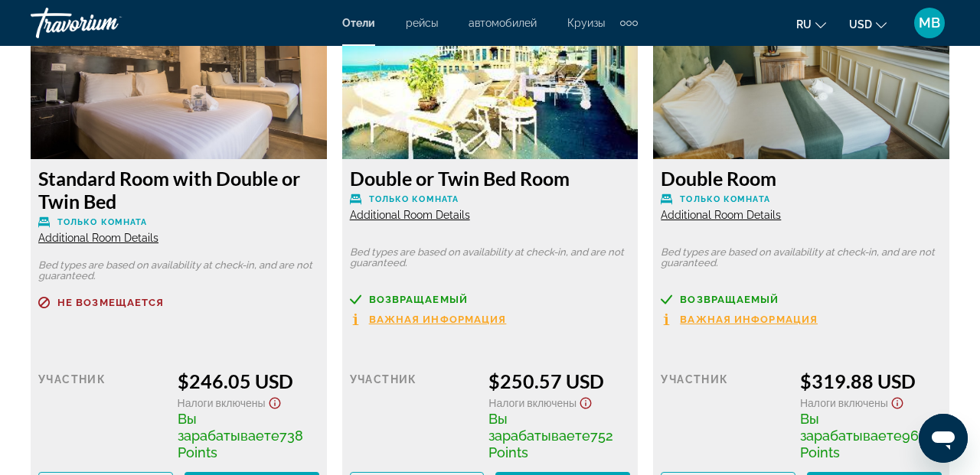
scroll to position [2465, 0]
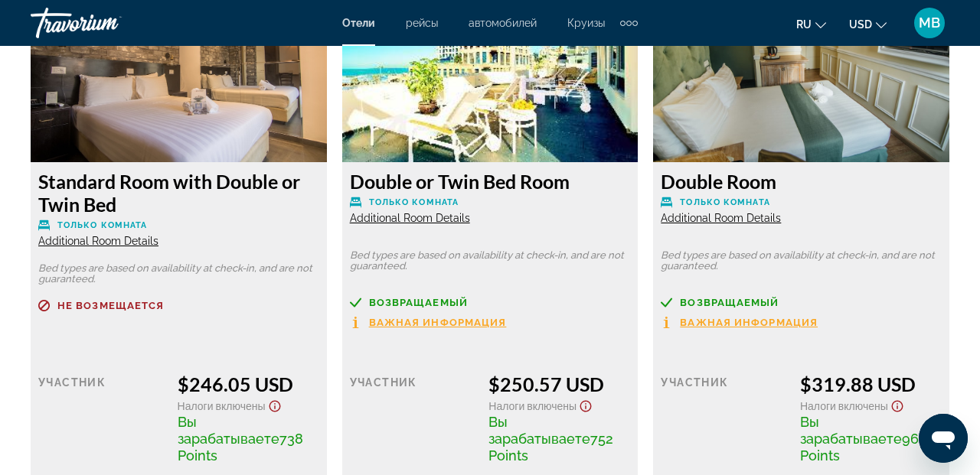
click at [444, 218] on span "Additional Room Details" at bounding box center [410, 218] width 120 height 12
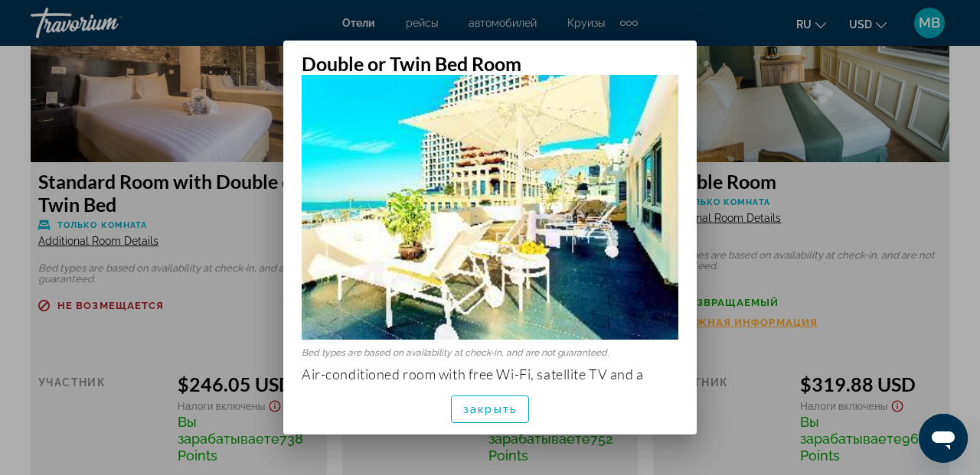
scroll to position [0, 0]
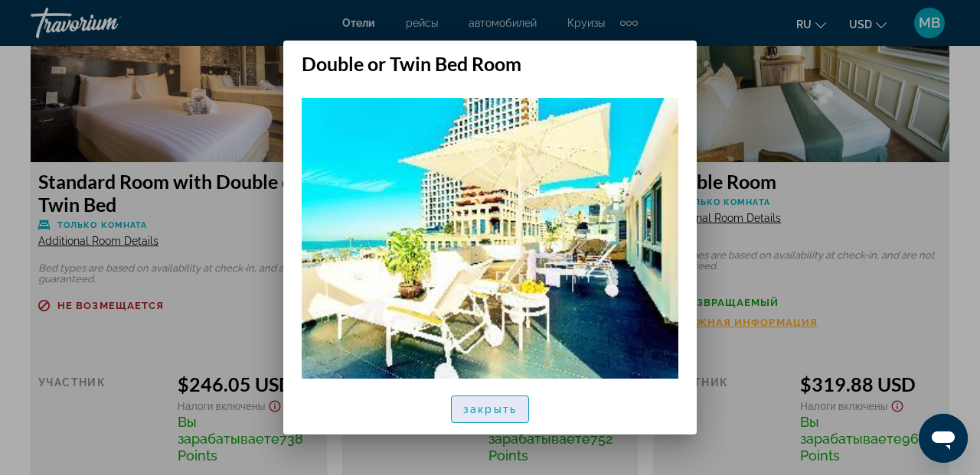
click at [498, 407] on span "закрыть" at bounding box center [490, 409] width 54 height 12
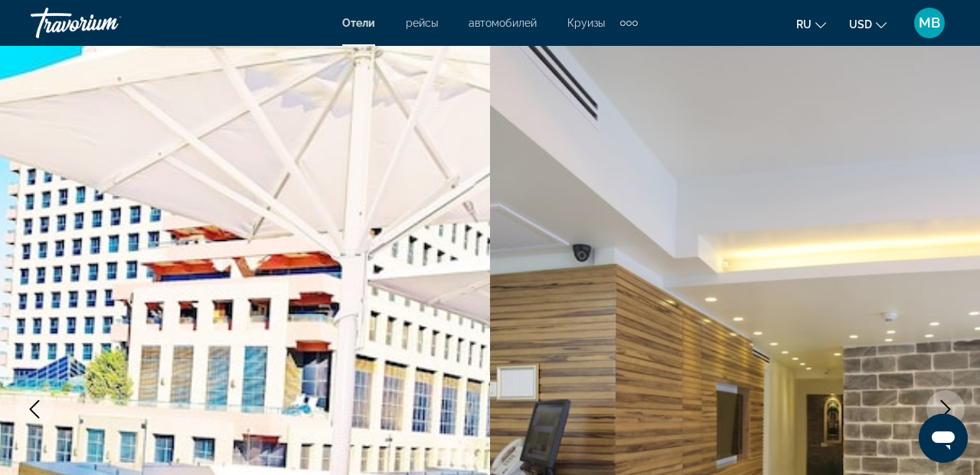
scroll to position [2465, 0]
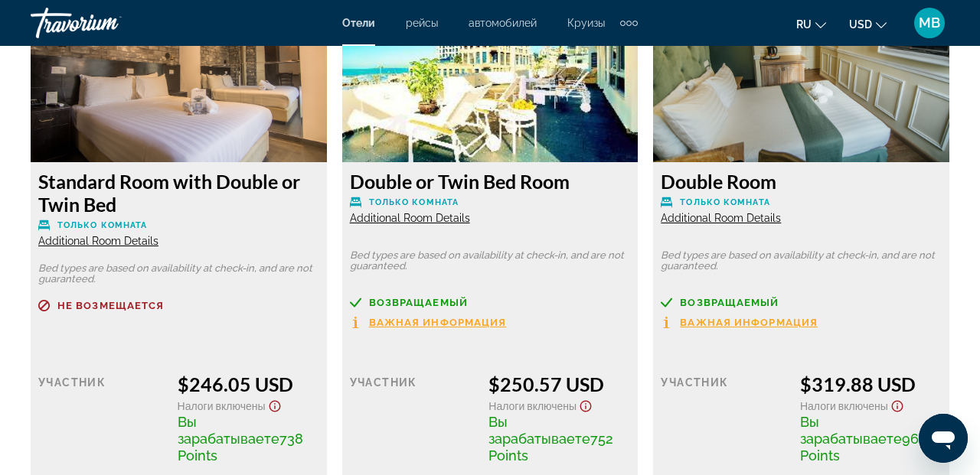
click at [750, 218] on span "Additional Room Details" at bounding box center [721, 218] width 120 height 12
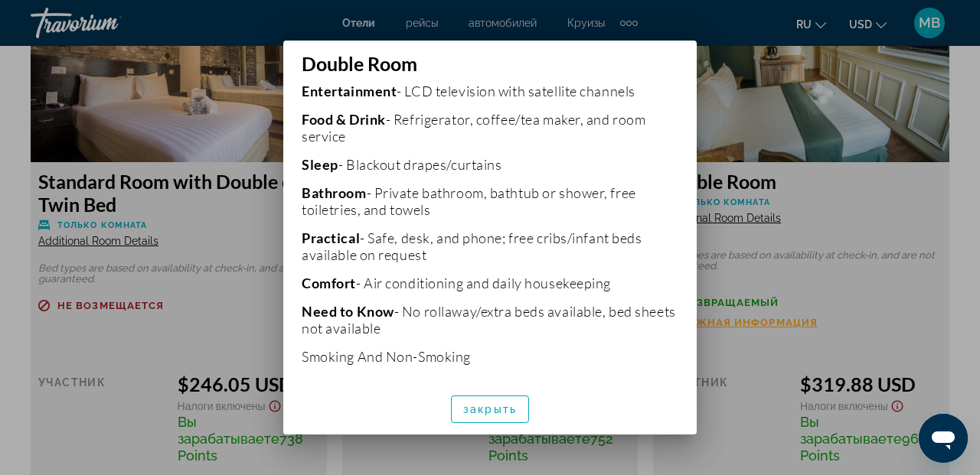
scroll to position [402, 0]
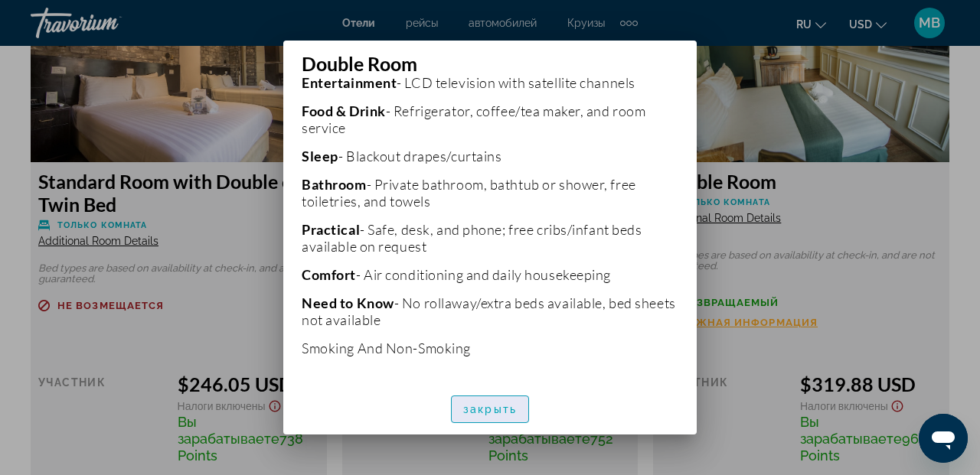
click at [495, 410] on span "закрыть" at bounding box center [490, 409] width 54 height 12
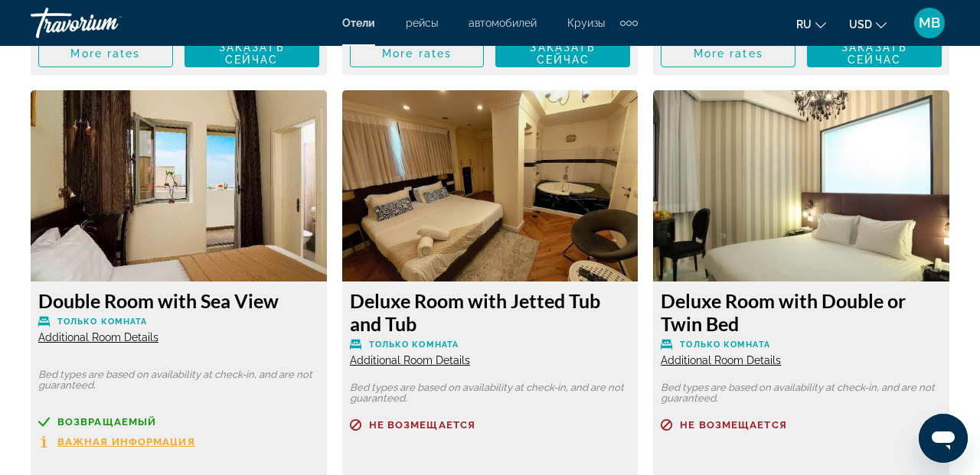
scroll to position [2897, 0]
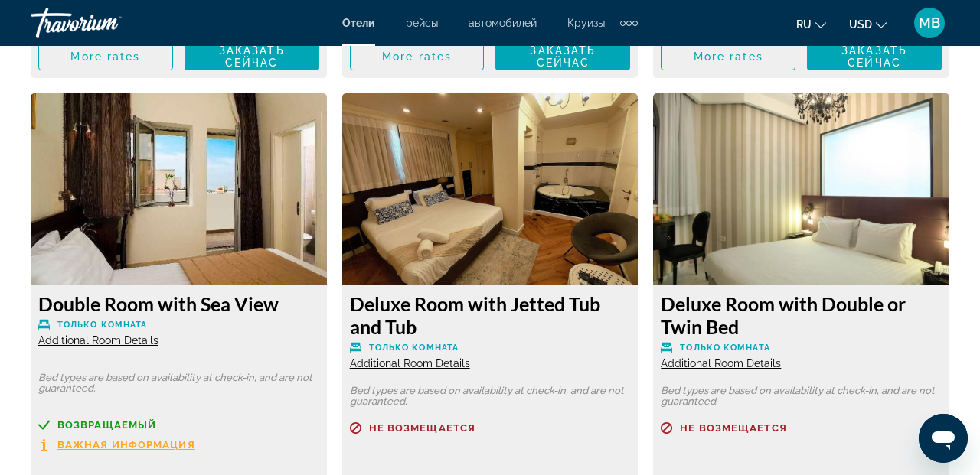
click at [126, 335] on span "Additional Room Details" at bounding box center [98, 341] width 120 height 12
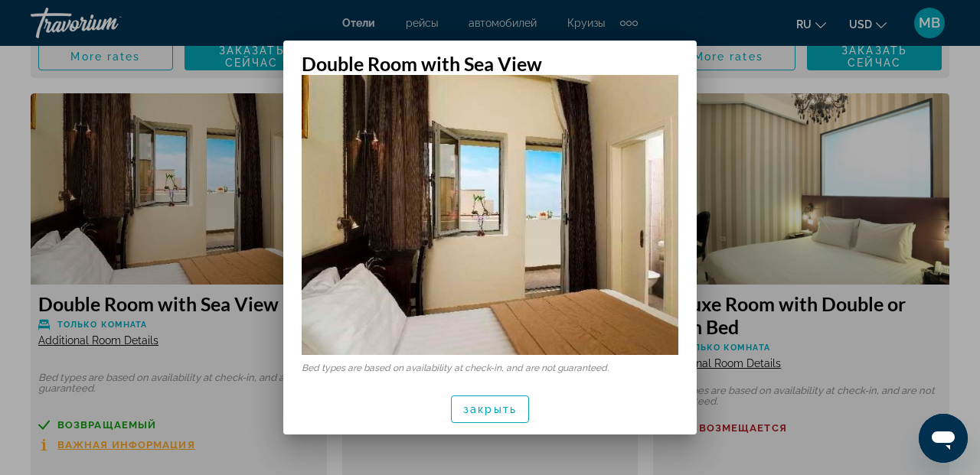
scroll to position [17, 0]
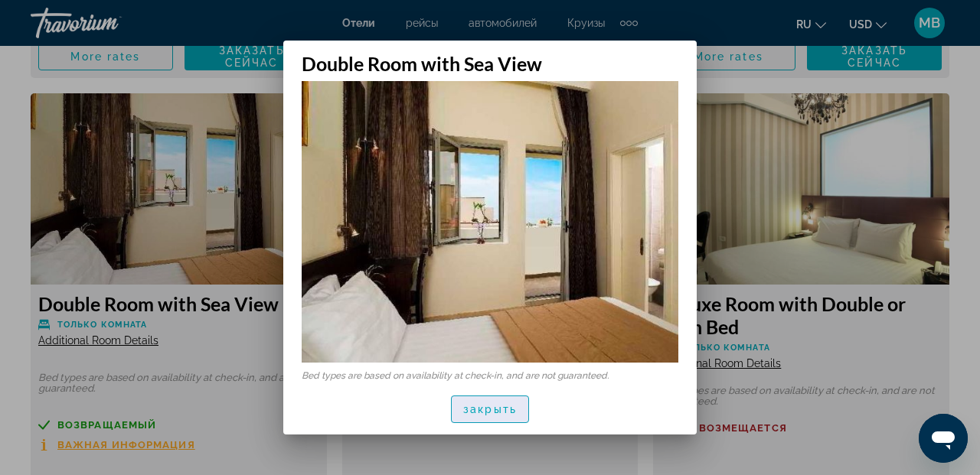
click at [480, 410] on span "закрыть" at bounding box center [490, 409] width 54 height 12
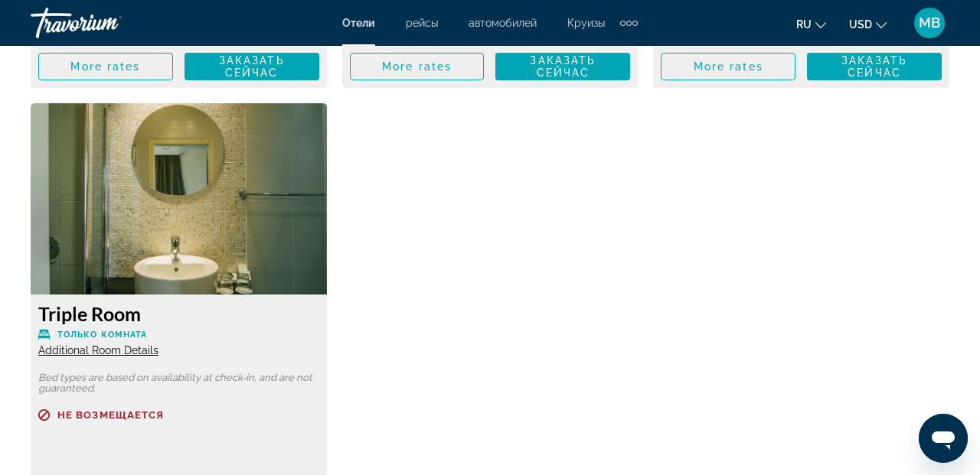
scroll to position [3445, 0]
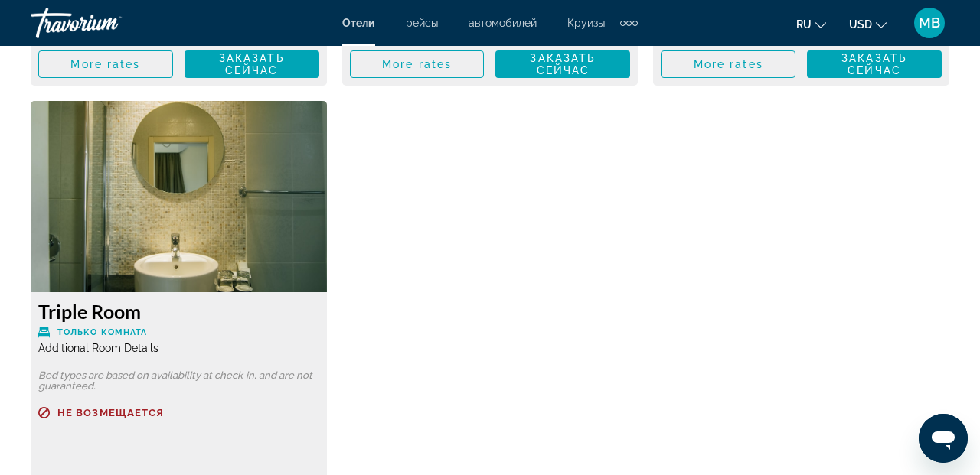
click at [139, 342] on span "Additional Room Details" at bounding box center [98, 348] width 120 height 12
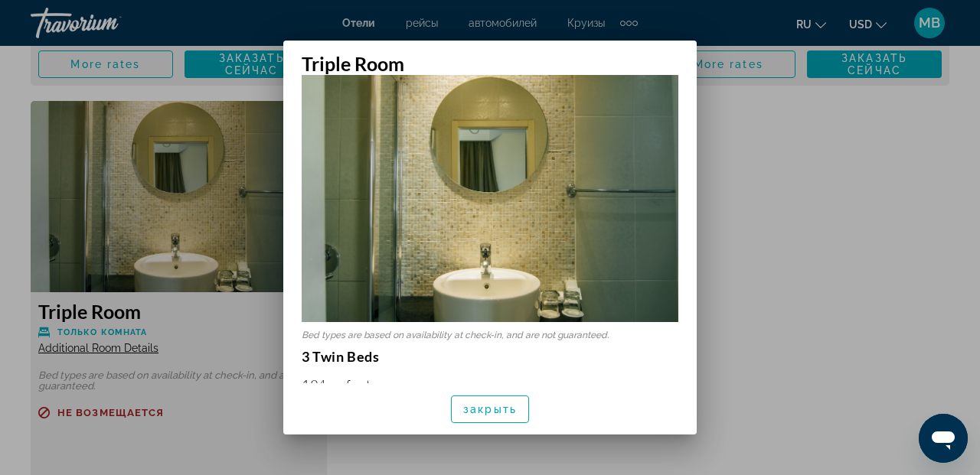
scroll to position [0, 0]
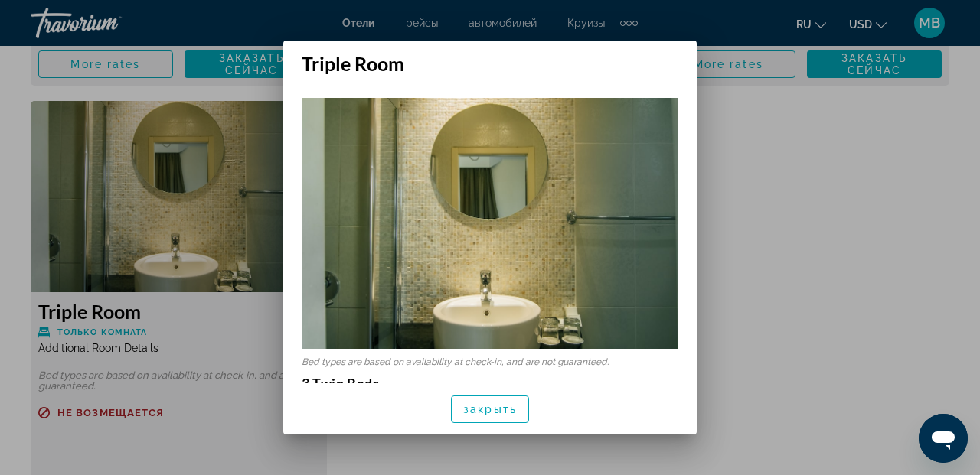
click at [437, 238] on img at bounding box center [490, 223] width 377 height 251
click at [178, 206] on div at bounding box center [490, 237] width 980 height 475
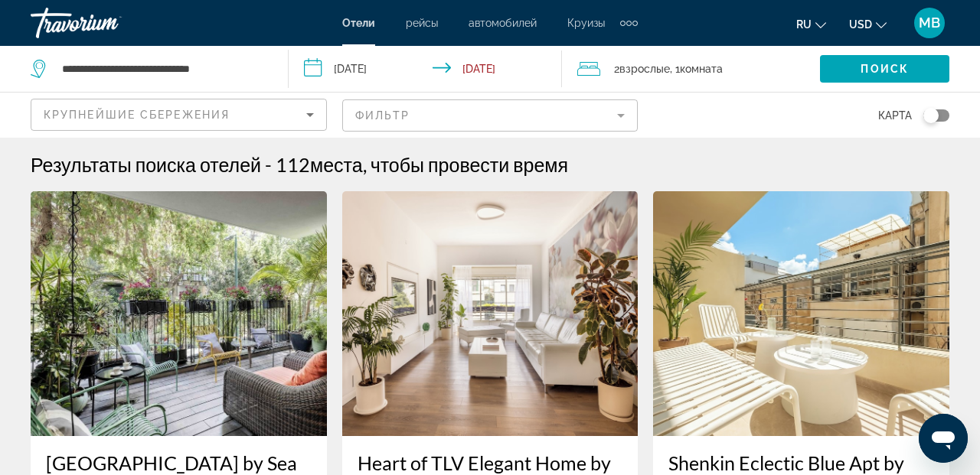
click at [675, 70] on span ", 1 Комната номера" at bounding box center [696, 68] width 53 height 21
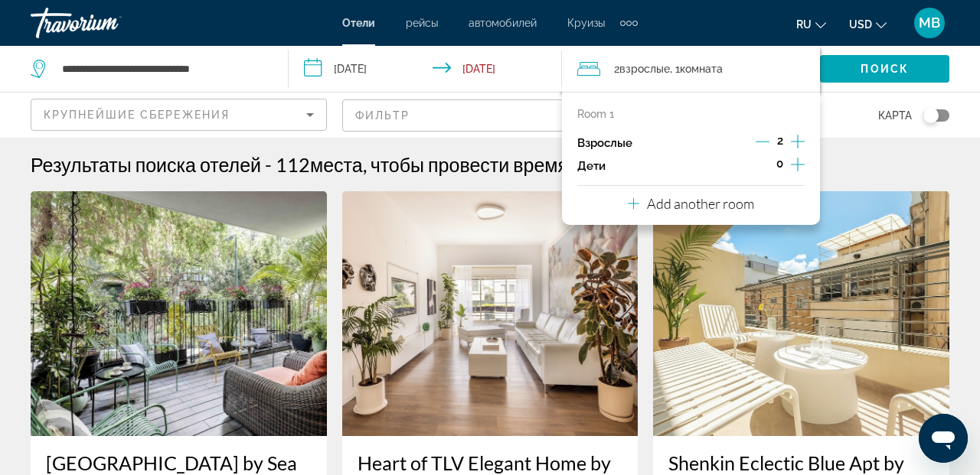
click at [798, 141] on icon "Increment adults" at bounding box center [798, 142] width 14 height 14
click at [797, 138] on icon "Increment adults" at bounding box center [798, 141] width 14 height 18
click at [913, 165] on div "Результаты поиска отелей - 112 места, чтобы провести время" at bounding box center [490, 164] width 919 height 23
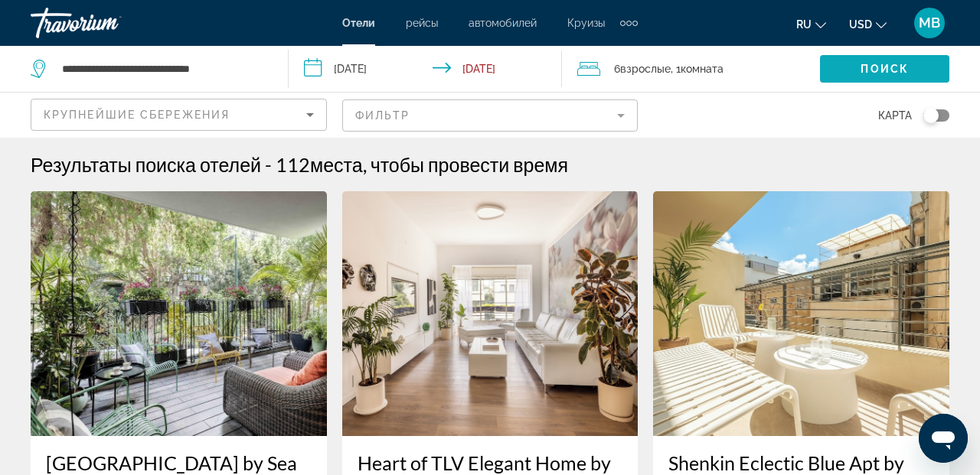
click at [848, 73] on span "Search widget" at bounding box center [884, 69] width 129 height 37
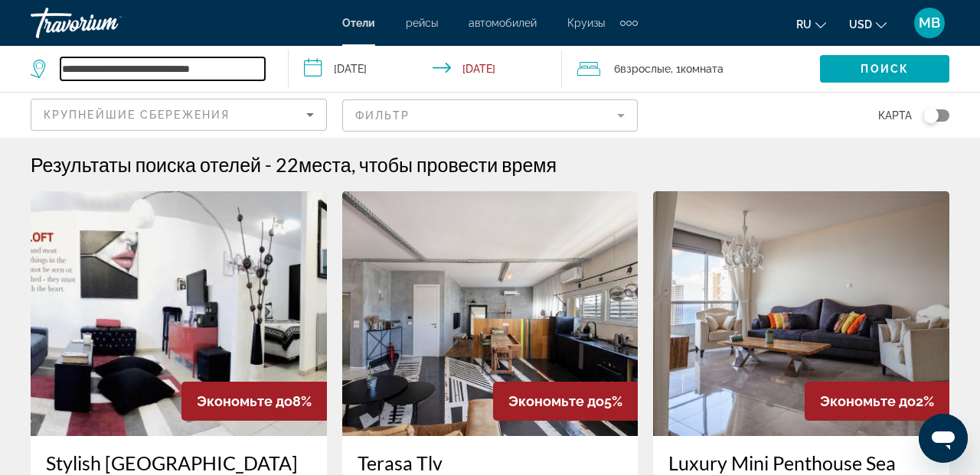
drag, startPoint x: 197, startPoint y: 72, endPoint x: 113, endPoint y: 70, distance: 83.5
click at [113, 70] on input "**********" at bounding box center [162, 68] width 204 height 23
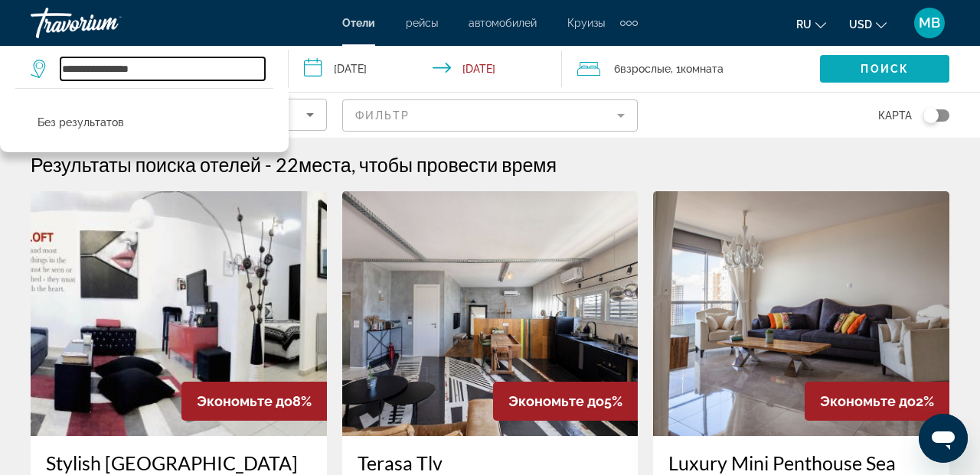
type input "**********"
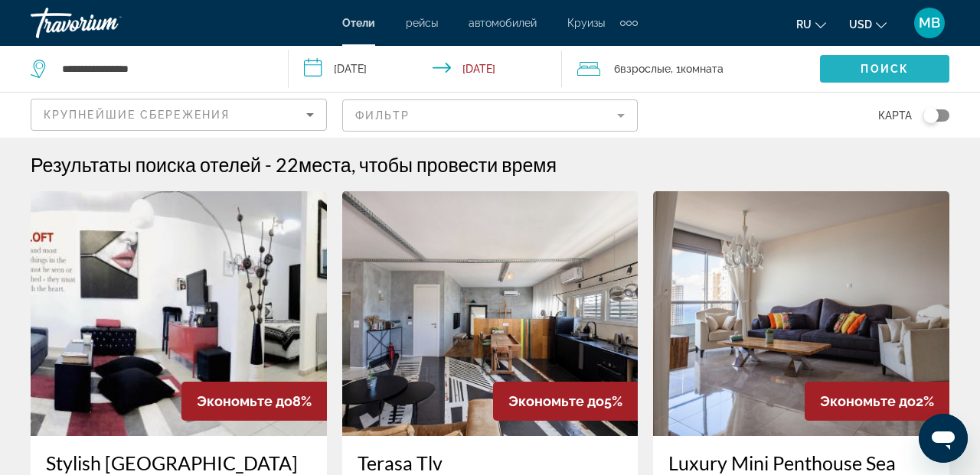
click at [851, 65] on span "Search widget" at bounding box center [884, 69] width 129 height 37
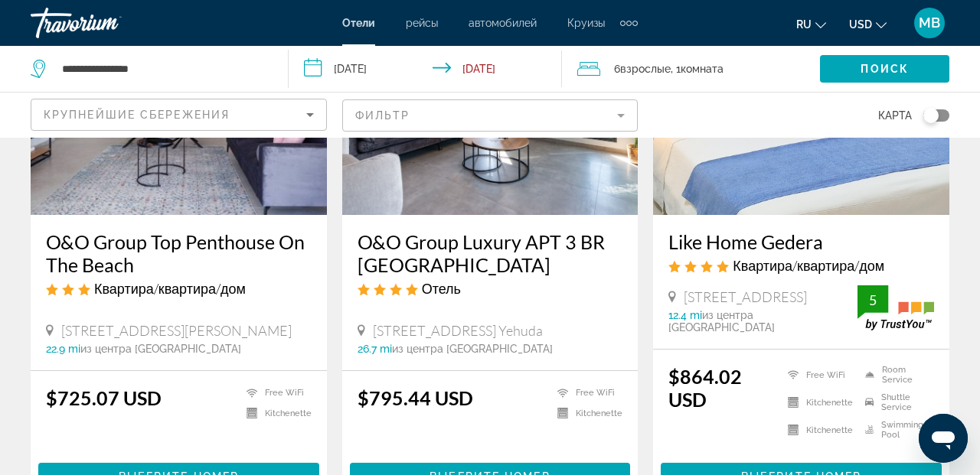
scroll to position [796, 0]
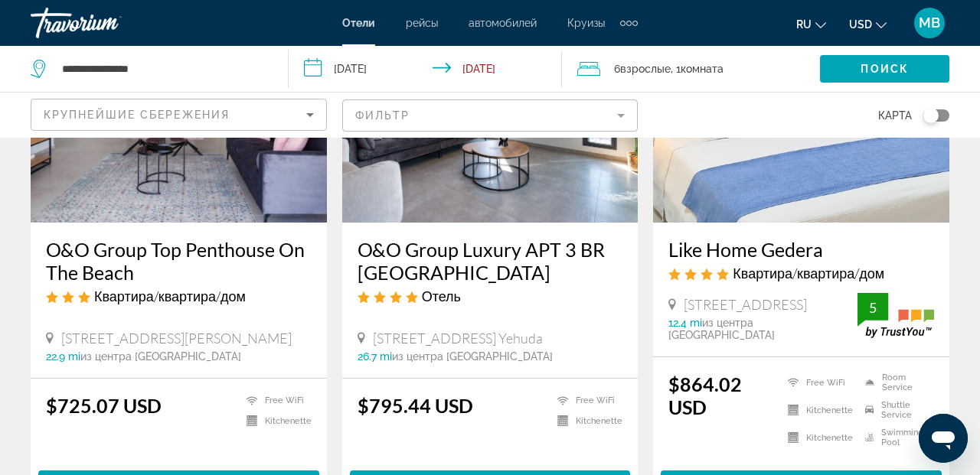
click at [162, 214] on img "Main content" at bounding box center [179, 100] width 296 height 245
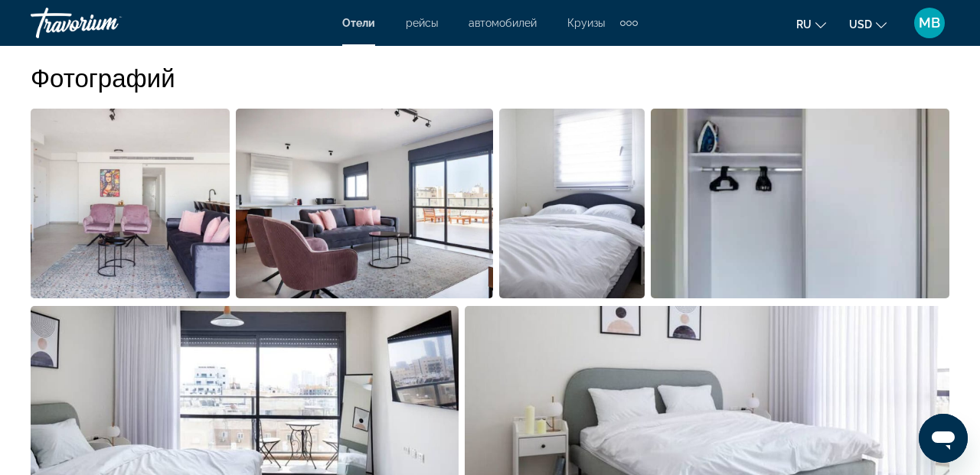
scroll to position [1047, 0]
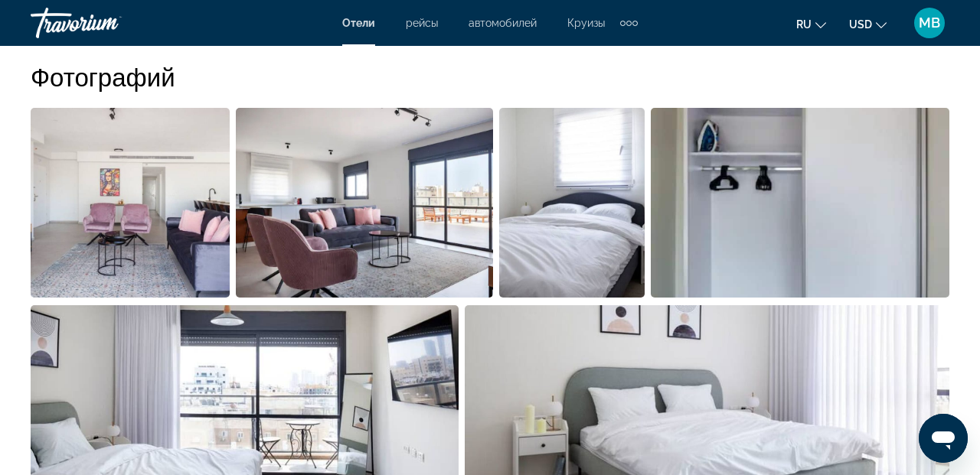
click at [162, 214] on img "Open full-screen image slider" at bounding box center [130, 203] width 199 height 190
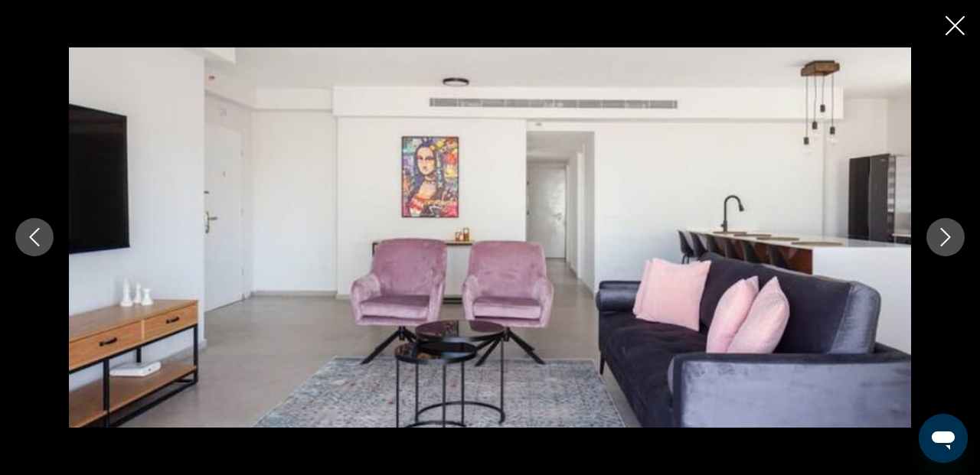
click at [948, 239] on icon "Next image" at bounding box center [946, 238] width 10 height 18
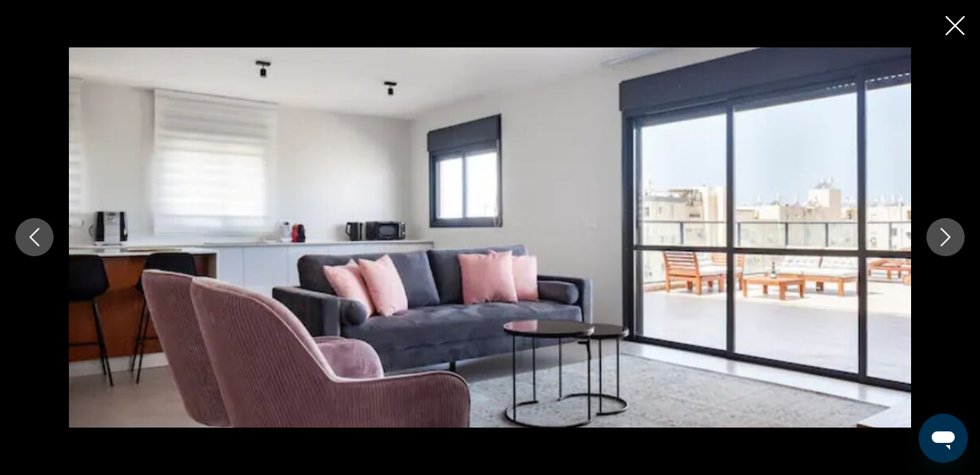
click at [948, 239] on icon "Next image" at bounding box center [946, 238] width 10 height 18
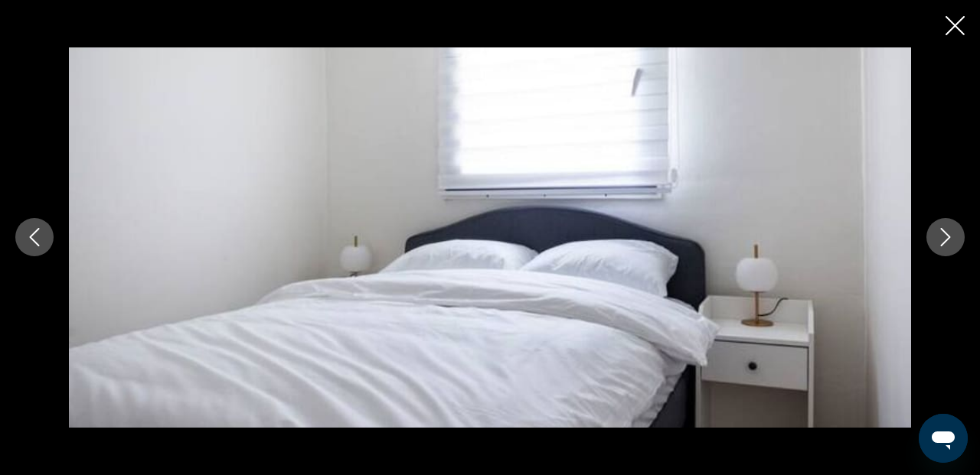
click at [948, 239] on icon "Next image" at bounding box center [946, 238] width 10 height 18
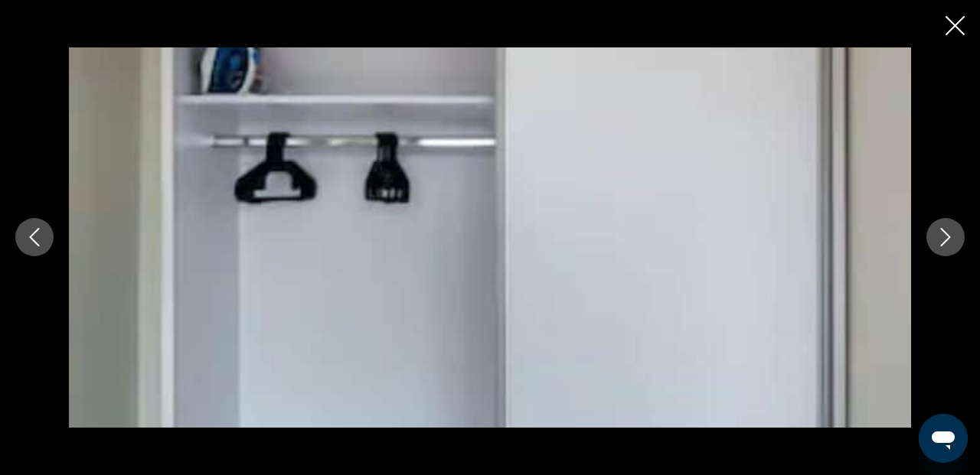
click at [948, 239] on icon "Next image" at bounding box center [946, 238] width 10 height 18
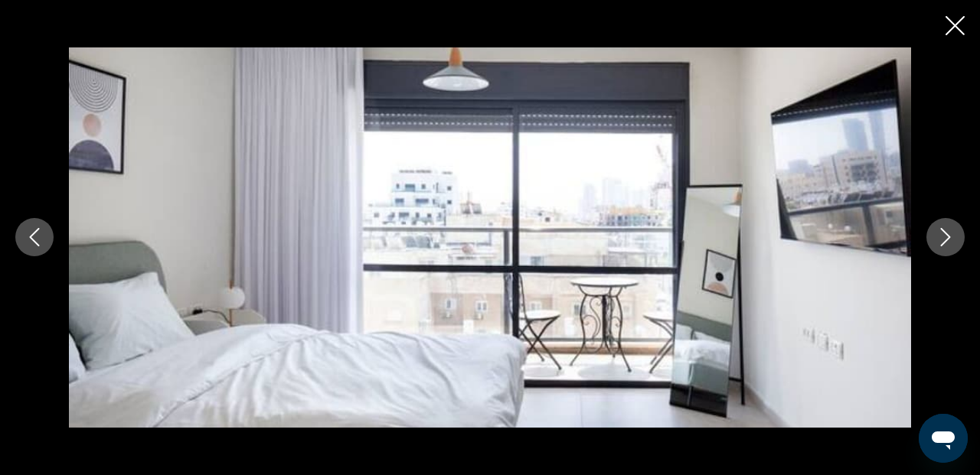
click at [948, 239] on icon "Next image" at bounding box center [946, 238] width 10 height 18
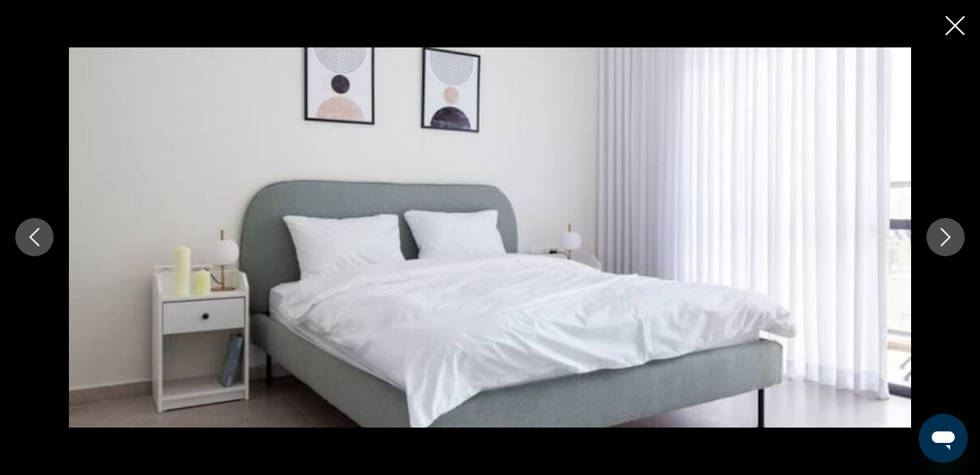
click at [948, 239] on icon "Next image" at bounding box center [946, 238] width 10 height 18
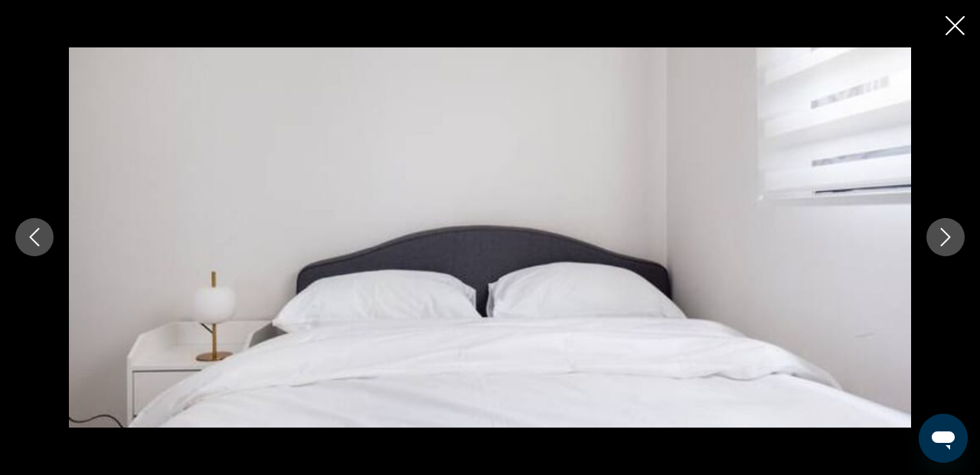
click at [948, 239] on icon "Next image" at bounding box center [946, 238] width 10 height 18
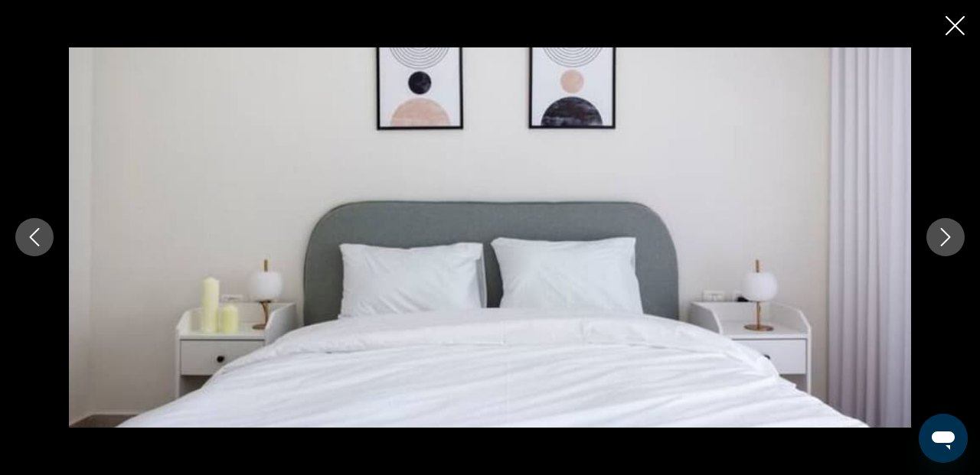
click at [948, 239] on icon "Next image" at bounding box center [946, 238] width 10 height 18
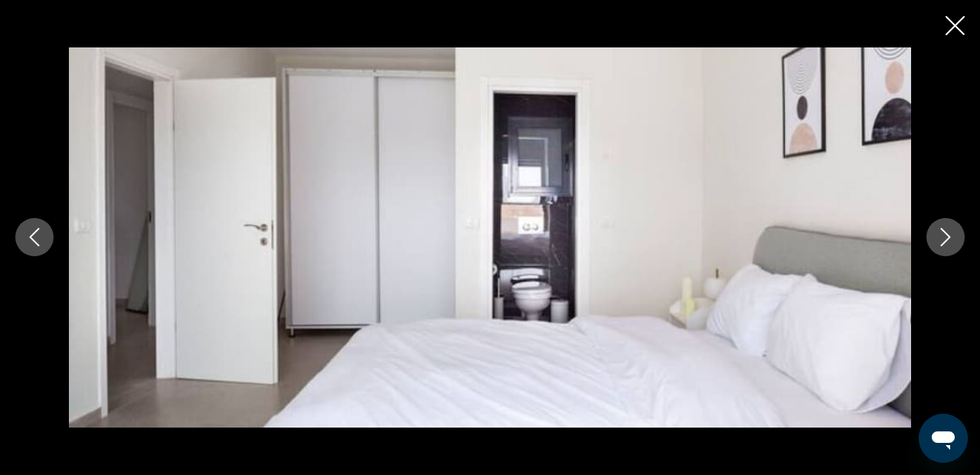
click at [948, 239] on icon "Next image" at bounding box center [946, 238] width 10 height 18
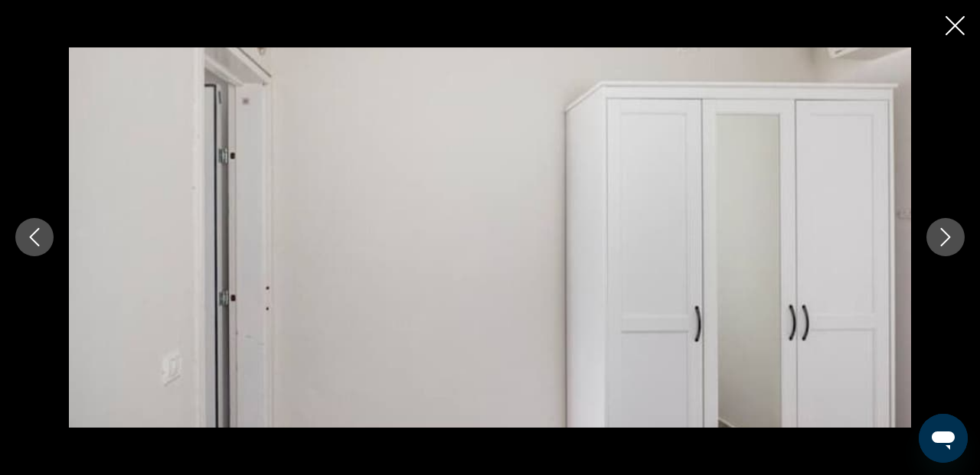
click at [948, 239] on icon "Next image" at bounding box center [946, 238] width 10 height 18
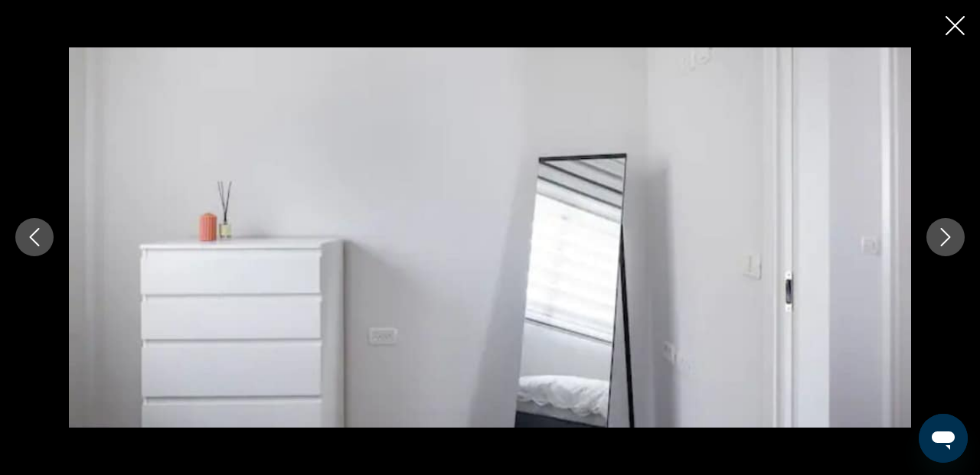
click at [948, 239] on icon "Next image" at bounding box center [946, 238] width 10 height 18
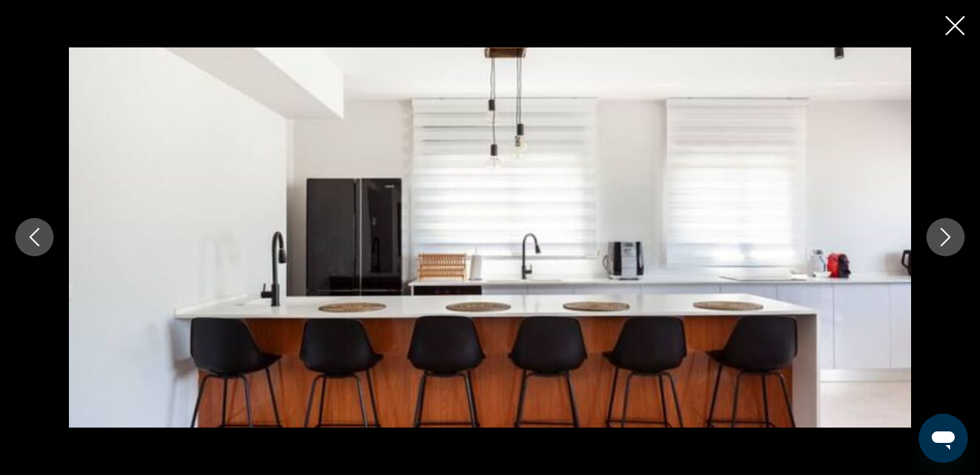
click at [948, 239] on icon "Next image" at bounding box center [946, 238] width 10 height 18
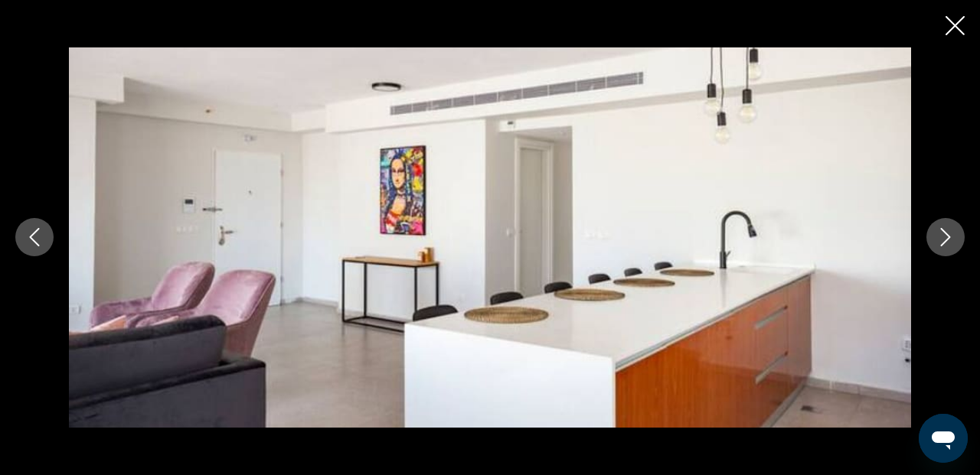
click at [948, 239] on icon "Next image" at bounding box center [946, 238] width 10 height 18
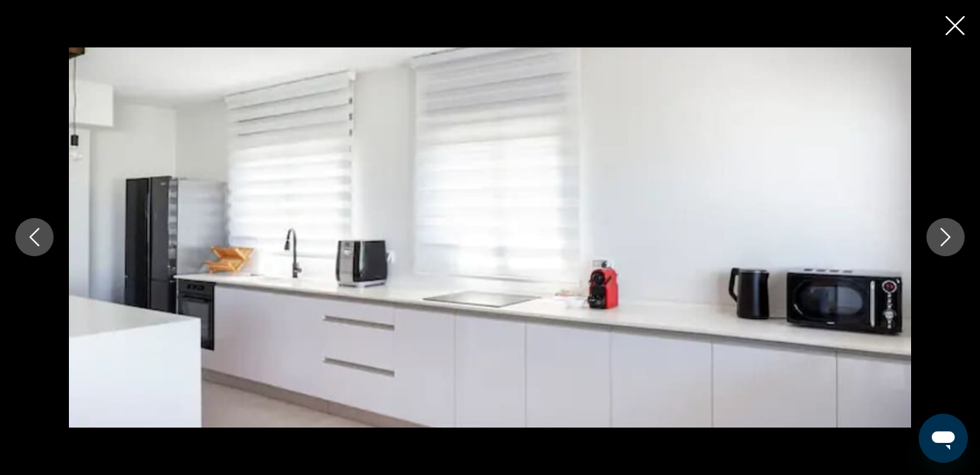
click at [949, 244] on icon "Next image" at bounding box center [945, 237] width 18 height 18
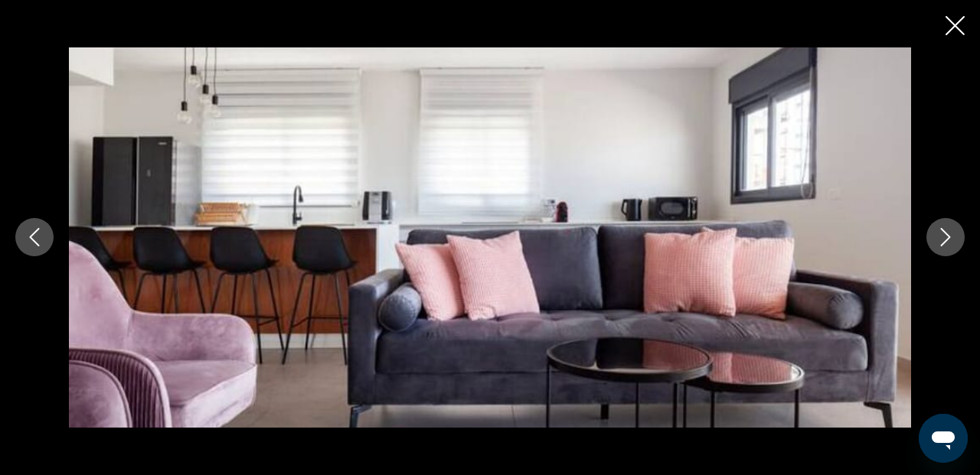
click at [949, 244] on icon "Next image" at bounding box center [945, 237] width 18 height 18
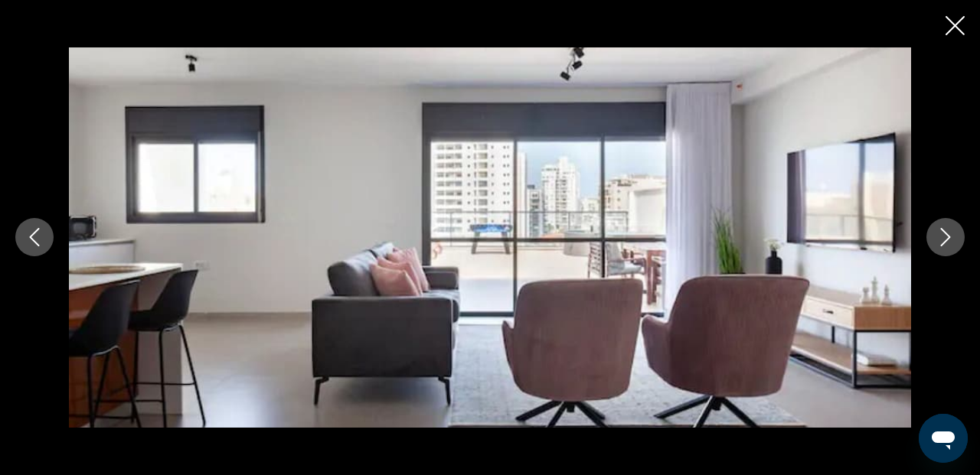
click at [949, 245] on icon "Next image" at bounding box center [945, 237] width 18 height 18
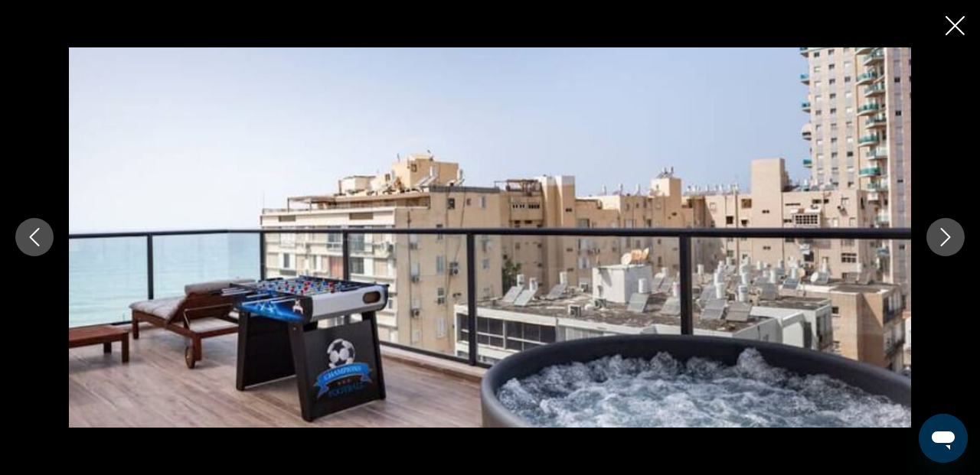
click at [933, 241] on button "Next image" at bounding box center [945, 237] width 38 height 38
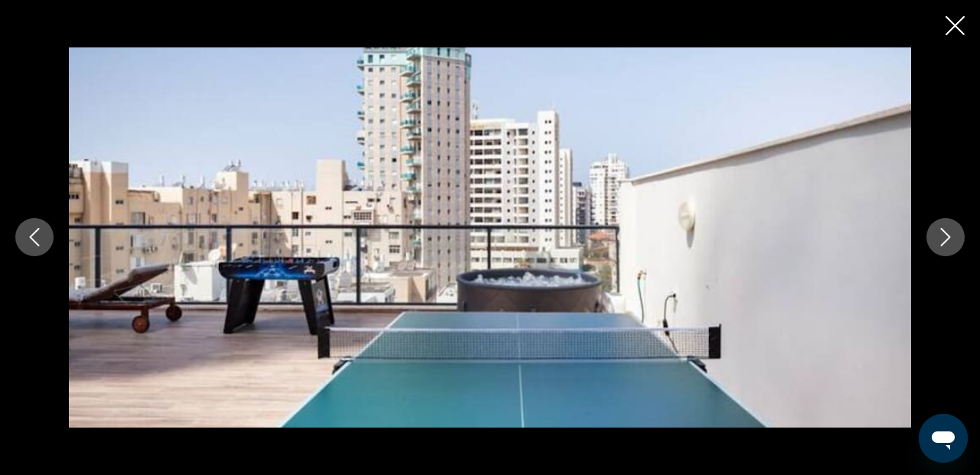
click at [34, 240] on icon "Previous image" at bounding box center [34, 237] width 18 height 18
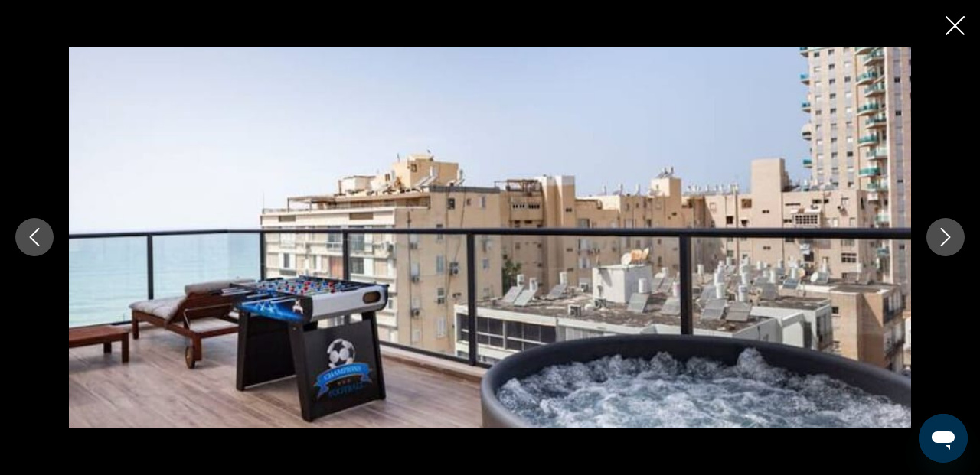
click at [938, 237] on icon "Next image" at bounding box center [945, 237] width 18 height 18
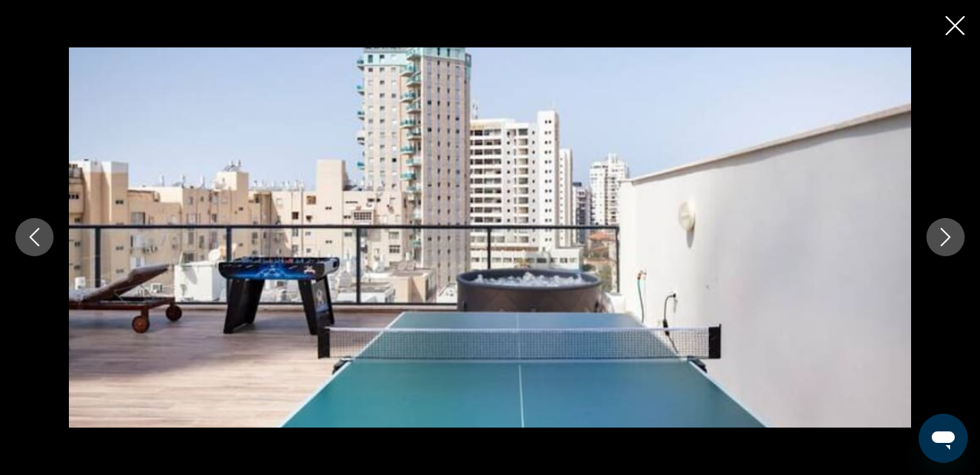
click at [938, 237] on icon "Next image" at bounding box center [945, 237] width 18 height 18
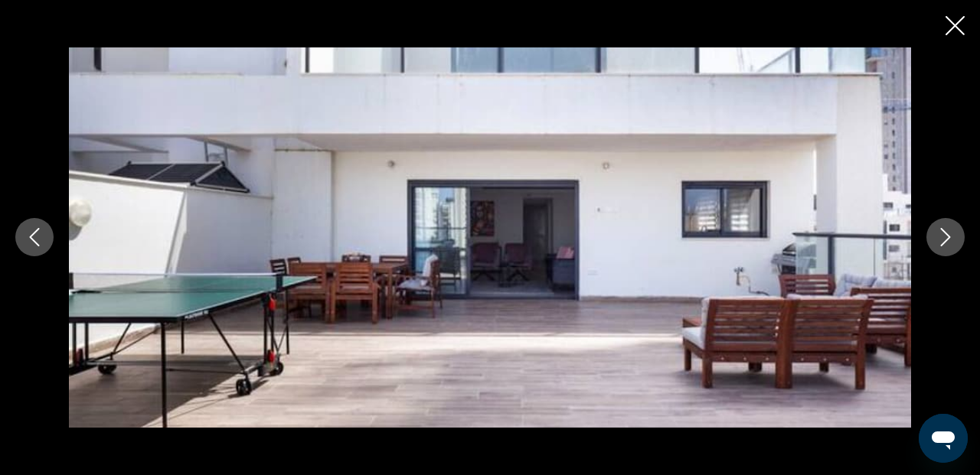
click at [933, 238] on button "Next image" at bounding box center [945, 237] width 38 height 38
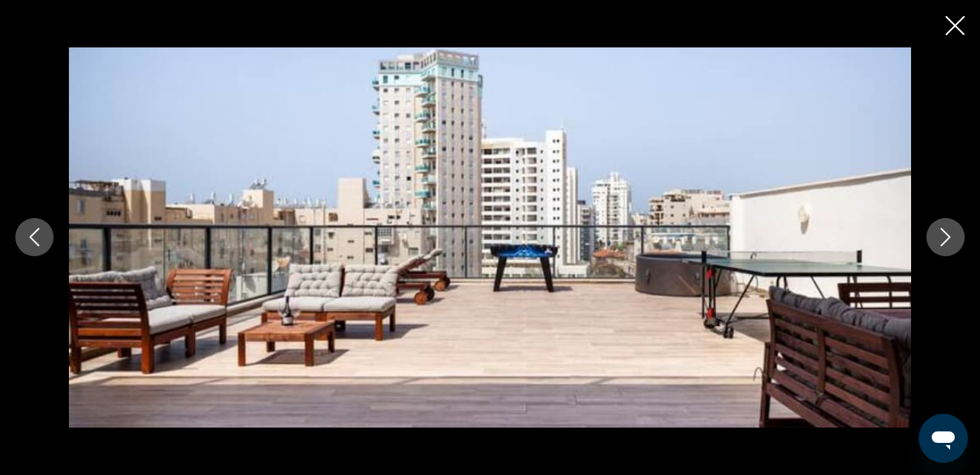
click at [946, 241] on icon "Next image" at bounding box center [946, 238] width 10 height 18
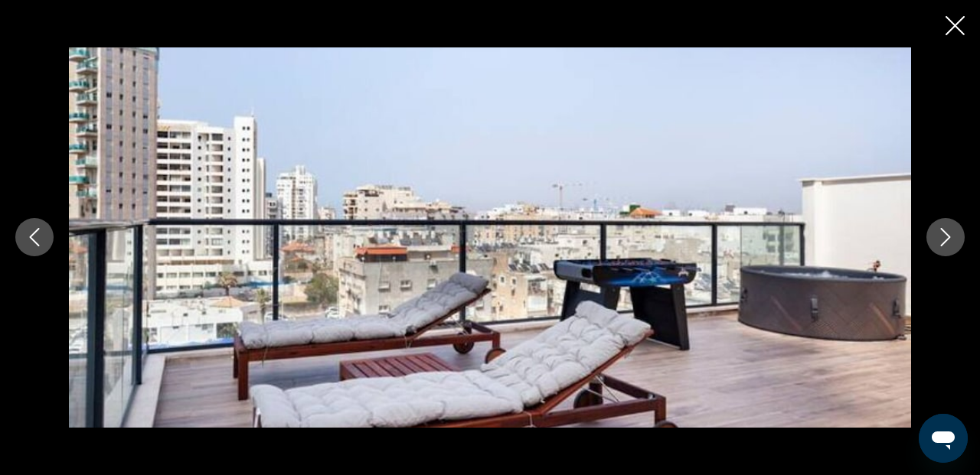
click at [947, 240] on icon "Next image" at bounding box center [946, 238] width 10 height 18
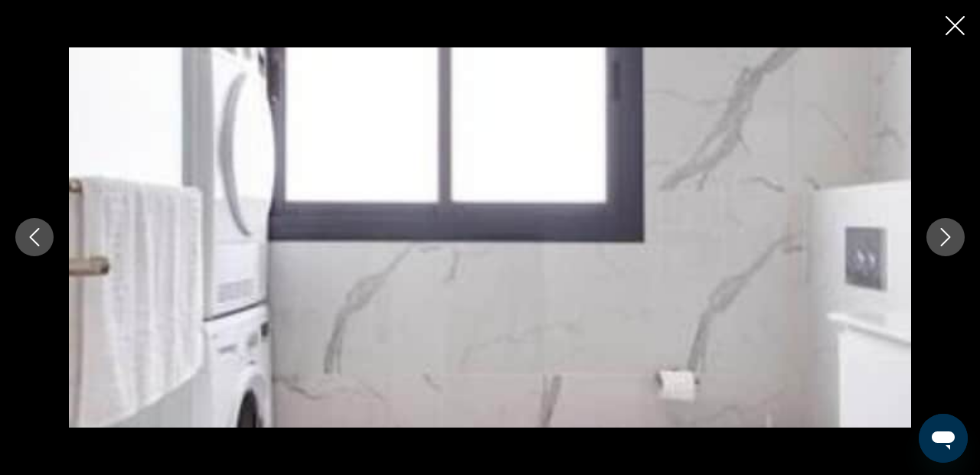
click at [947, 240] on icon "Next image" at bounding box center [946, 238] width 10 height 18
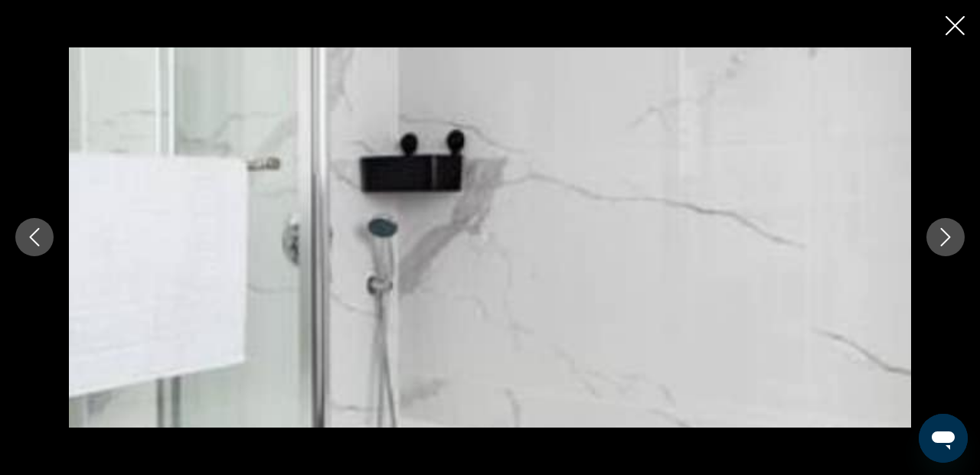
click at [947, 240] on icon "Next image" at bounding box center [946, 238] width 10 height 18
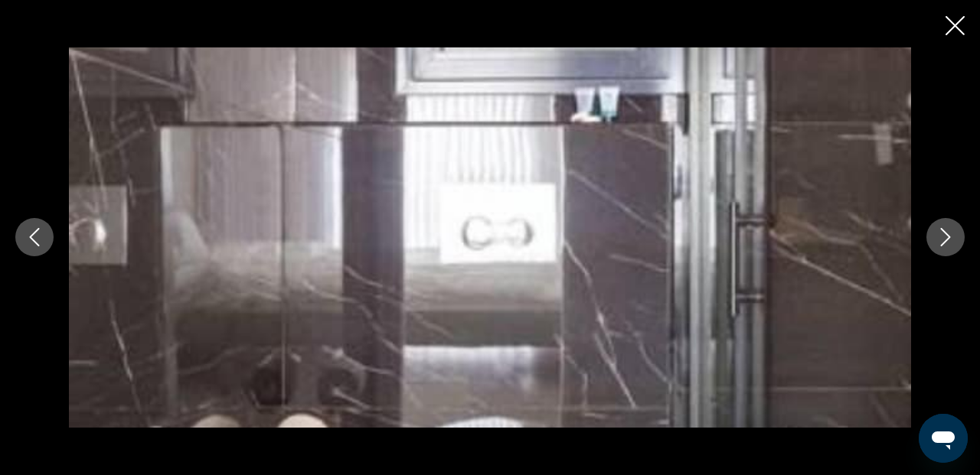
click at [947, 240] on icon "Next image" at bounding box center [946, 238] width 10 height 18
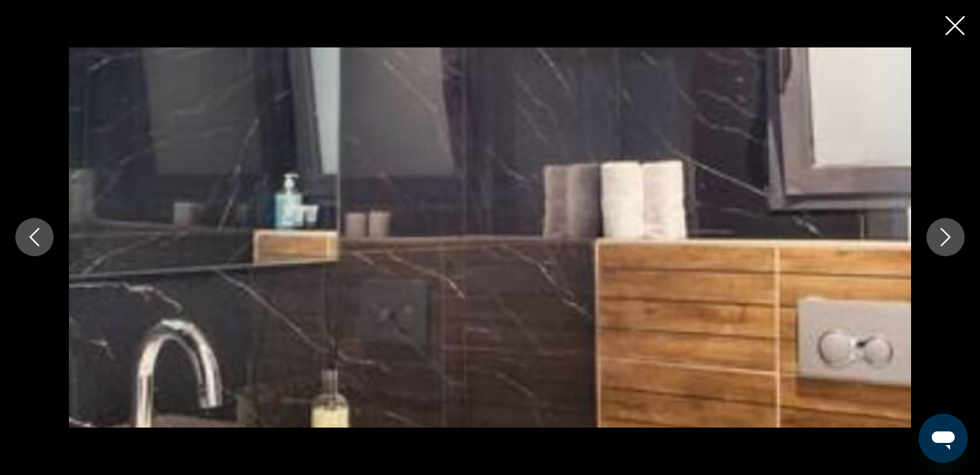
click at [947, 240] on icon "Next image" at bounding box center [946, 238] width 10 height 18
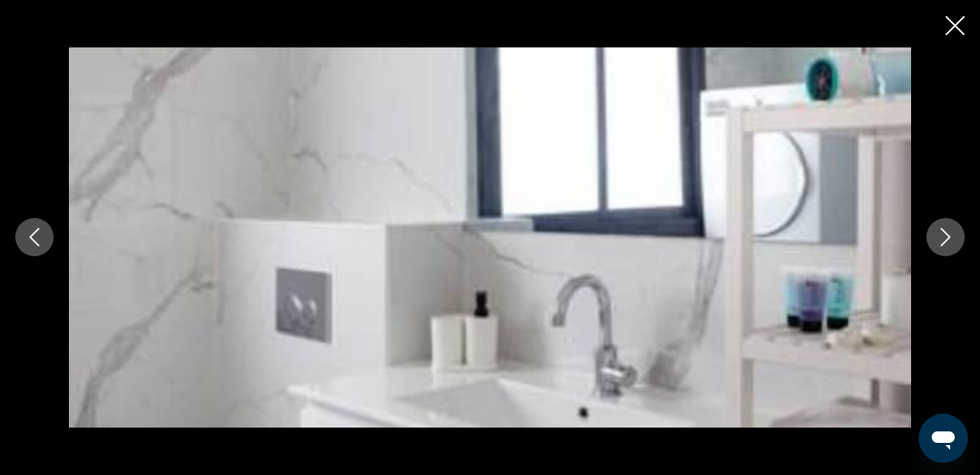
click at [947, 240] on icon "Next image" at bounding box center [946, 238] width 10 height 18
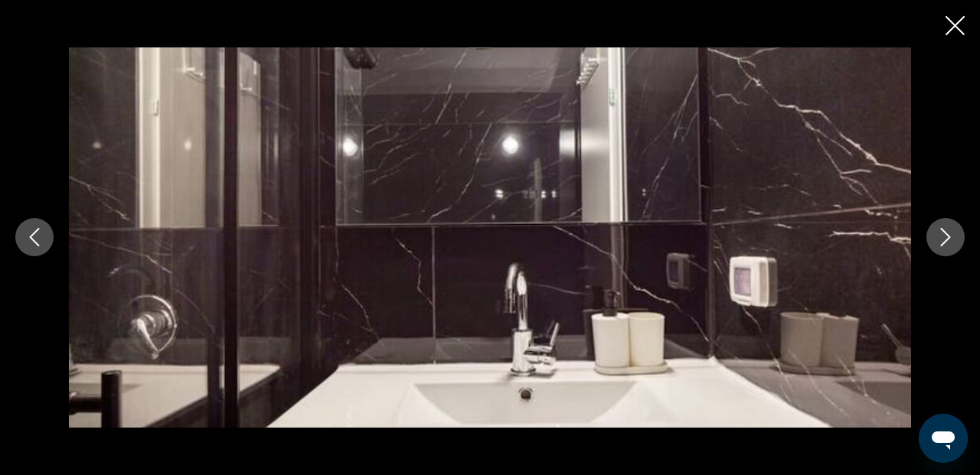
click at [947, 240] on icon "Next image" at bounding box center [946, 238] width 10 height 18
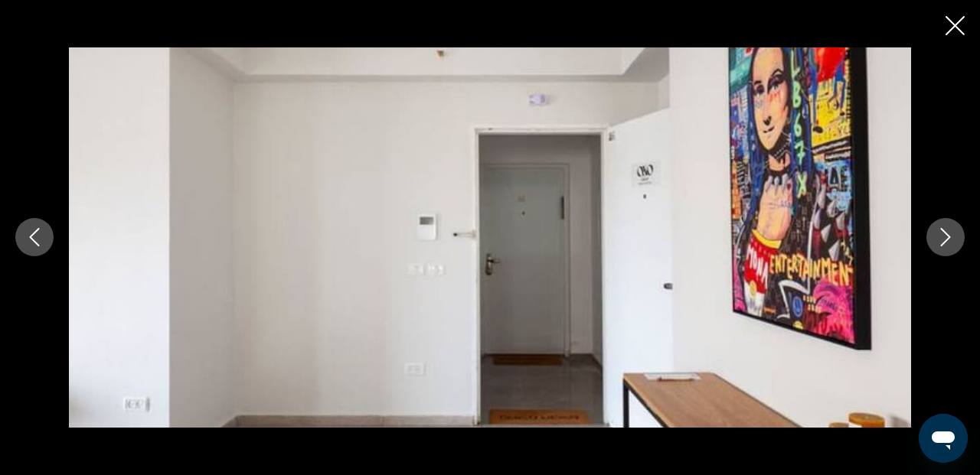
click at [947, 240] on icon "Next image" at bounding box center [946, 238] width 10 height 18
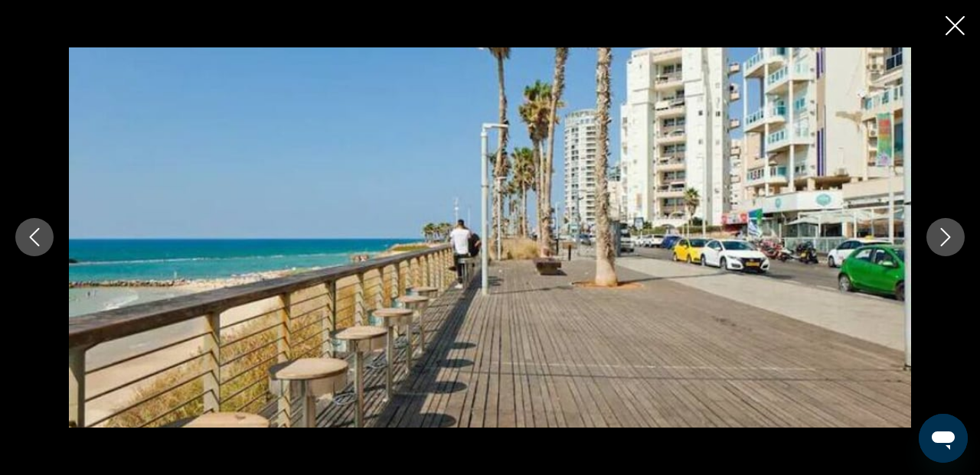
click at [951, 28] on icon "Close slideshow" at bounding box center [955, 25] width 19 height 19
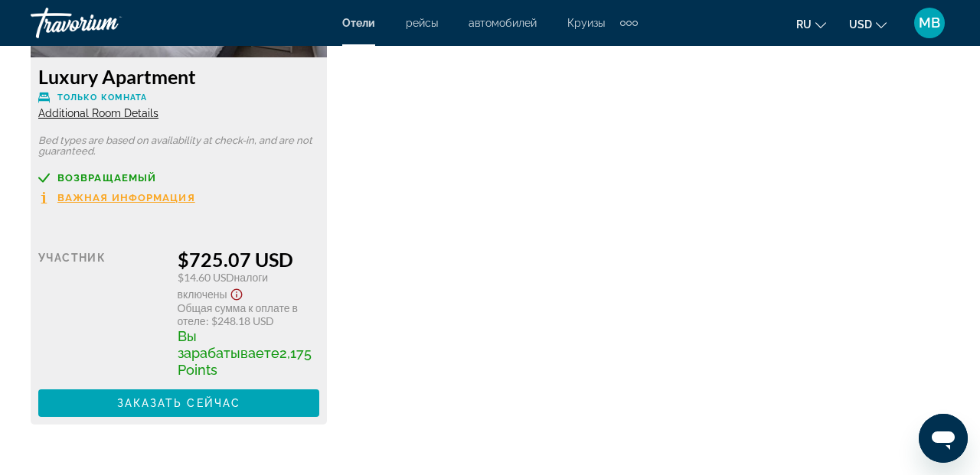
scroll to position [2570, 0]
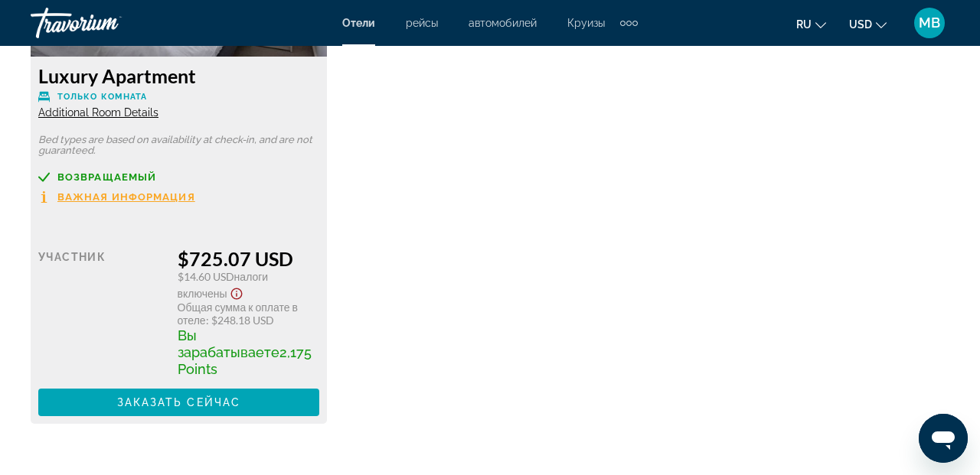
click at [141, 196] on span "Важная информация" at bounding box center [126, 197] width 138 height 10
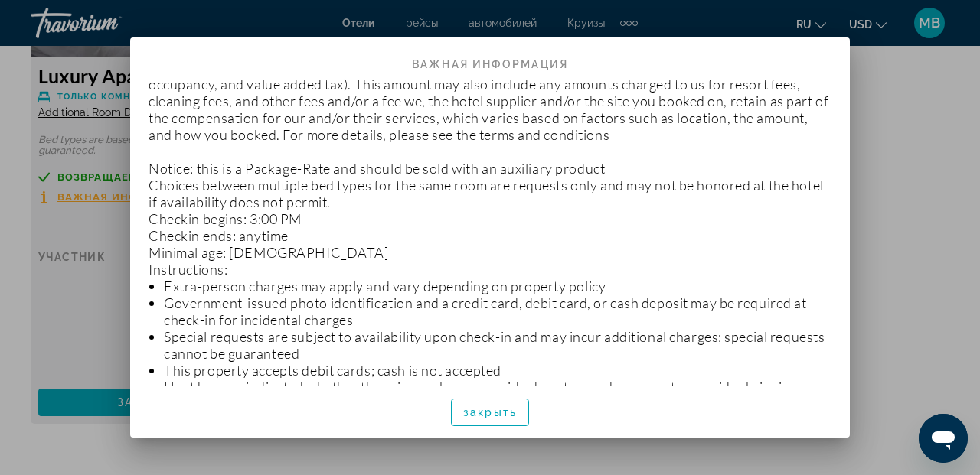
scroll to position [0, 0]
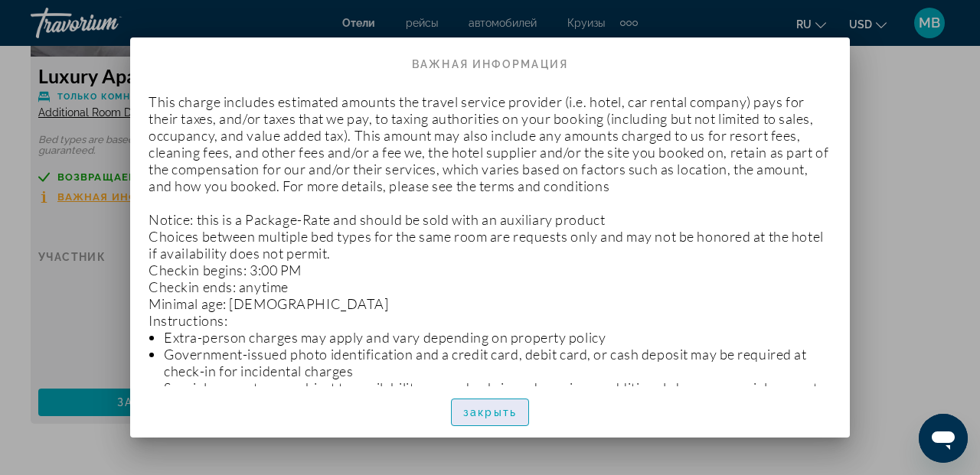
click at [508, 413] on span "закрыть" at bounding box center [490, 413] width 54 height 12
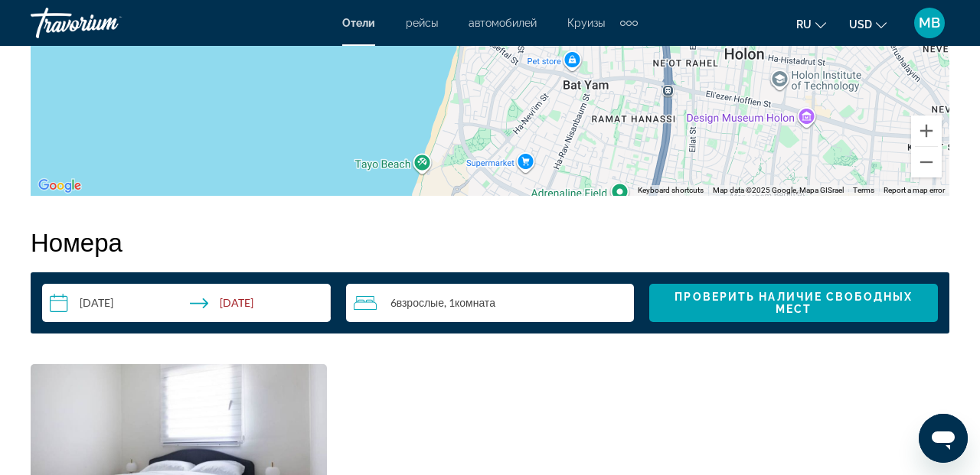
scroll to position [2068, 0]
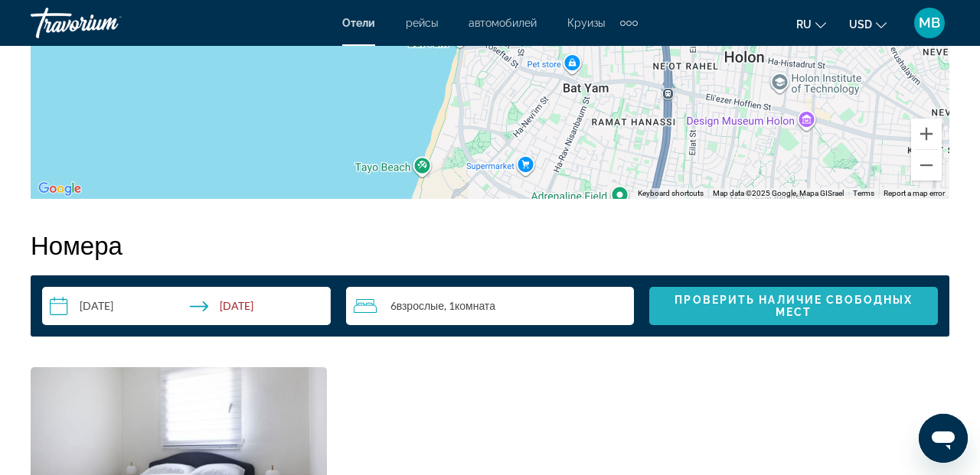
click at [782, 309] on span "Проверить наличие свободных мест" at bounding box center [794, 306] width 238 height 25
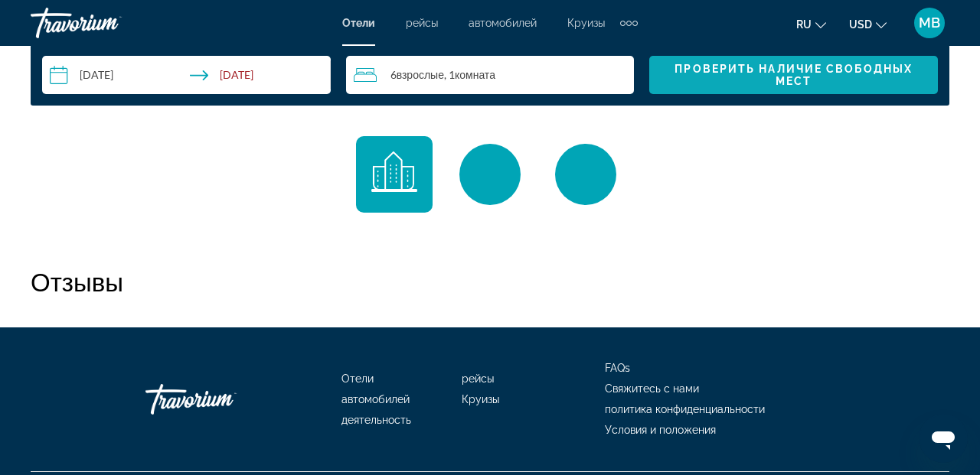
scroll to position [2301, 0]
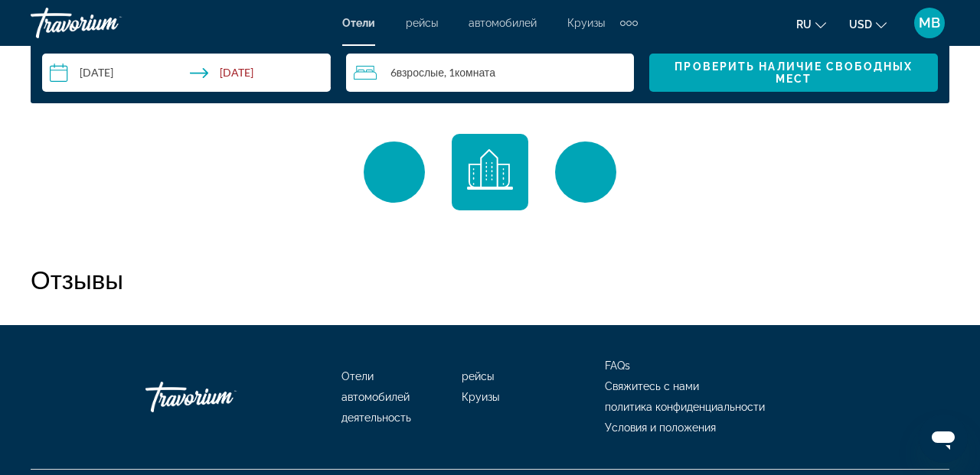
click at [501, 75] on div "6 Взрослый Взрослые , 1 Комната номера" at bounding box center [494, 73] width 281 height 18
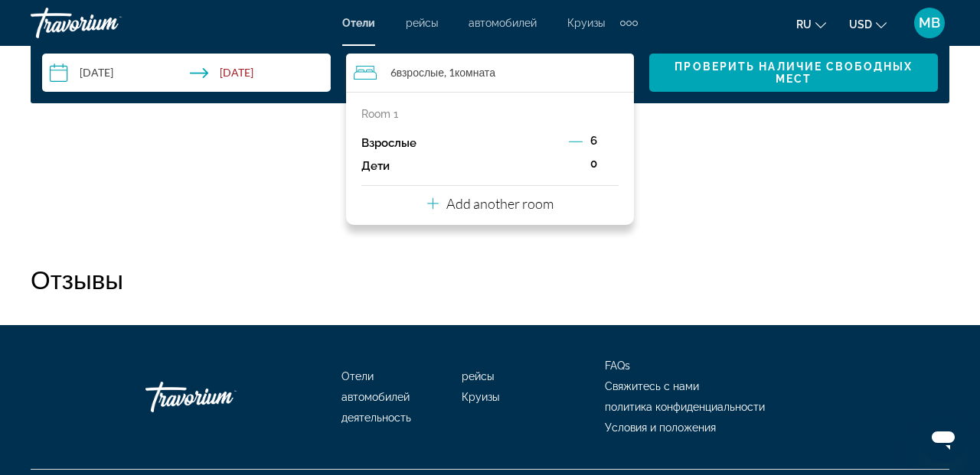
click at [494, 74] on span "Комната" at bounding box center [475, 72] width 41 height 13
click at [591, 141] on span "6" at bounding box center [593, 141] width 7 height 12
click at [593, 139] on span "6" at bounding box center [593, 141] width 7 height 12
click at [505, 204] on p "Add another room" at bounding box center [499, 203] width 107 height 17
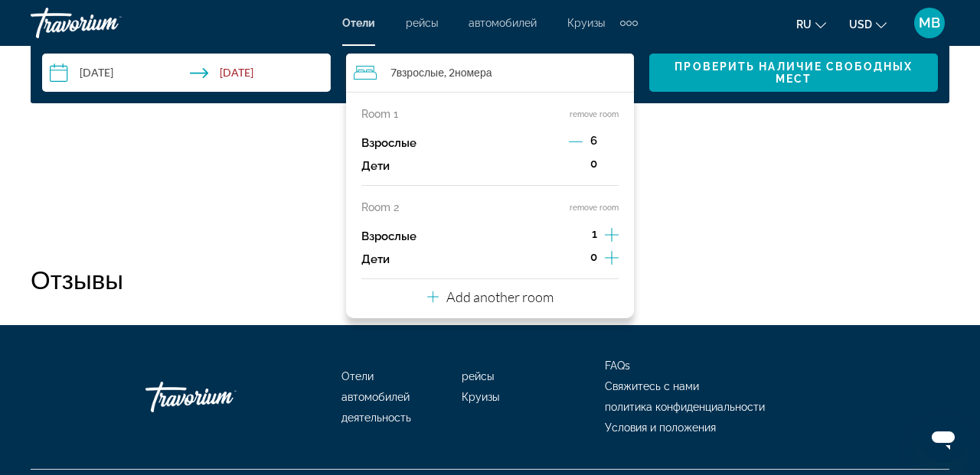
click at [609, 234] on icon "Increment adults" at bounding box center [612, 235] width 14 height 18
click at [719, 217] on div "Main content" at bounding box center [490, 184] width 919 height 100
